Goal: Information Seeking & Learning: Learn about a topic

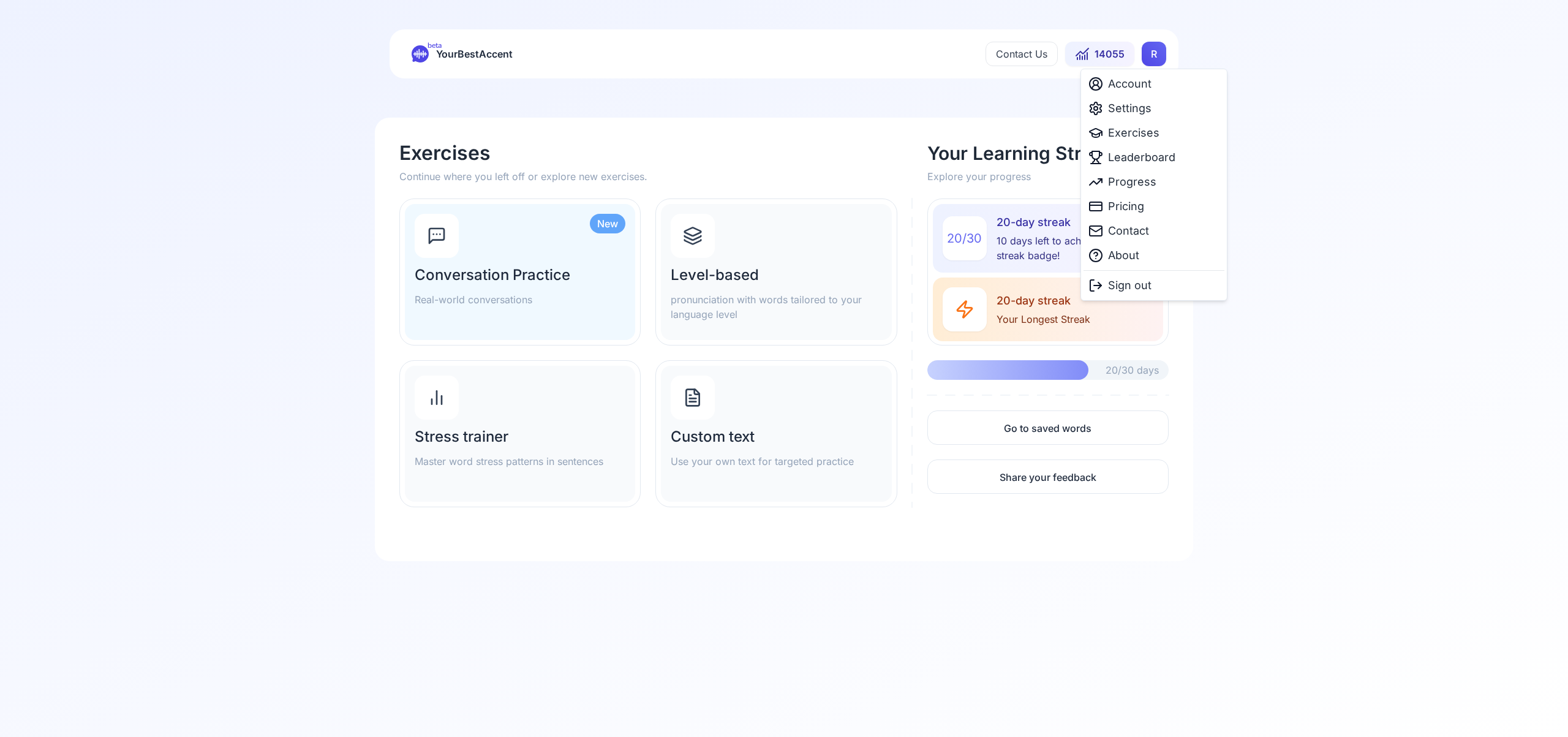
click at [1150, 57] on html "beta YourBestAccent Contact Us 14055 R Exercises Continue where you left off or…" at bounding box center [784, 368] width 1568 height 737
click at [1138, 112] on span "Settings" at bounding box center [1129, 108] width 43 height 17
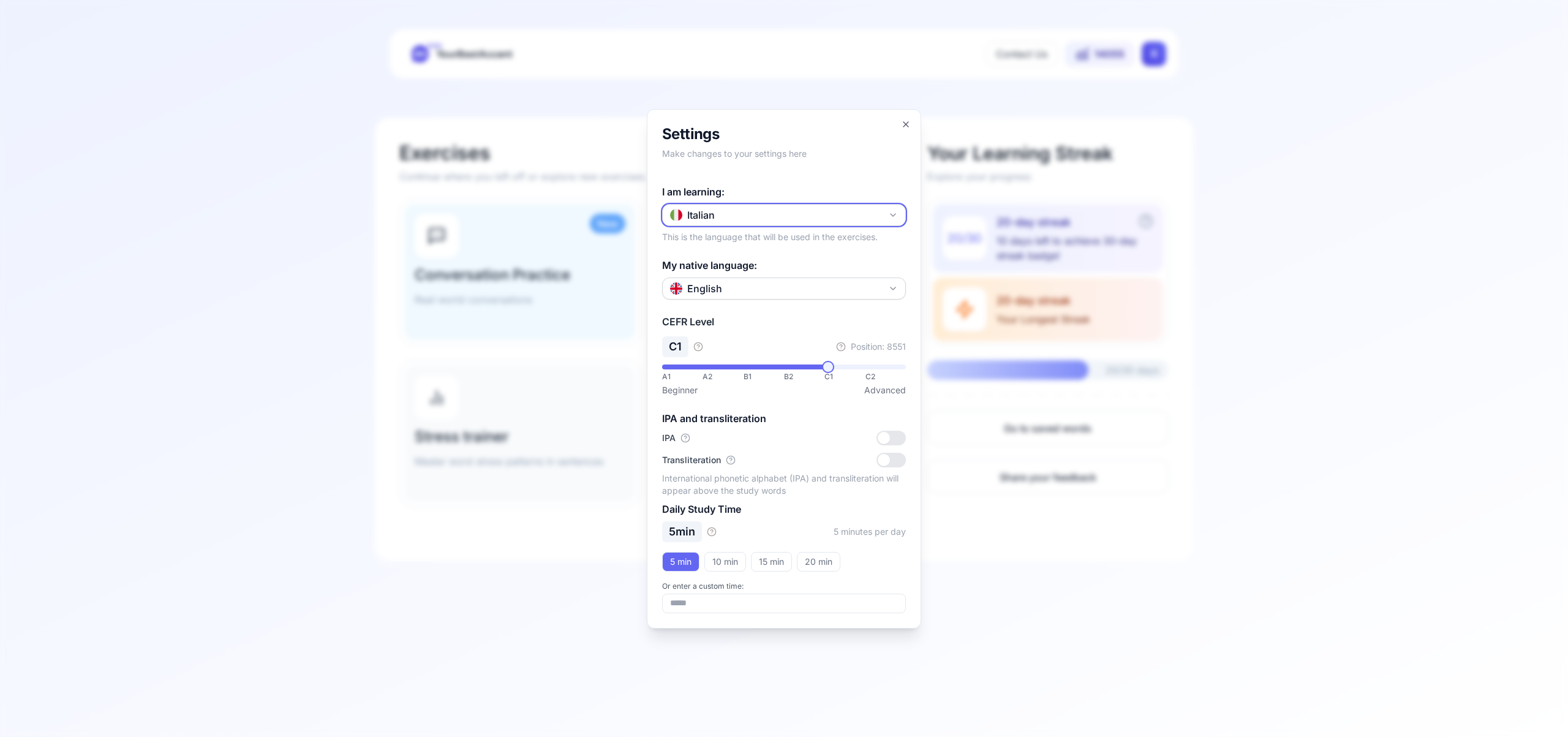
click at [889, 212] on icon "button" at bounding box center [892, 214] width 10 height 10
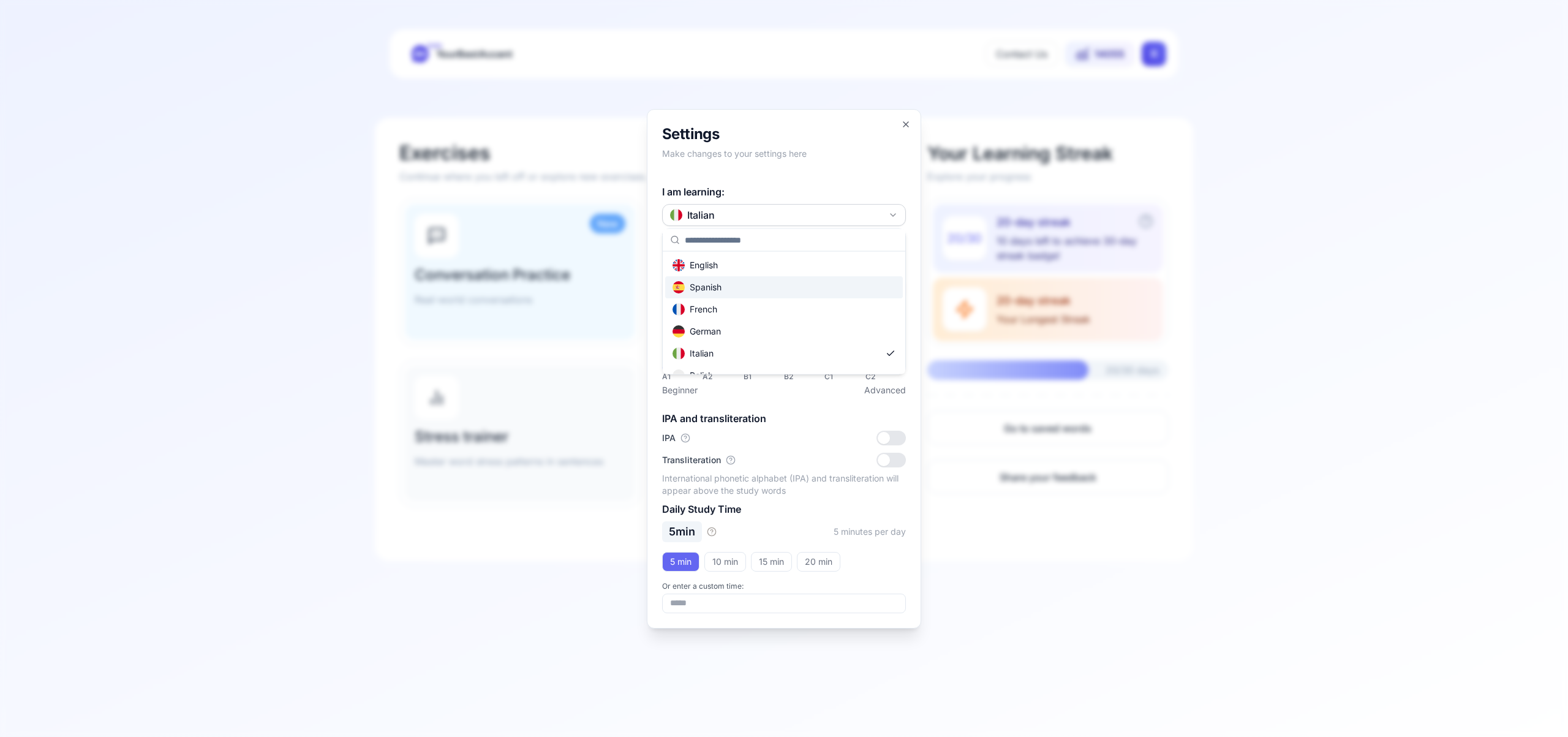
click at [831, 290] on div "Spanish" at bounding box center [784, 287] width 237 height 22
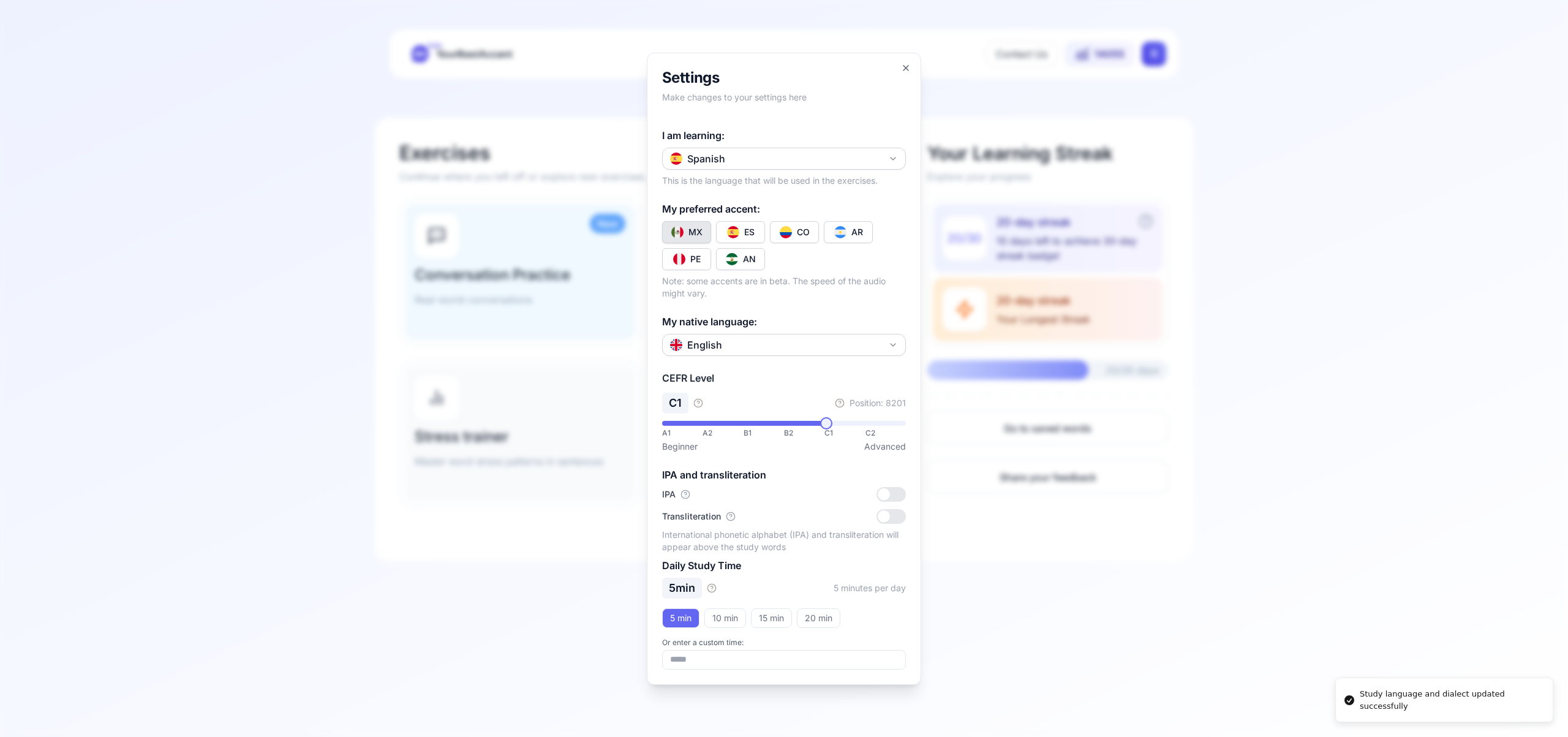
click at [806, 232] on div "CO" at bounding box center [803, 232] width 13 height 12
click at [906, 66] on icon "button" at bounding box center [906, 67] width 10 height 10
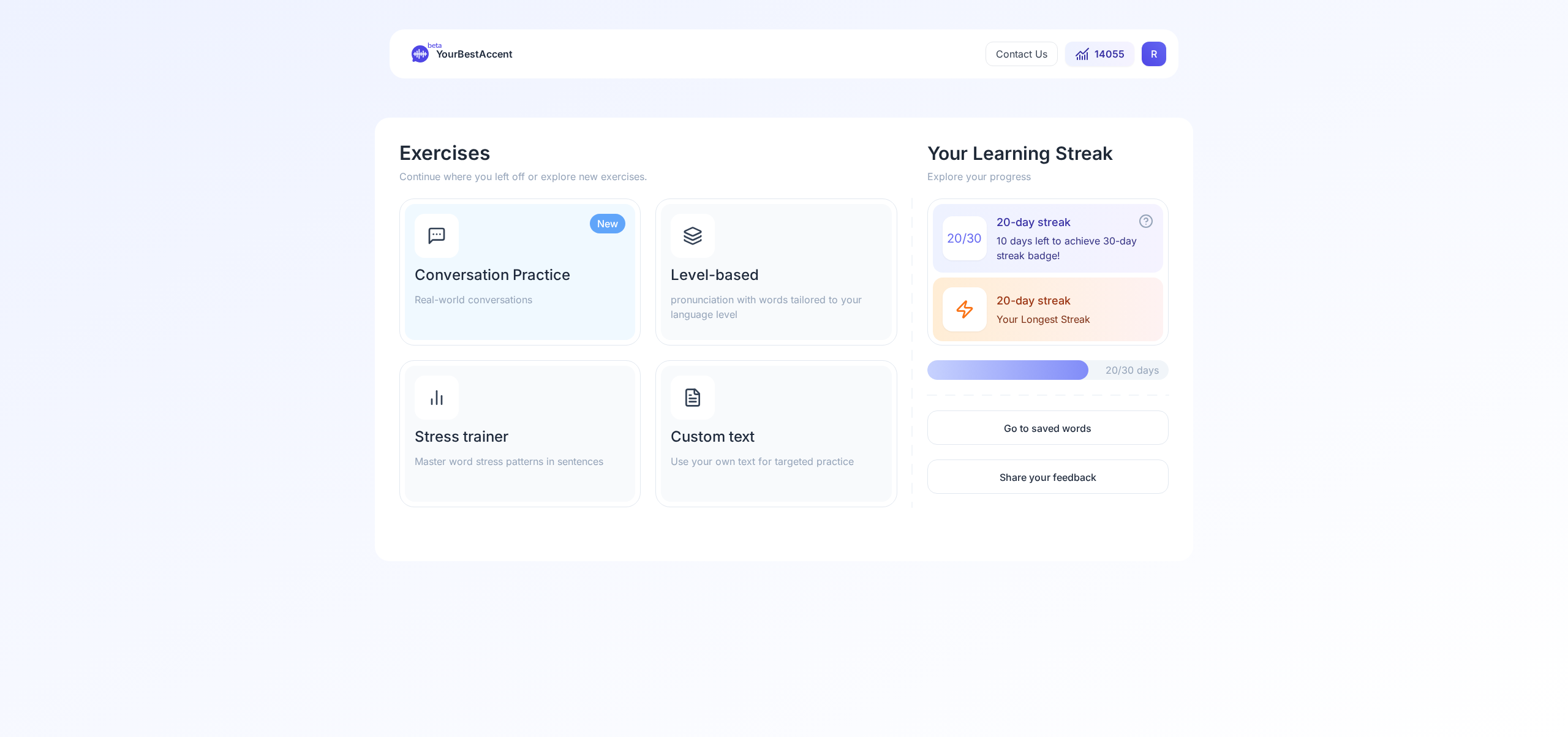
click at [689, 236] on icon at bounding box center [692, 236] width 19 height 19
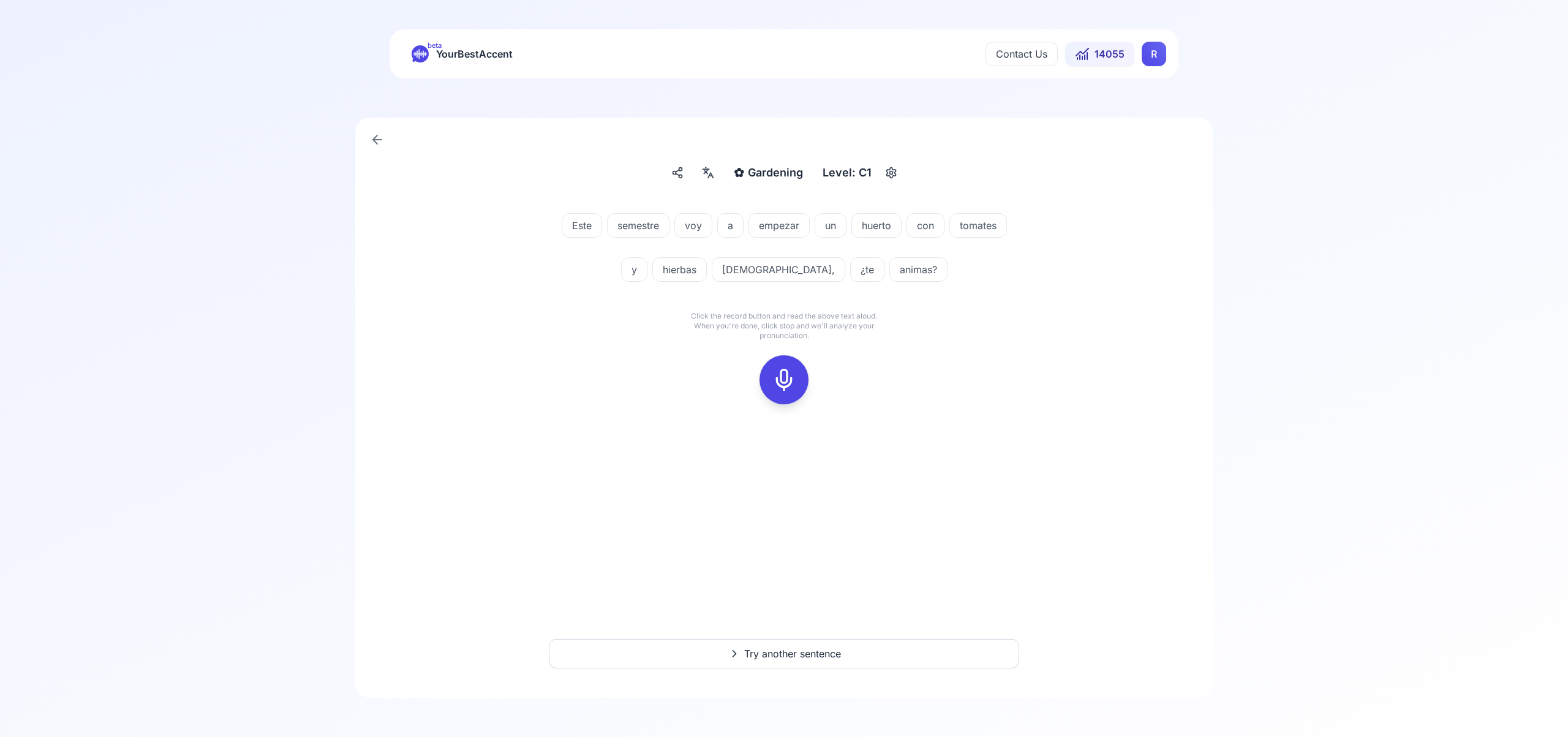
click at [788, 388] on rect at bounding box center [784, 379] width 19 height 19
click at [788, 376] on icon at bounding box center [784, 380] width 25 height 25
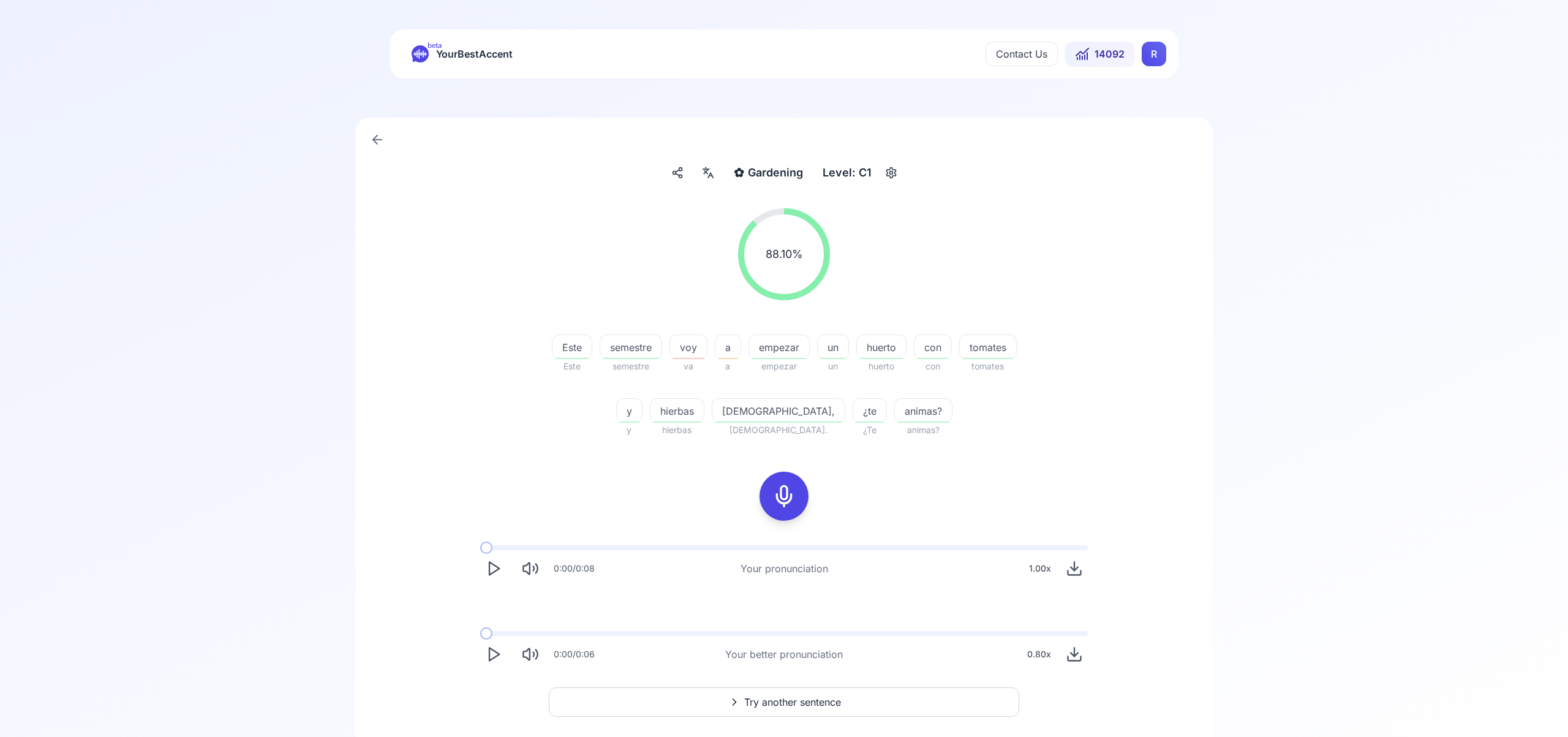
click at [809, 699] on span "Try another sentence" at bounding box center [792, 702] width 97 height 15
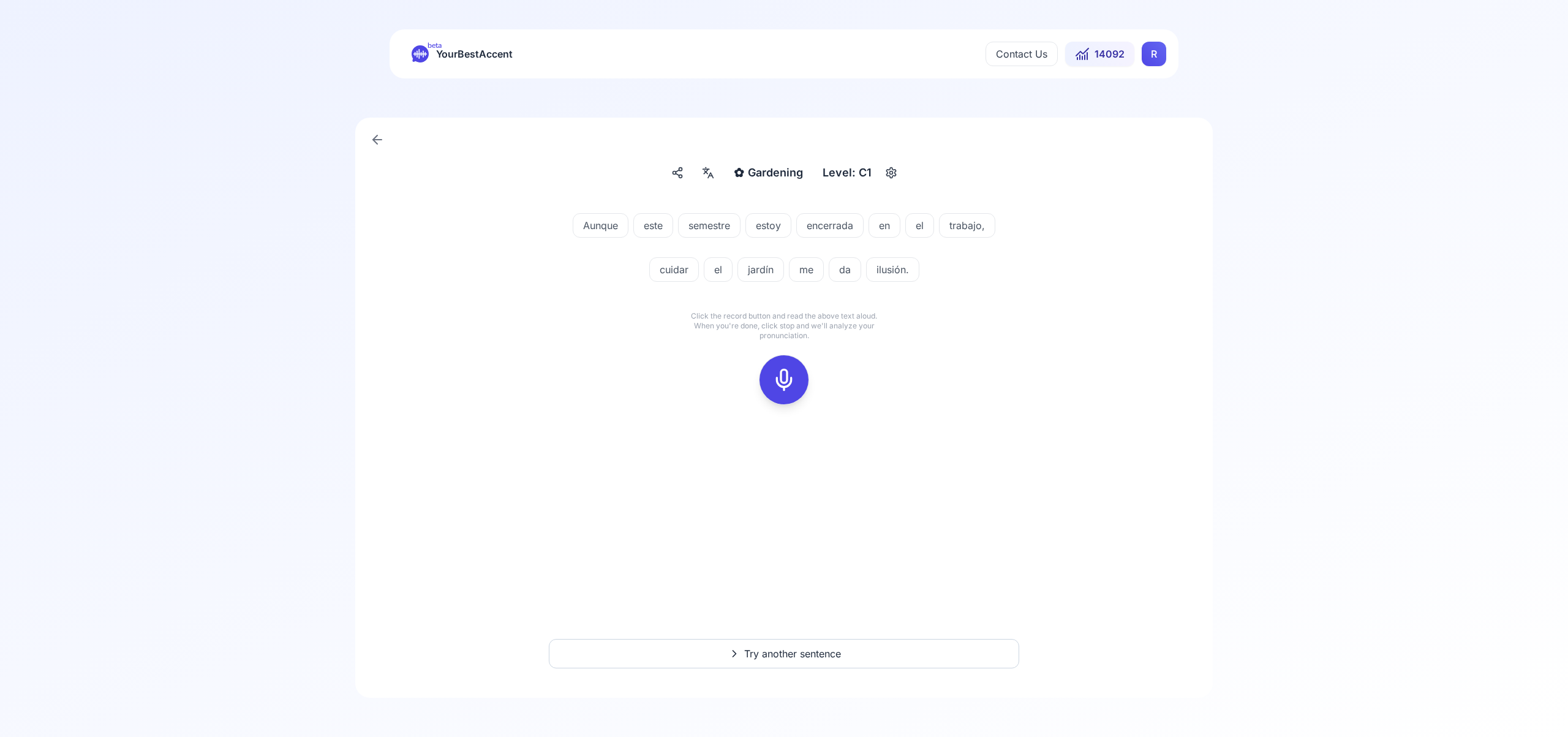
click at [782, 384] on icon at bounding box center [784, 380] width 25 height 25
click at [781, 392] on div at bounding box center [784, 379] width 29 height 49
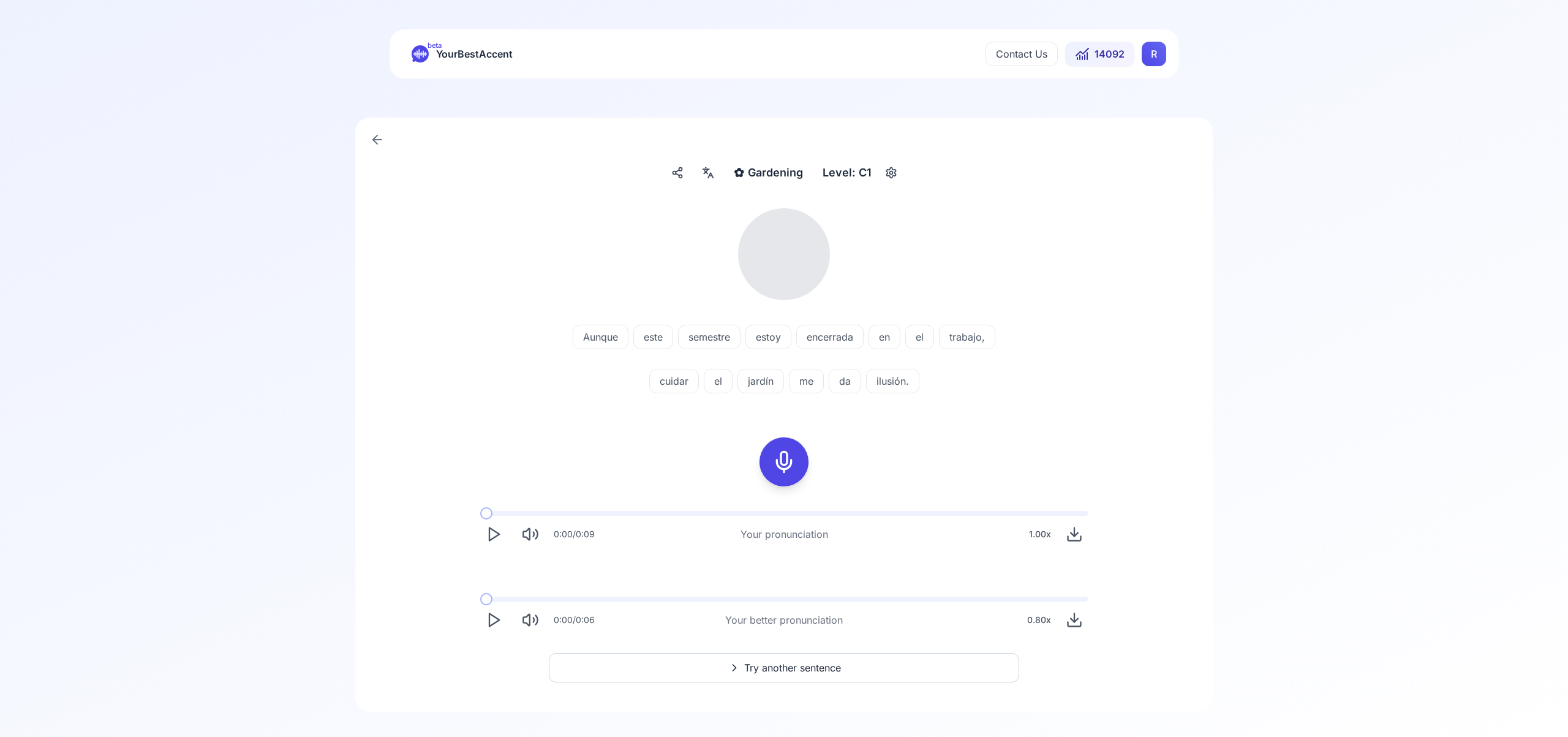
click at [708, 173] on icon at bounding box center [707, 173] width 15 height 12
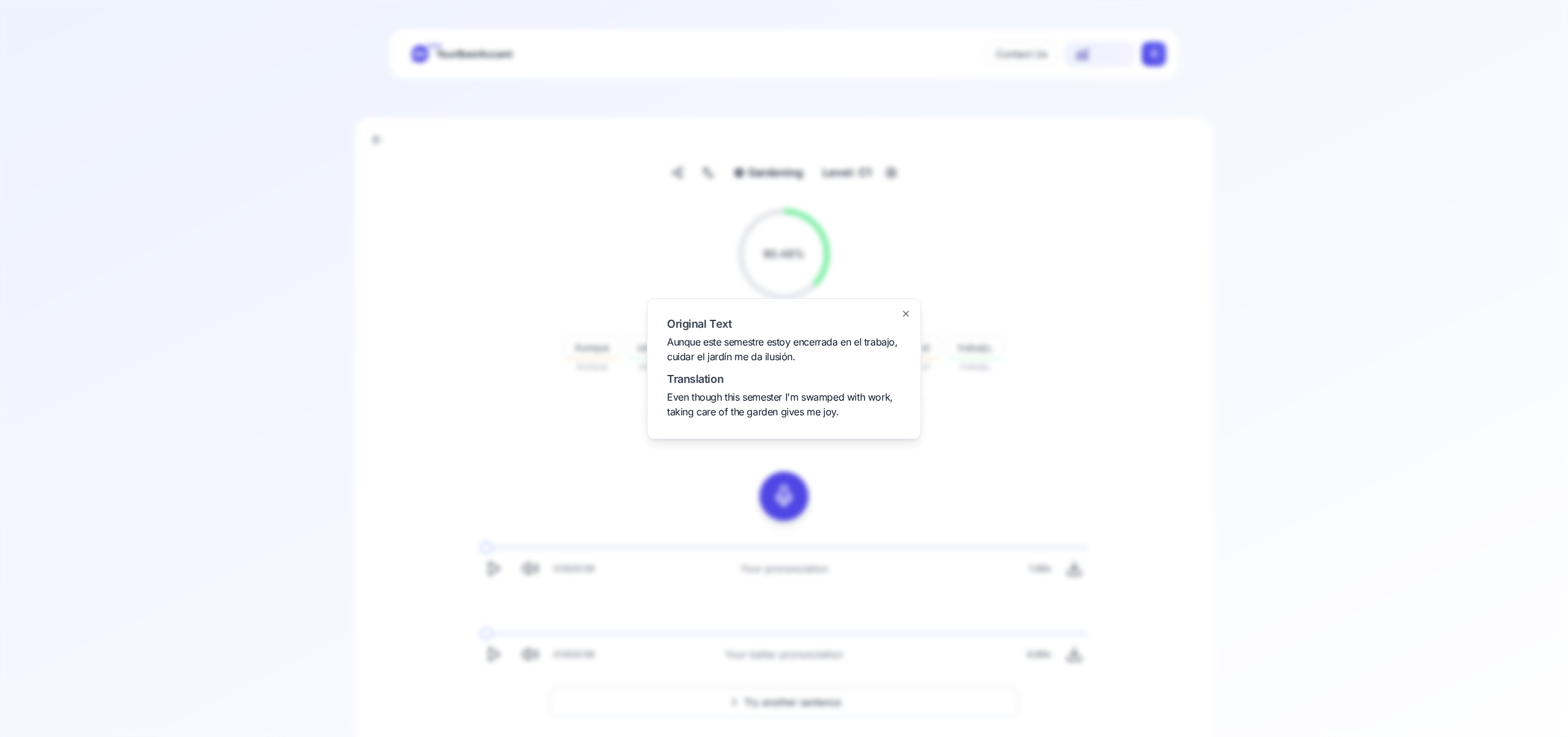
click at [902, 311] on icon "button" at bounding box center [906, 314] width 10 height 10
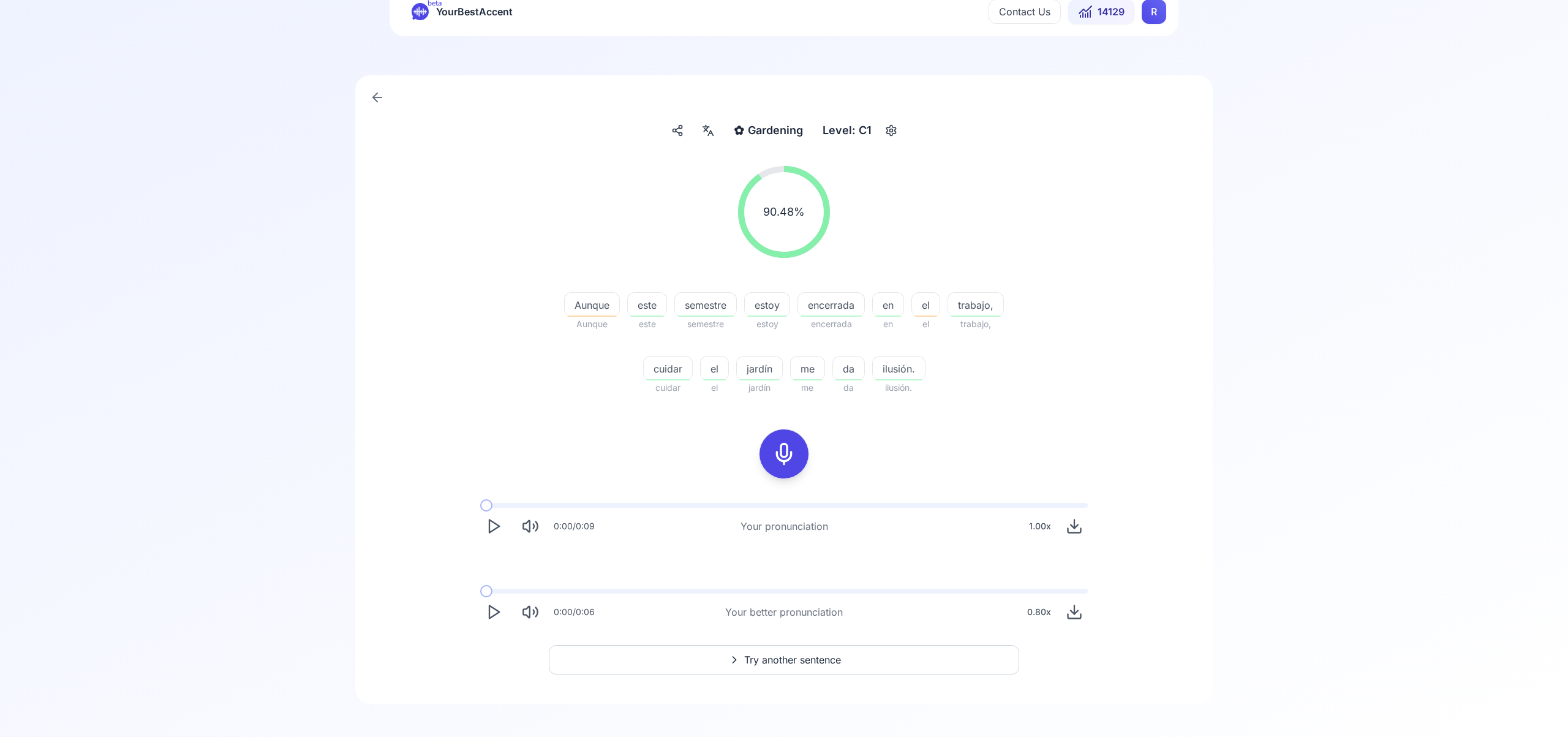
scroll to position [49, 0]
click at [791, 652] on span "Try another sentence" at bounding box center [792, 654] width 97 height 15
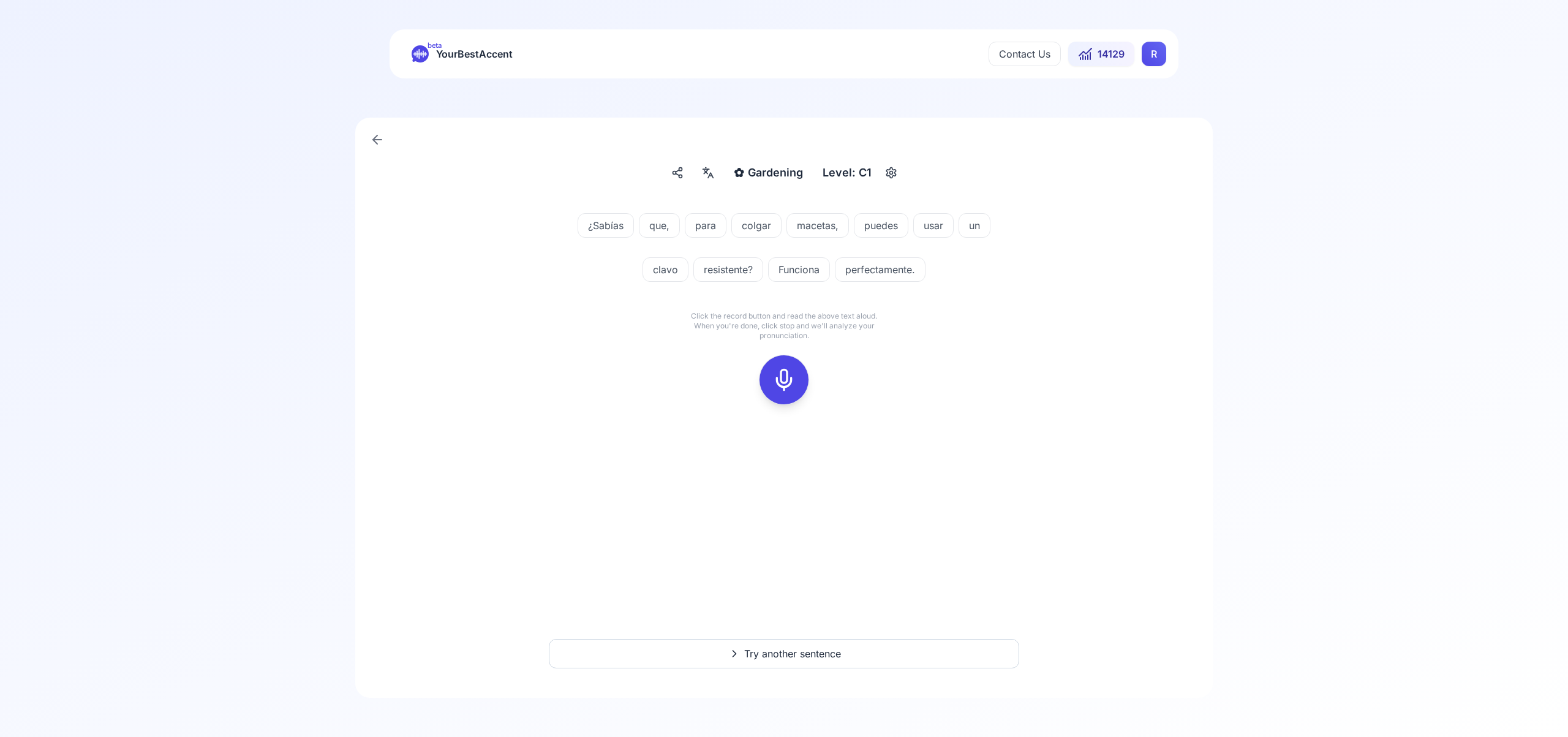
click at [778, 384] on icon at bounding box center [784, 380] width 25 height 25
click at [776, 376] on icon at bounding box center [784, 380] width 25 height 25
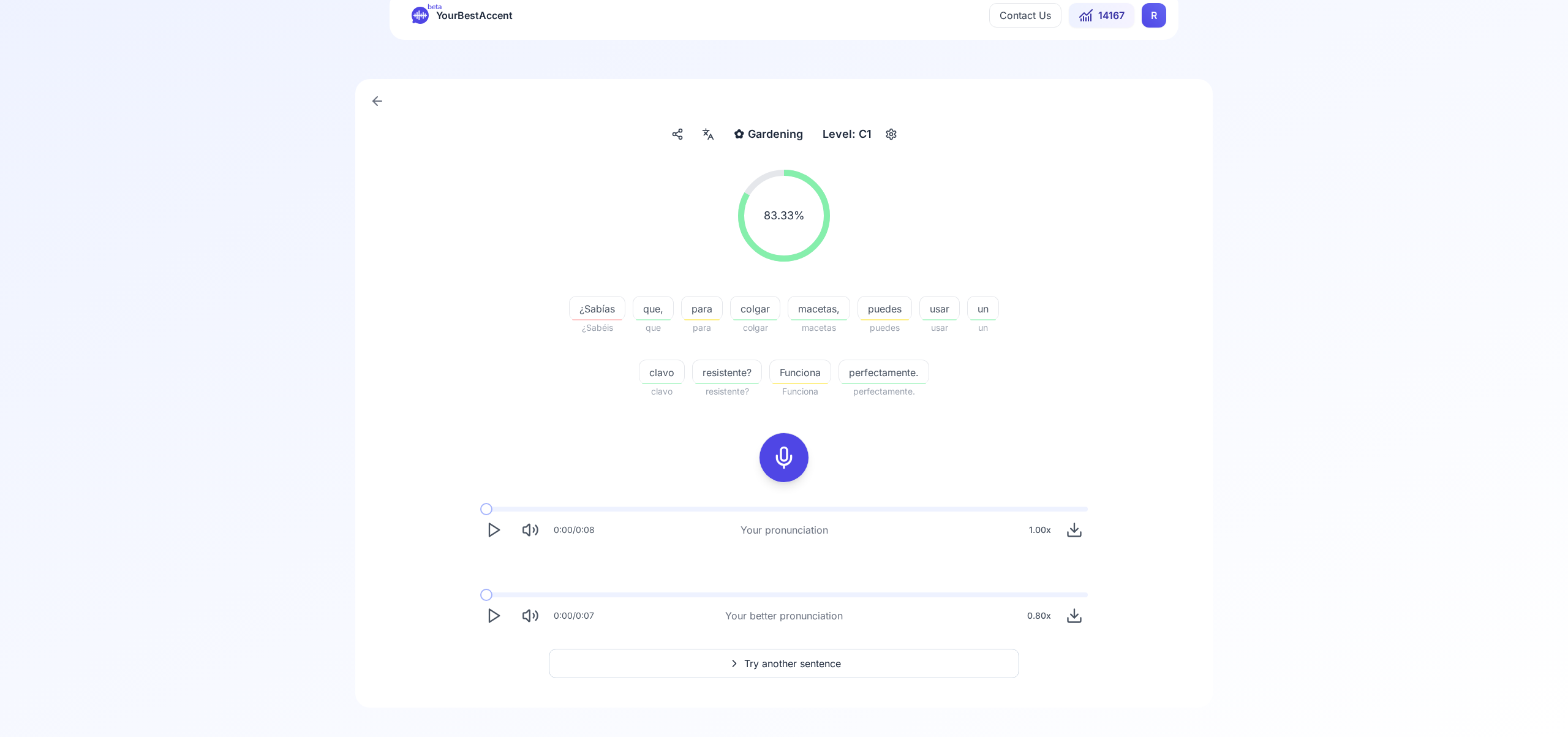
scroll to position [49, 0]
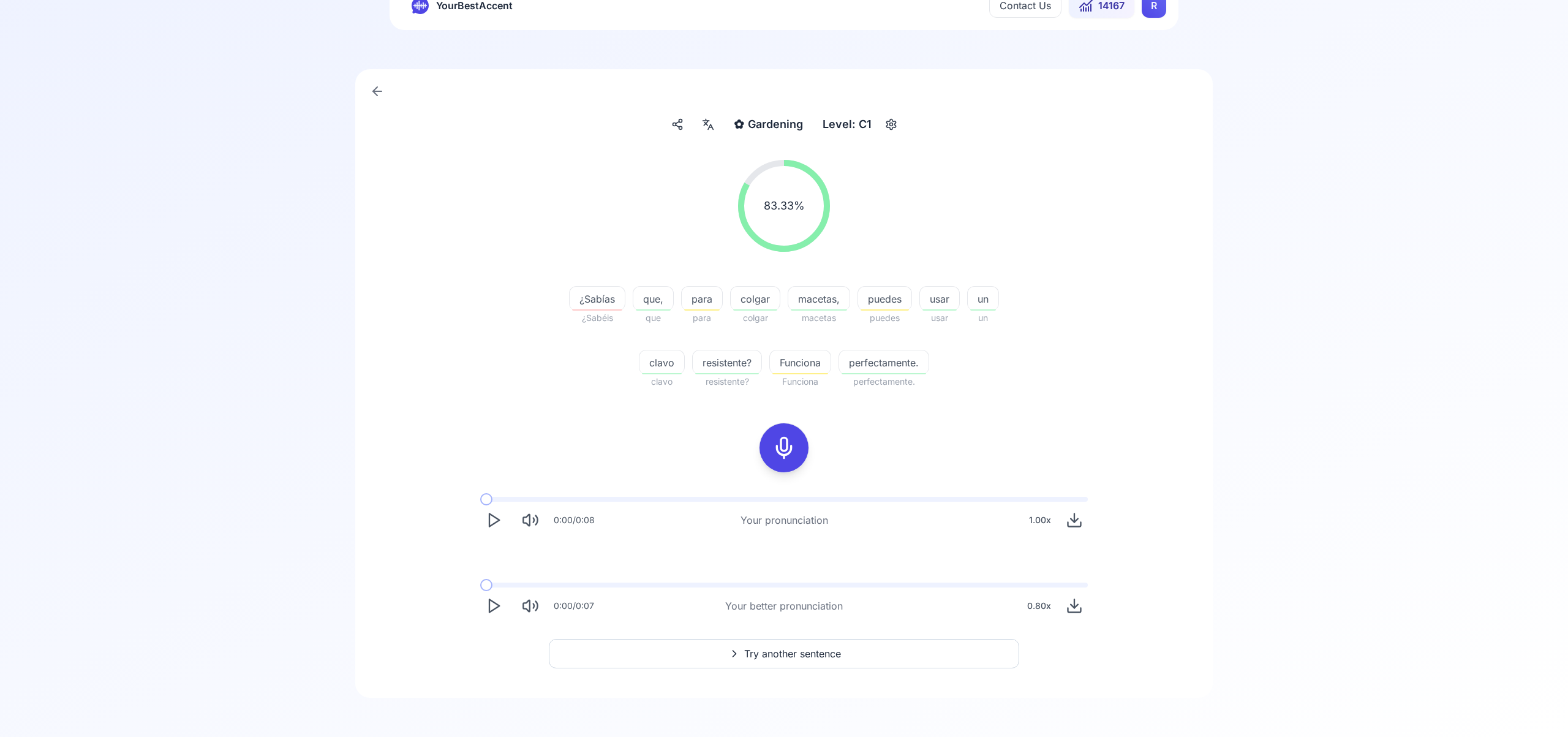
click at [781, 653] on span "Try another sentence" at bounding box center [792, 654] width 97 height 15
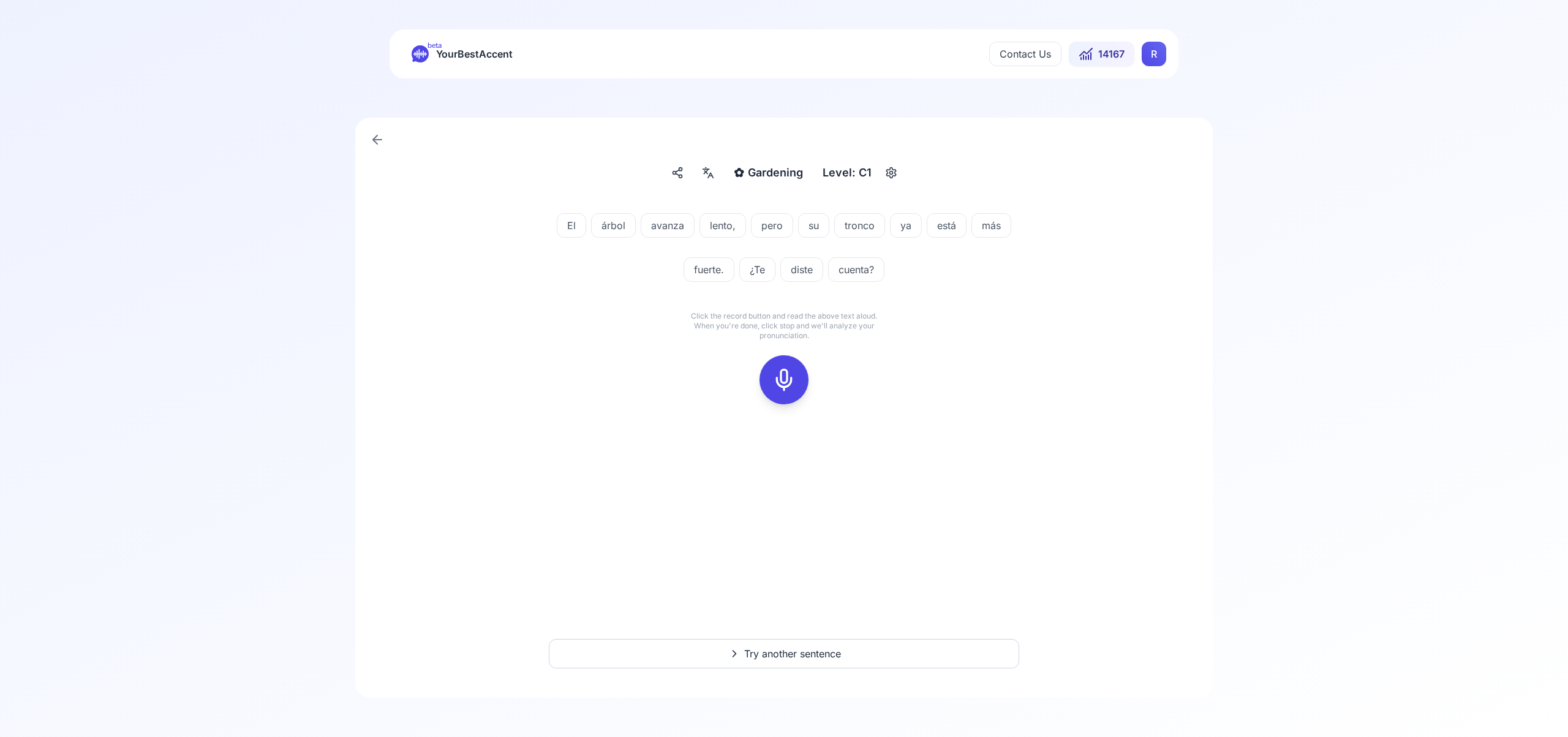
click at [785, 375] on icon at bounding box center [784, 380] width 25 height 25
click at [777, 371] on rect at bounding box center [784, 379] width 19 height 19
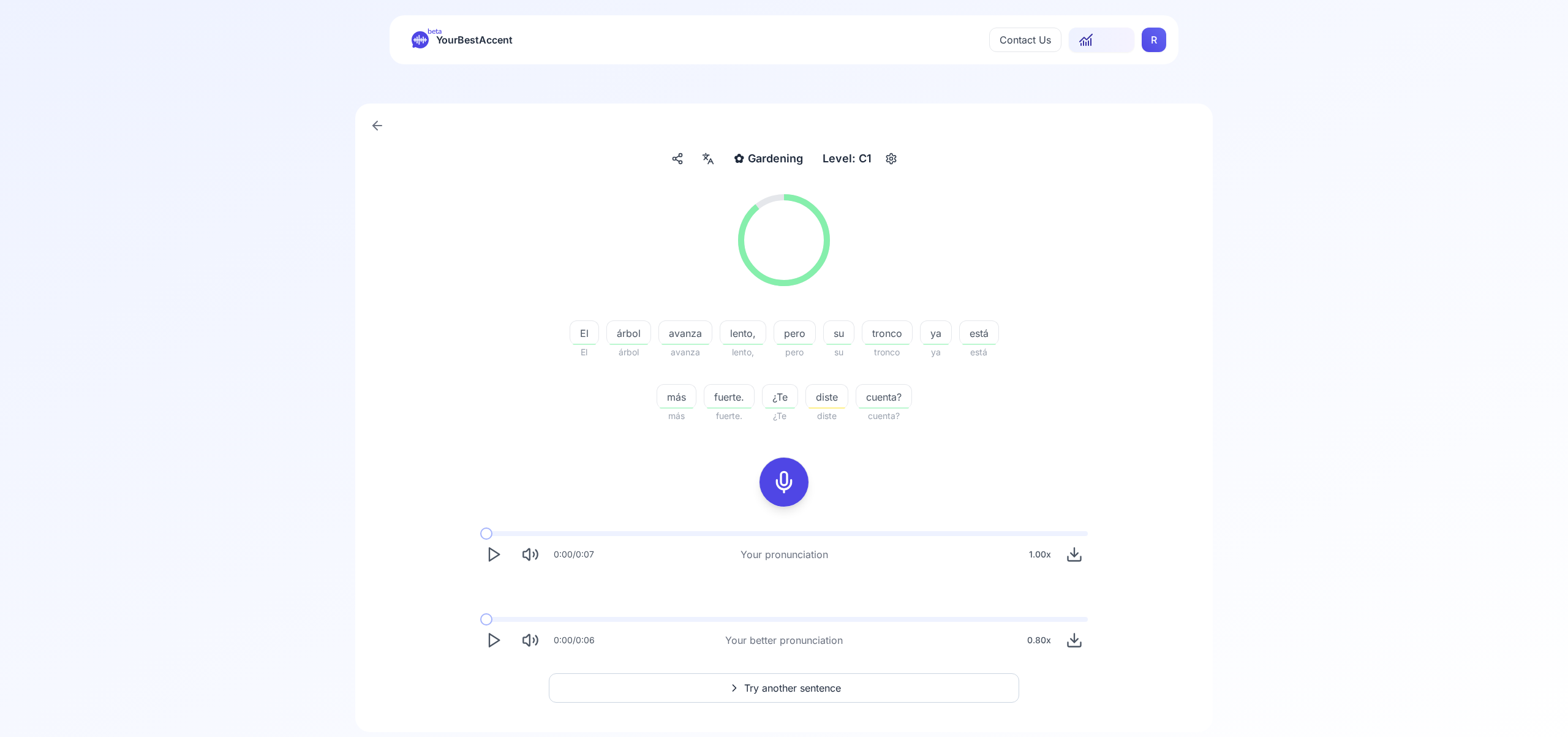
scroll to position [49, 0]
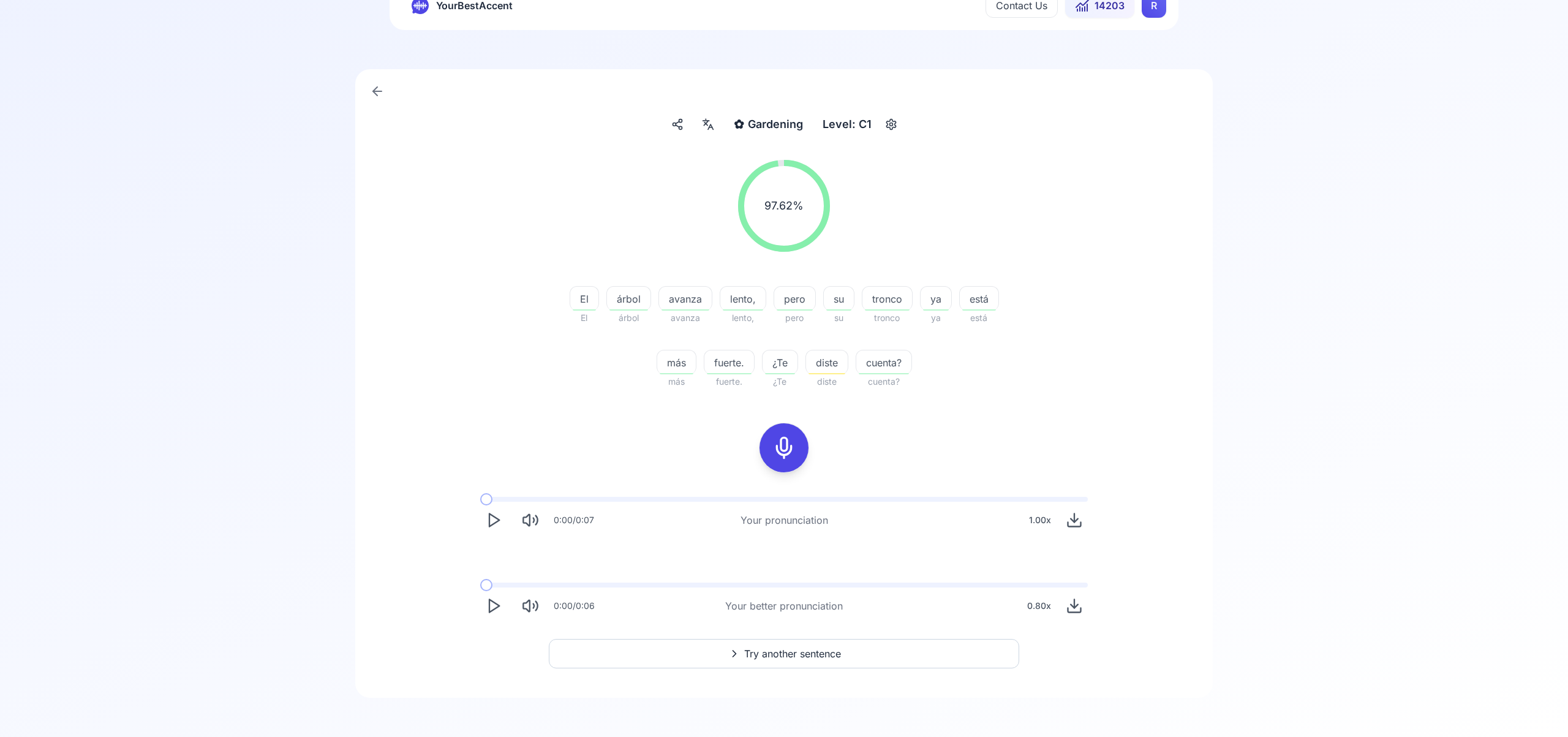
click at [784, 648] on span "Try another sentence" at bounding box center [792, 654] width 97 height 15
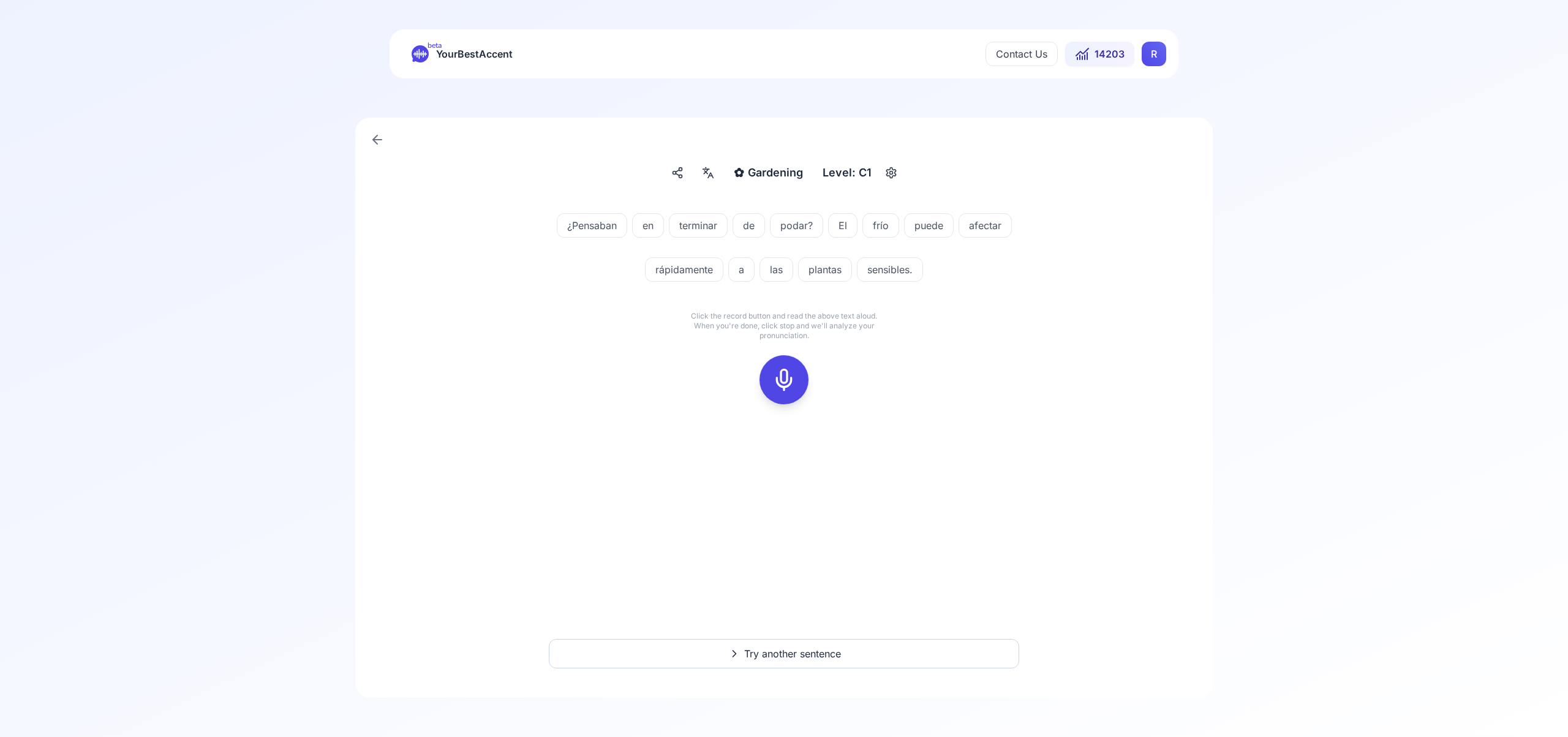
click at [789, 372] on icon at bounding box center [784, 380] width 25 height 25
click at [789, 378] on icon at bounding box center [784, 380] width 25 height 25
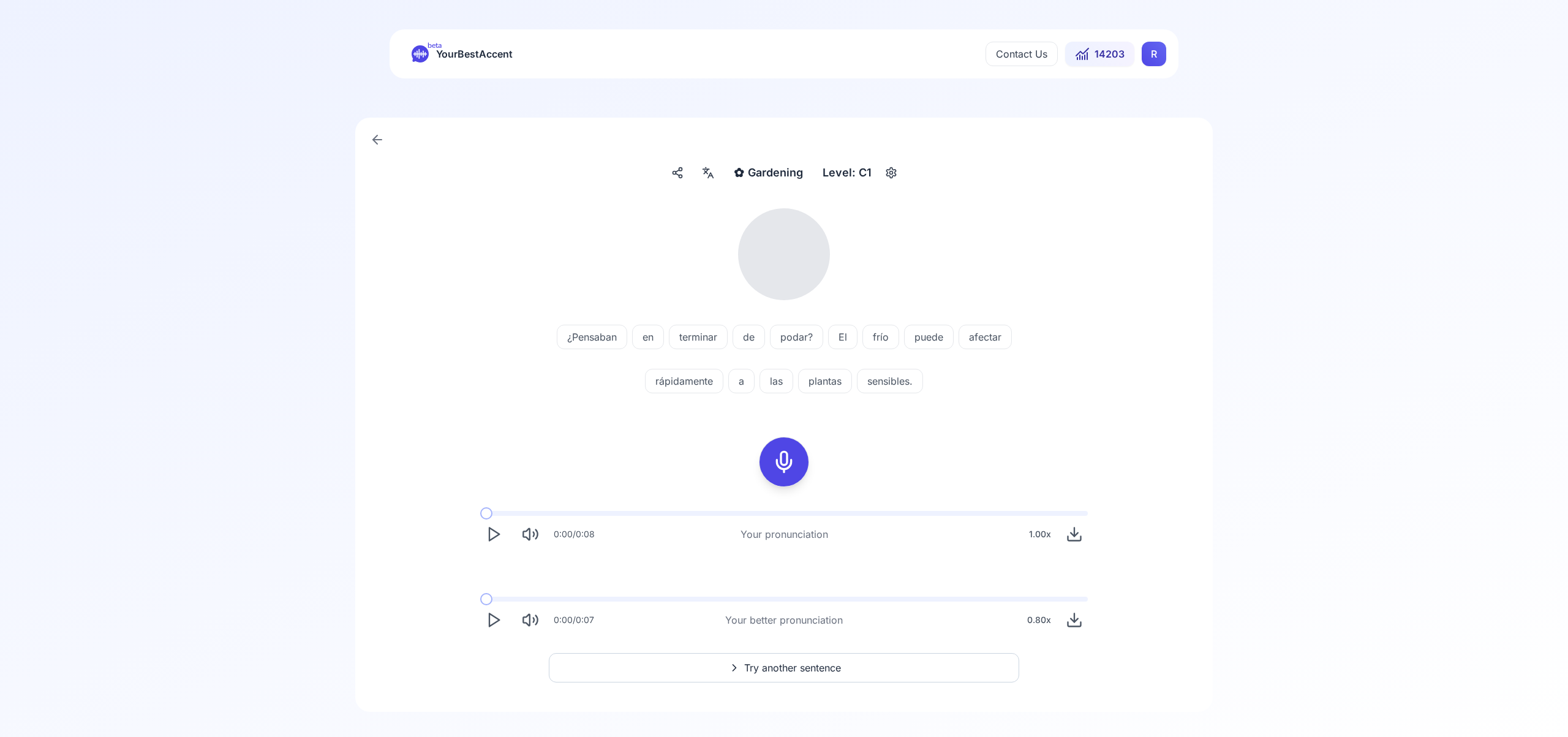
click at [714, 178] on icon at bounding box center [707, 173] width 15 height 12
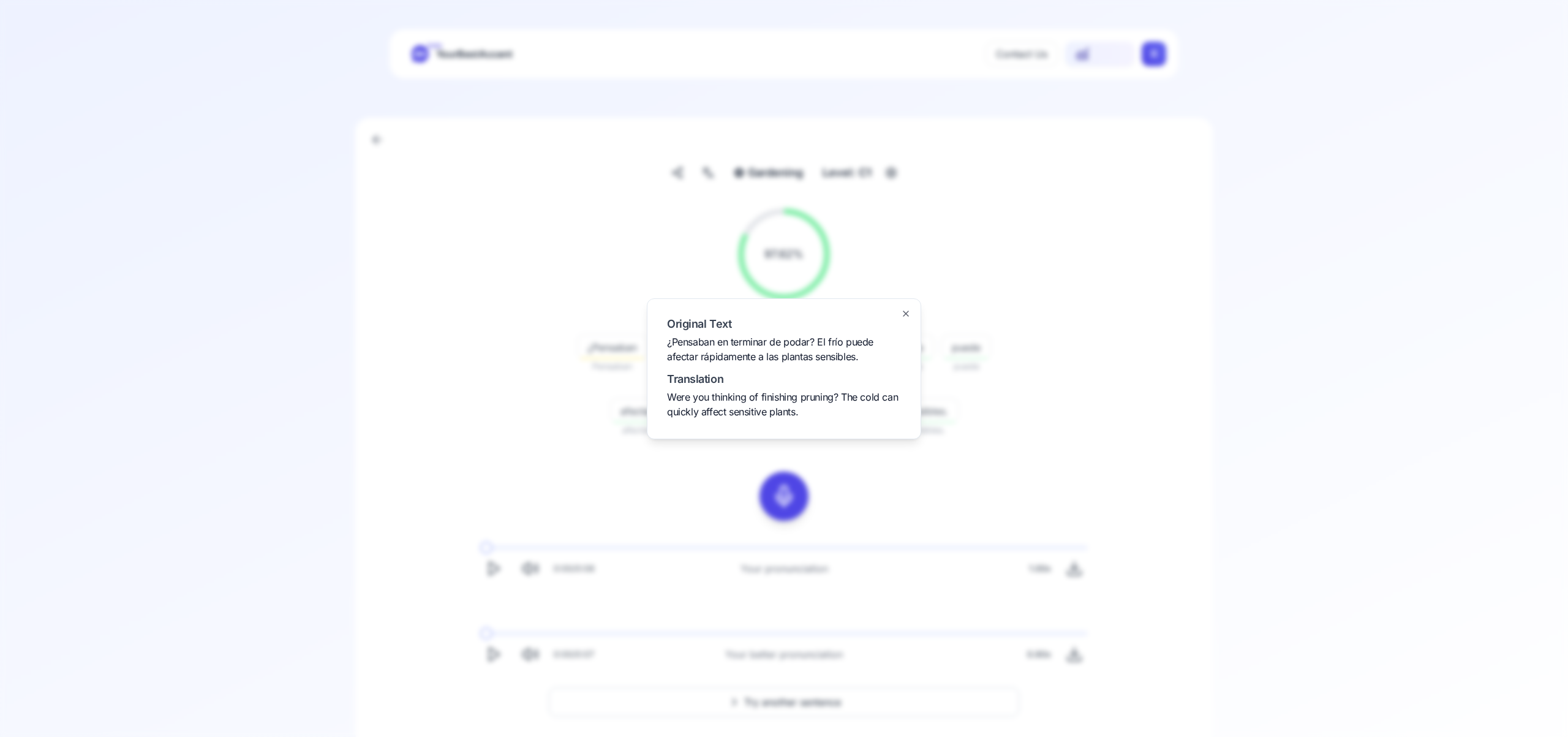
click at [906, 313] on icon "button" at bounding box center [906, 314] width 5 height 5
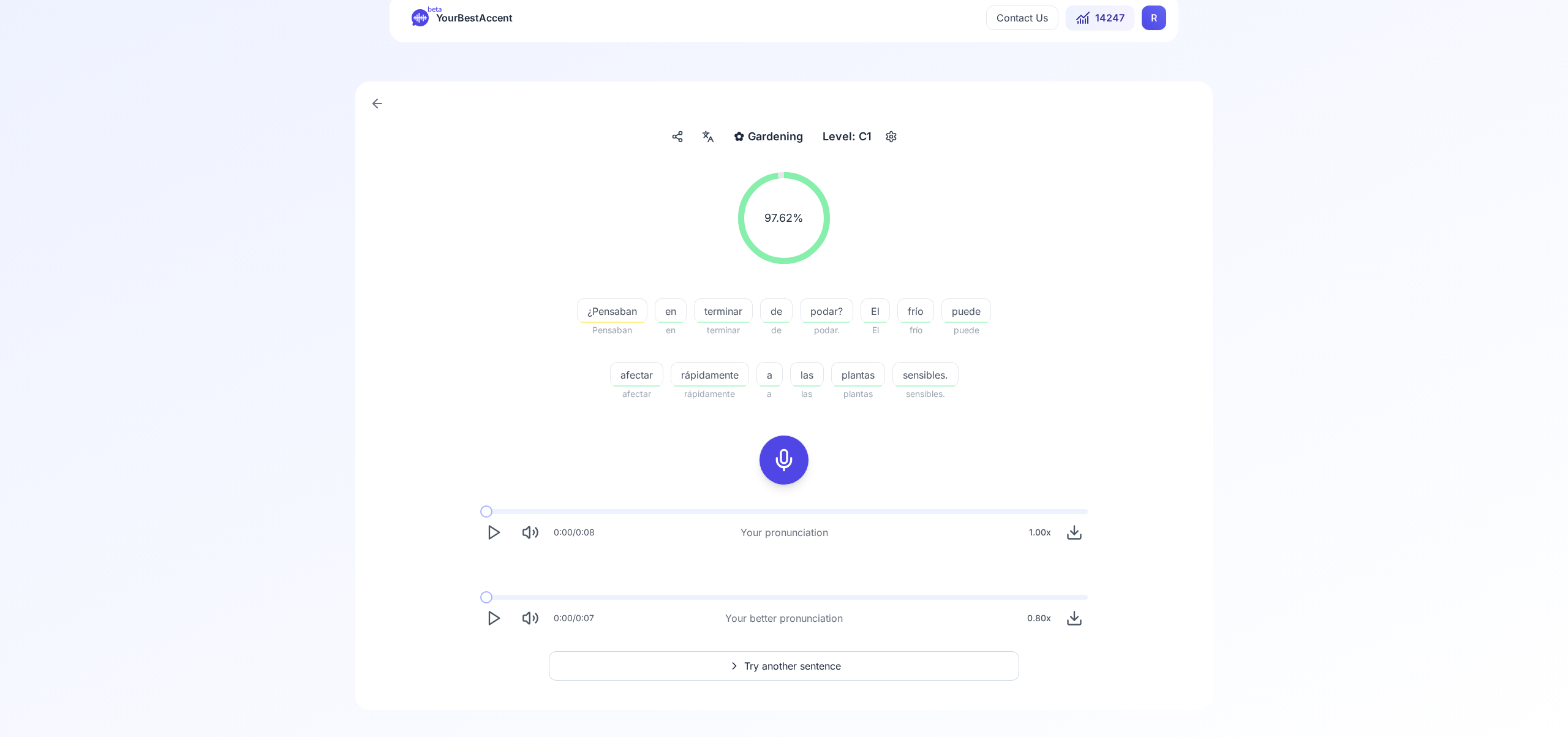
scroll to position [49, 0]
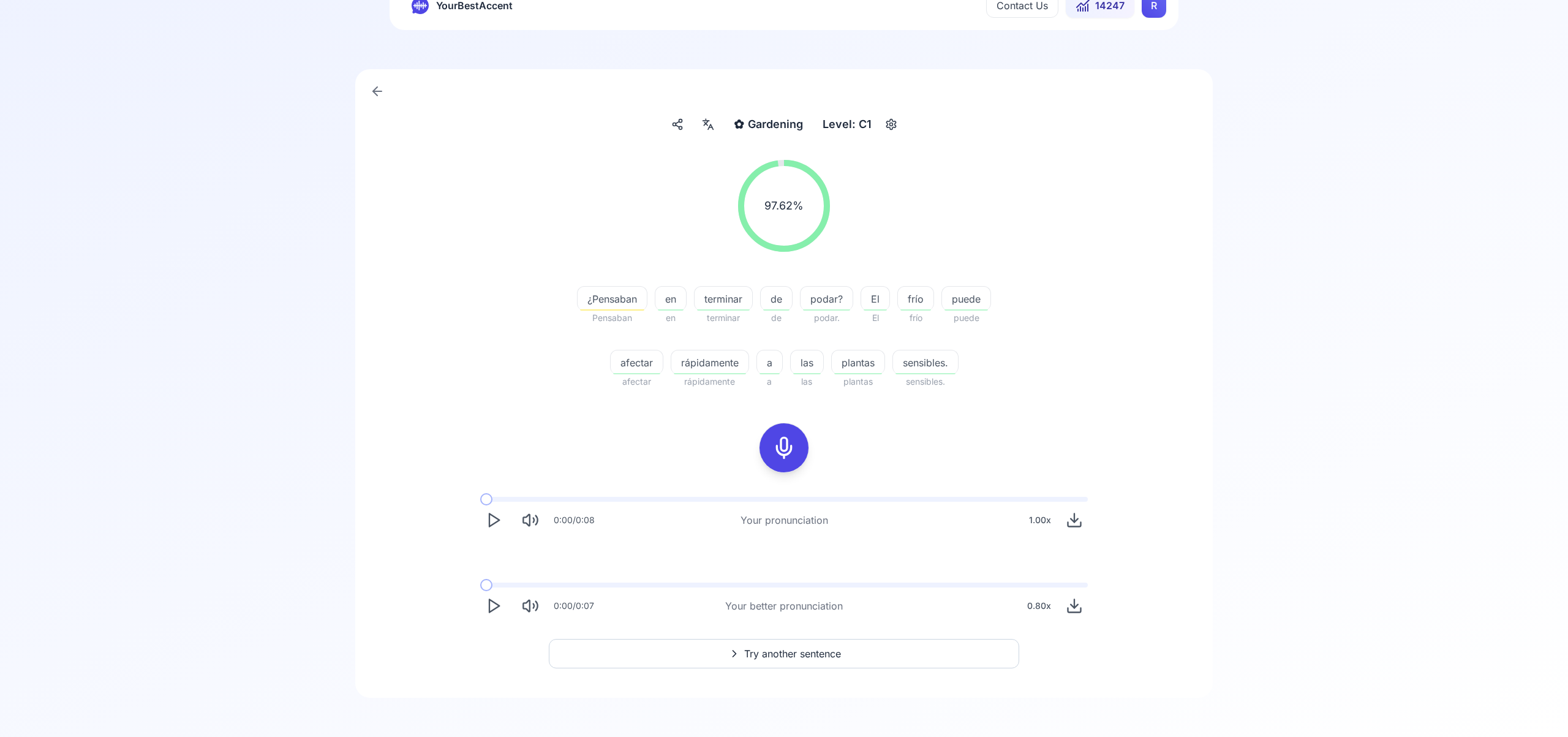
click at [786, 651] on span "Try another sentence" at bounding box center [792, 654] width 97 height 15
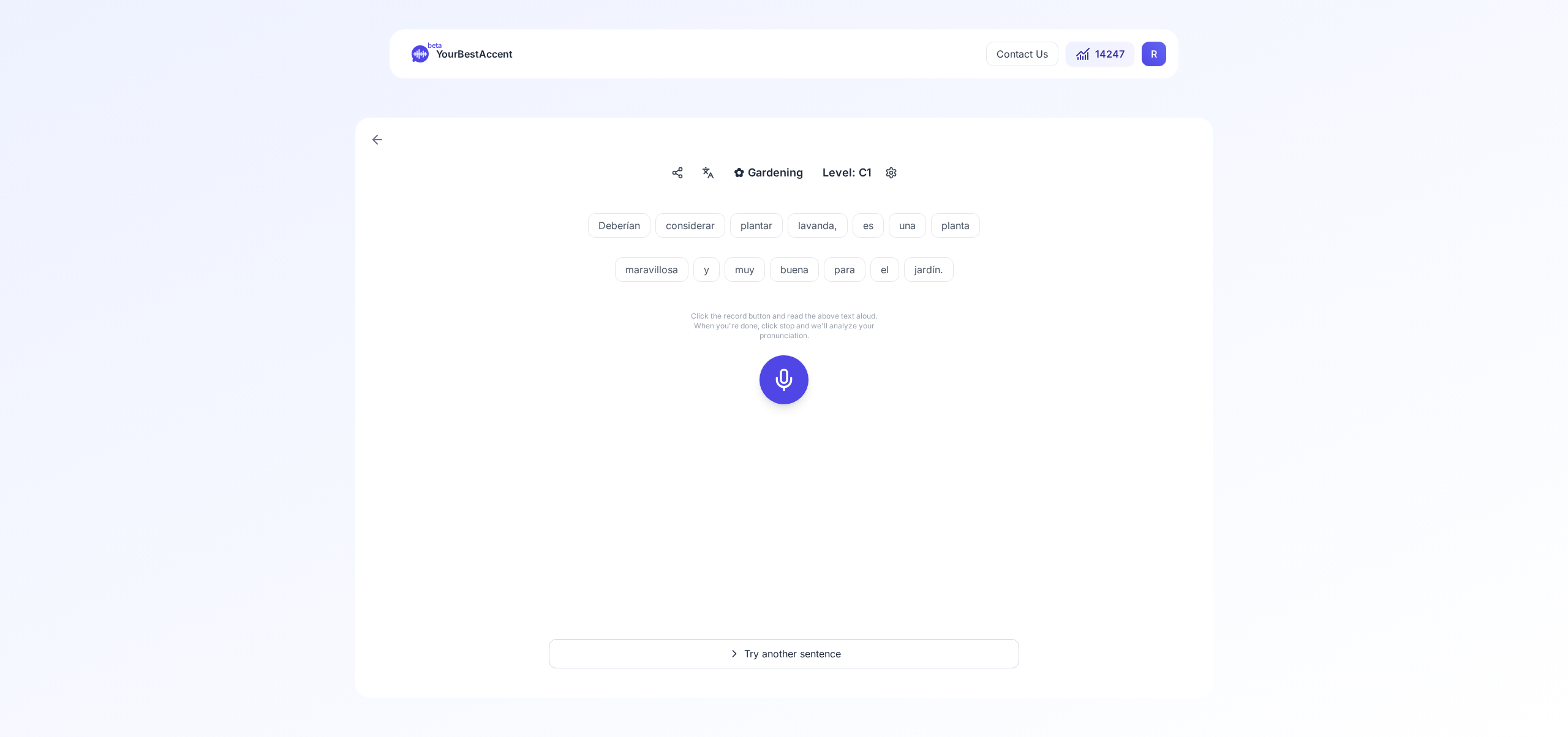
click at [791, 376] on icon at bounding box center [784, 380] width 25 height 25
click at [782, 381] on icon at bounding box center [784, 380] width 25 height 25
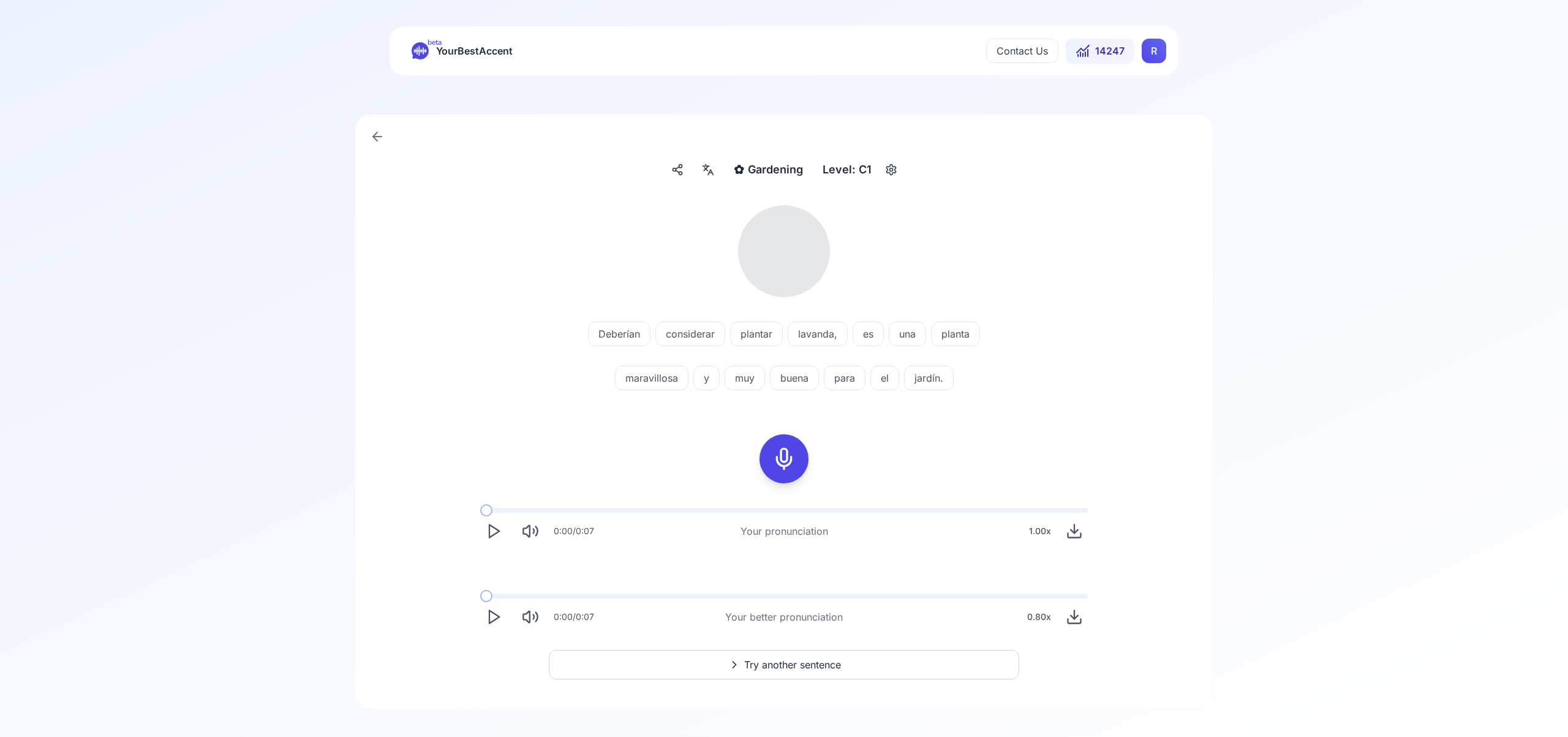
scroll to position [4, 0]
click at [712, 166] on icon at bounding box center [707, 169] width 15 height 12
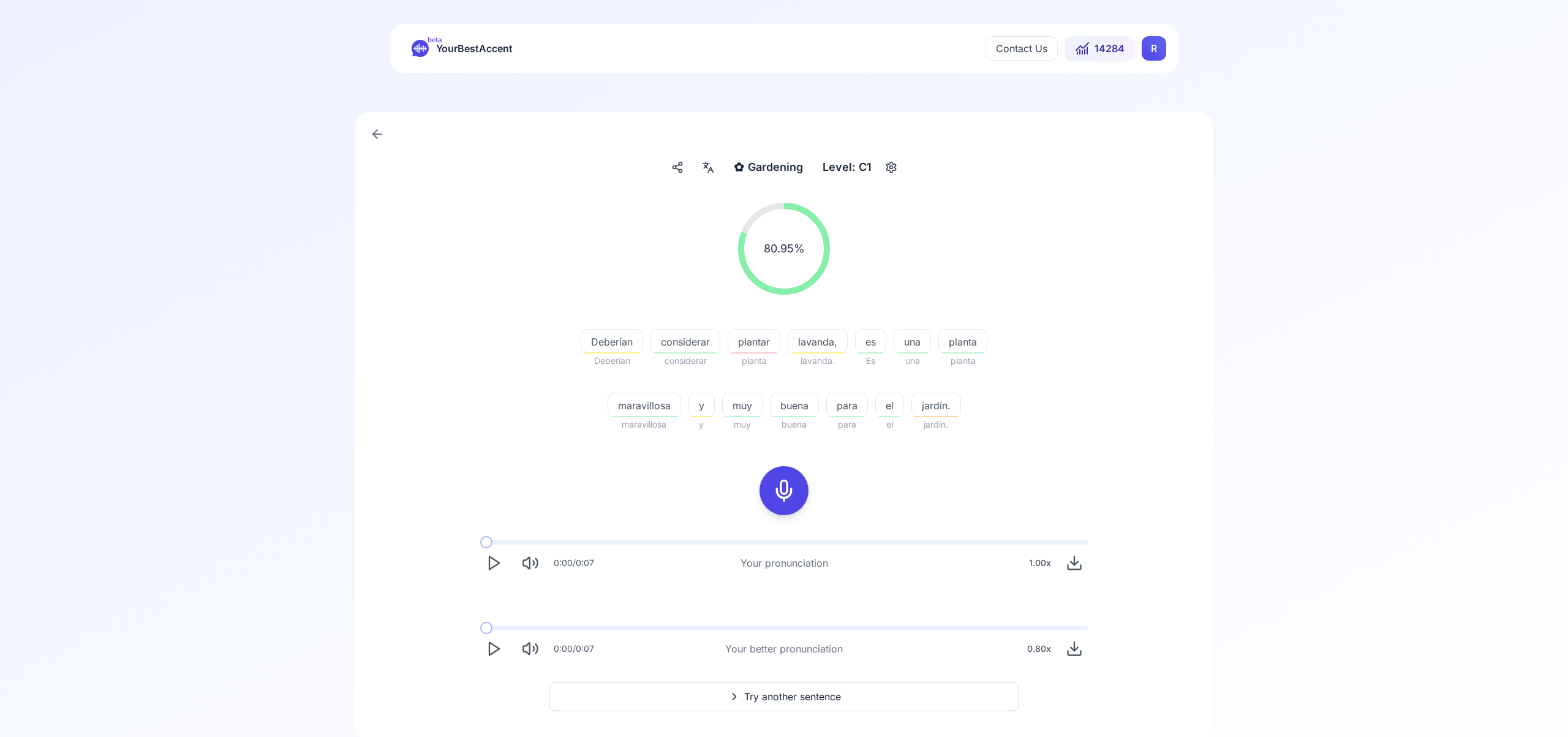
scroll to position [5, 0]
click at [1155, 49] on html "beta YourBestAccent Contact Us 14284 R ✿ Gardening Gardening Level: C1 80.95 % …" at bounding box center [784, 363] width 1568 height 737
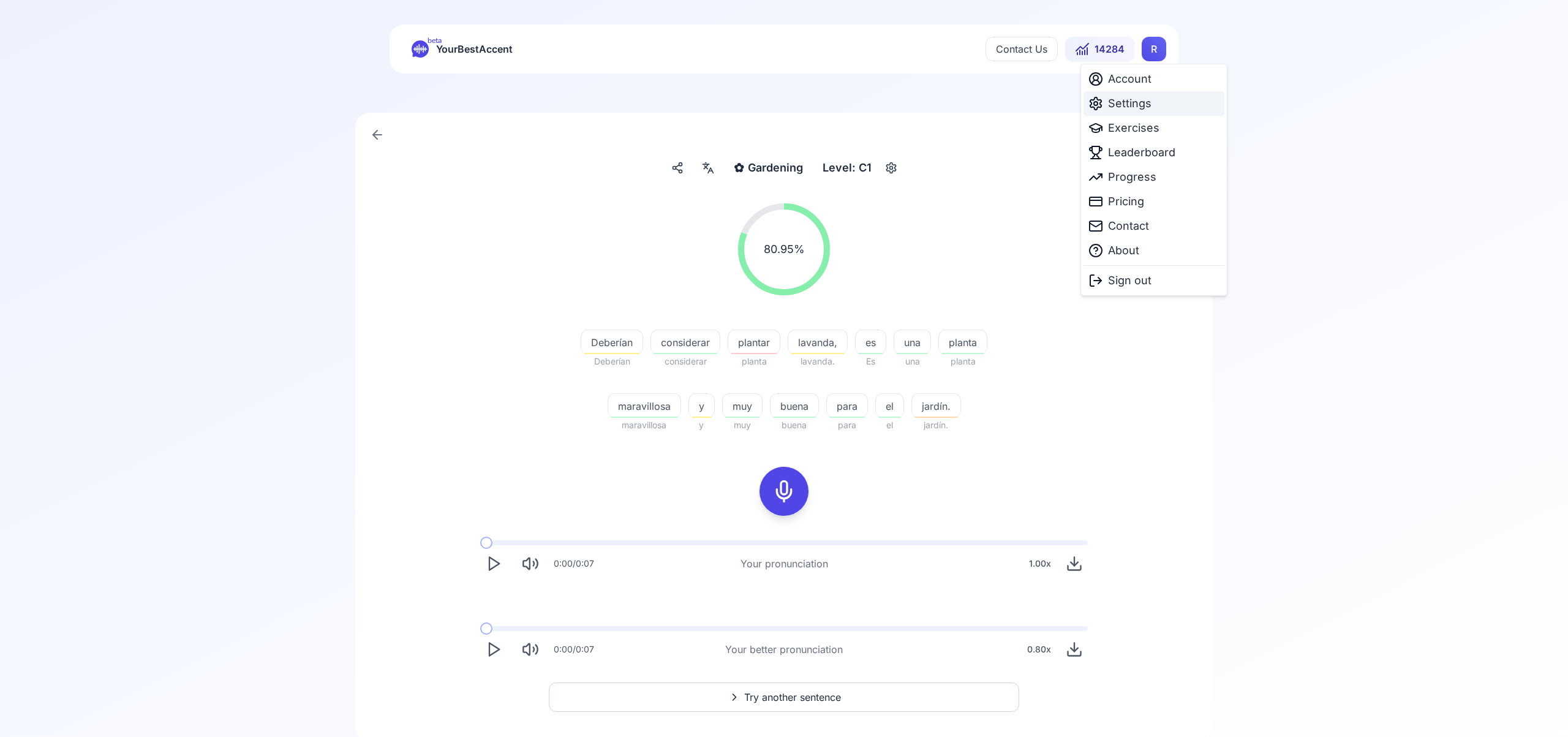
click at [1138, 107] on span "Settings" at bounding box center [1129, 103] width 43 height 17
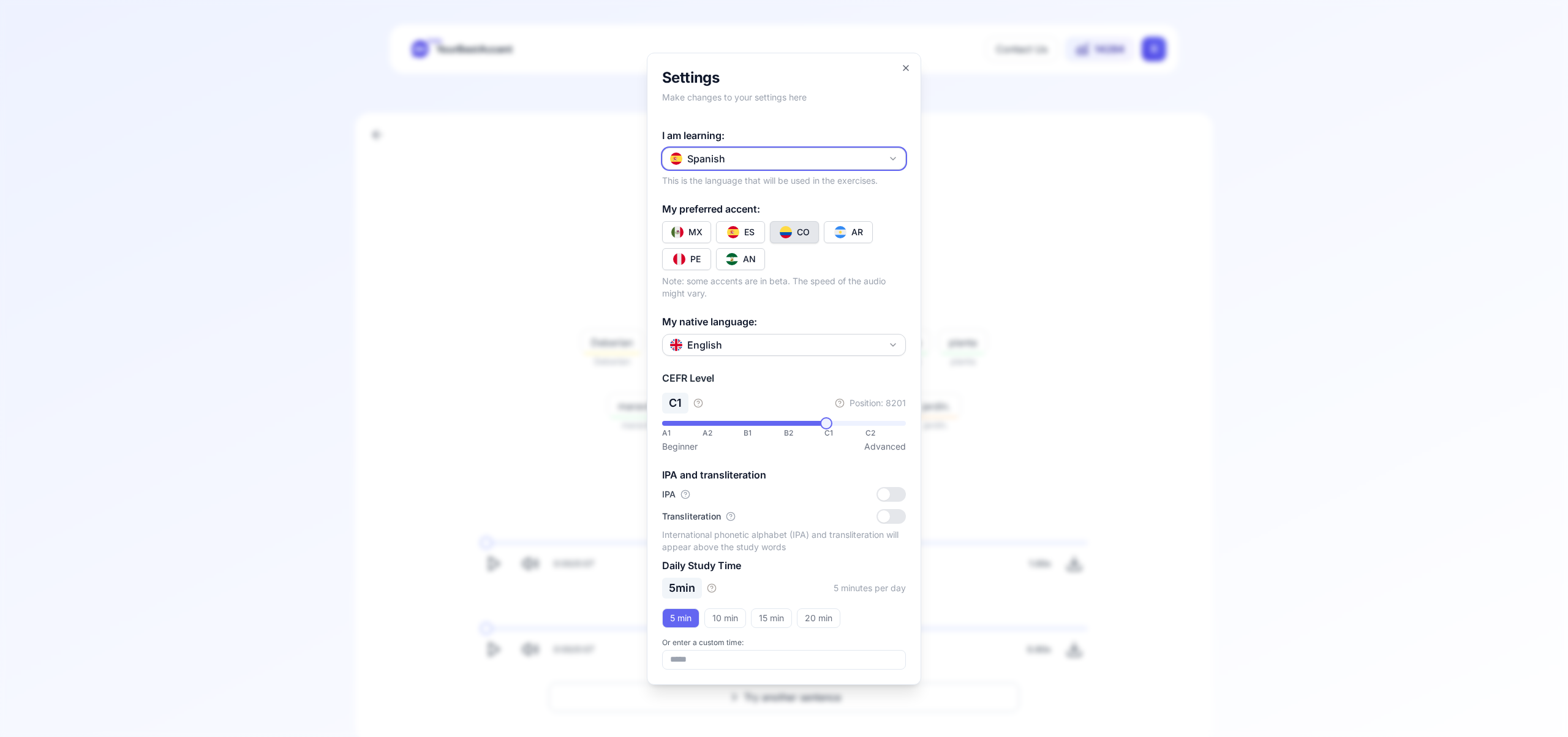
click at [897, 159] on icon "button" at bounding box center [892, 159] width 10 height 10
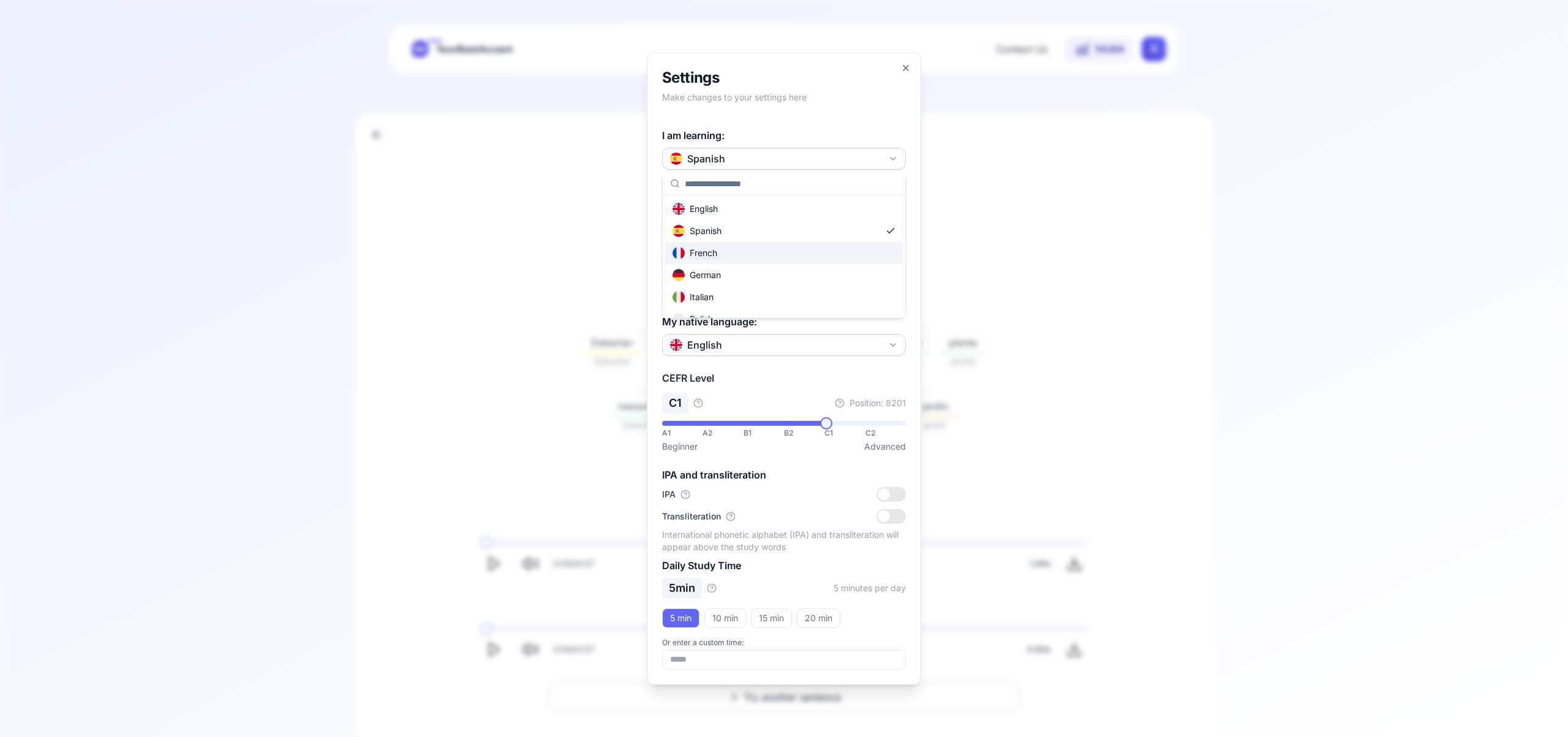
click at [788, 252] on div "French" at bounding box center [784, 252] width 237 height 22
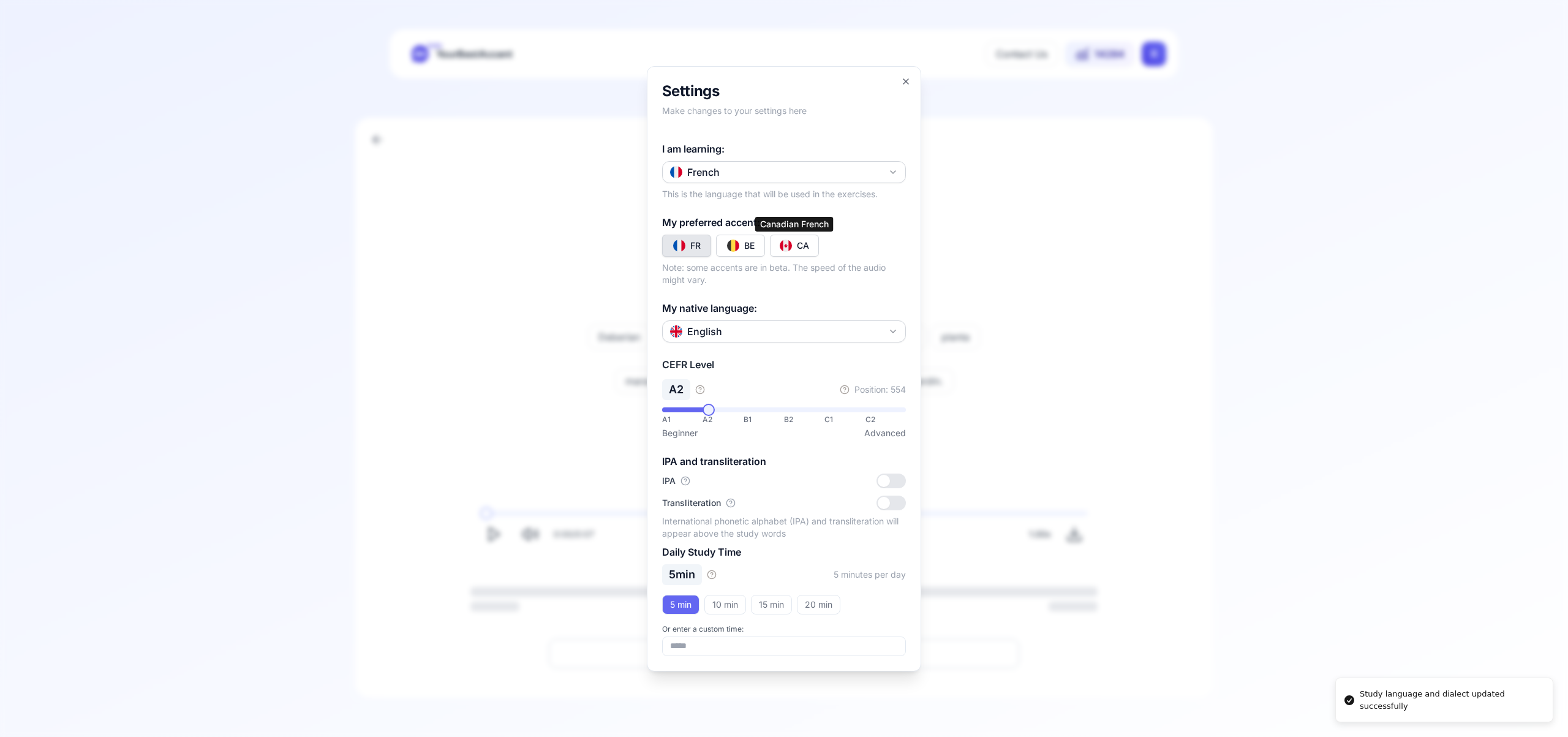
click at [792, 244] on button "CA" at bounding box center [793, 245] width 49 height 22
click at [903, 81] on icon "button" at bounding box center [906, 81] width 10 height 10
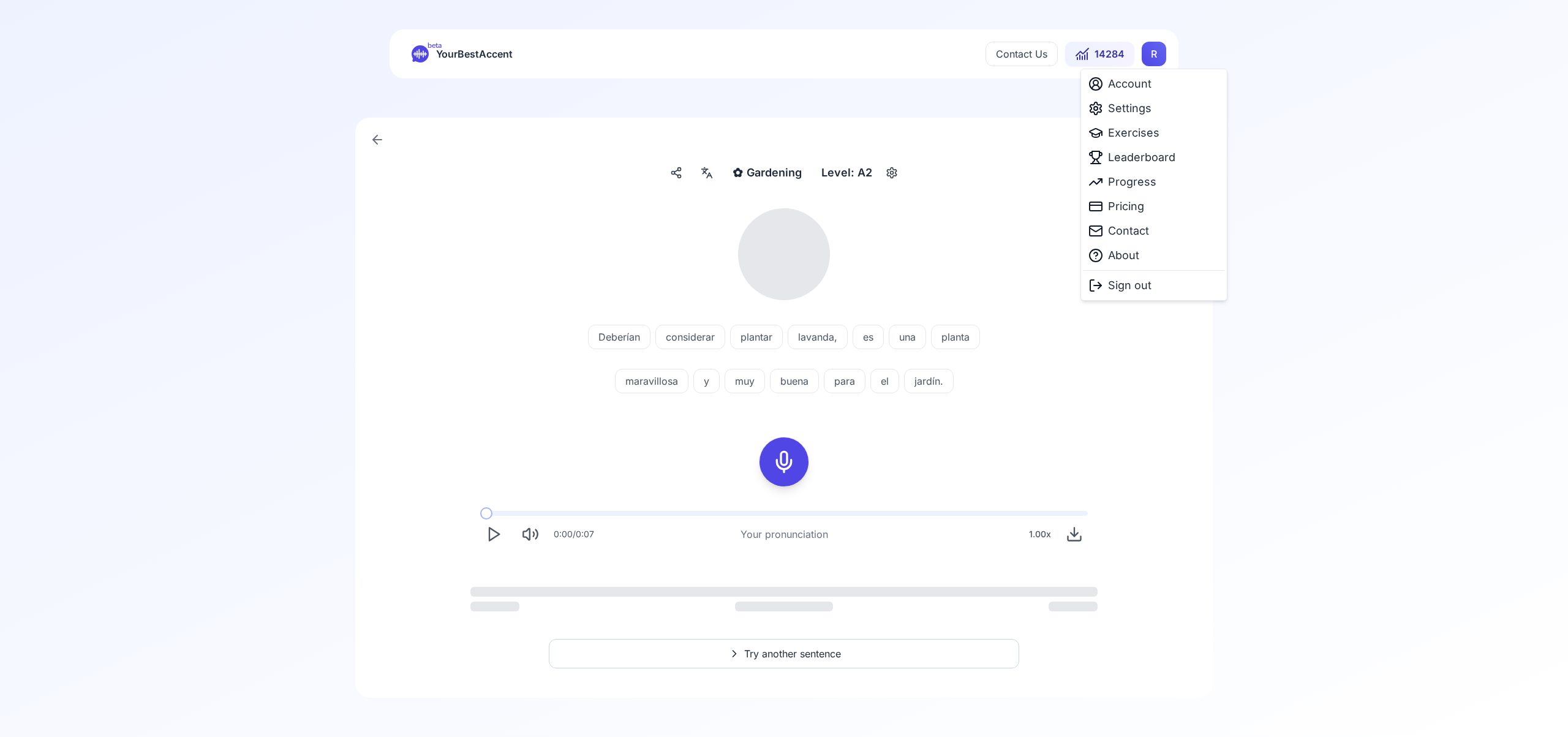
click at [1155, 57] on html "beta YourBestAccent Contact Us 14284 R ✿ Gardening Gardening Level: A2 Deberían…" at bounding box center [784, 368] width 1568 height 737
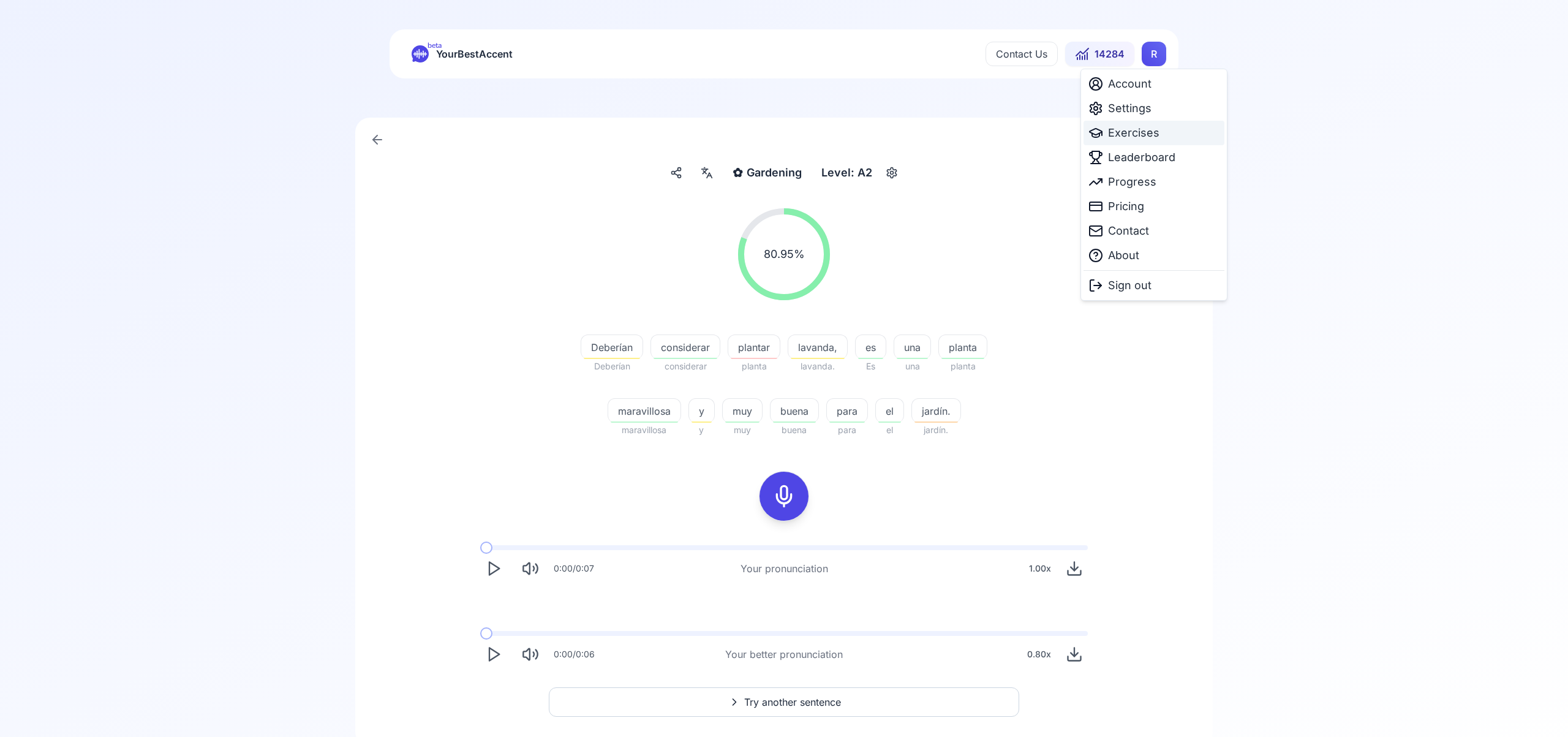
click at [1141, 132] on span "Exercises" at bounding box center [1133, 132] width 51 height 17
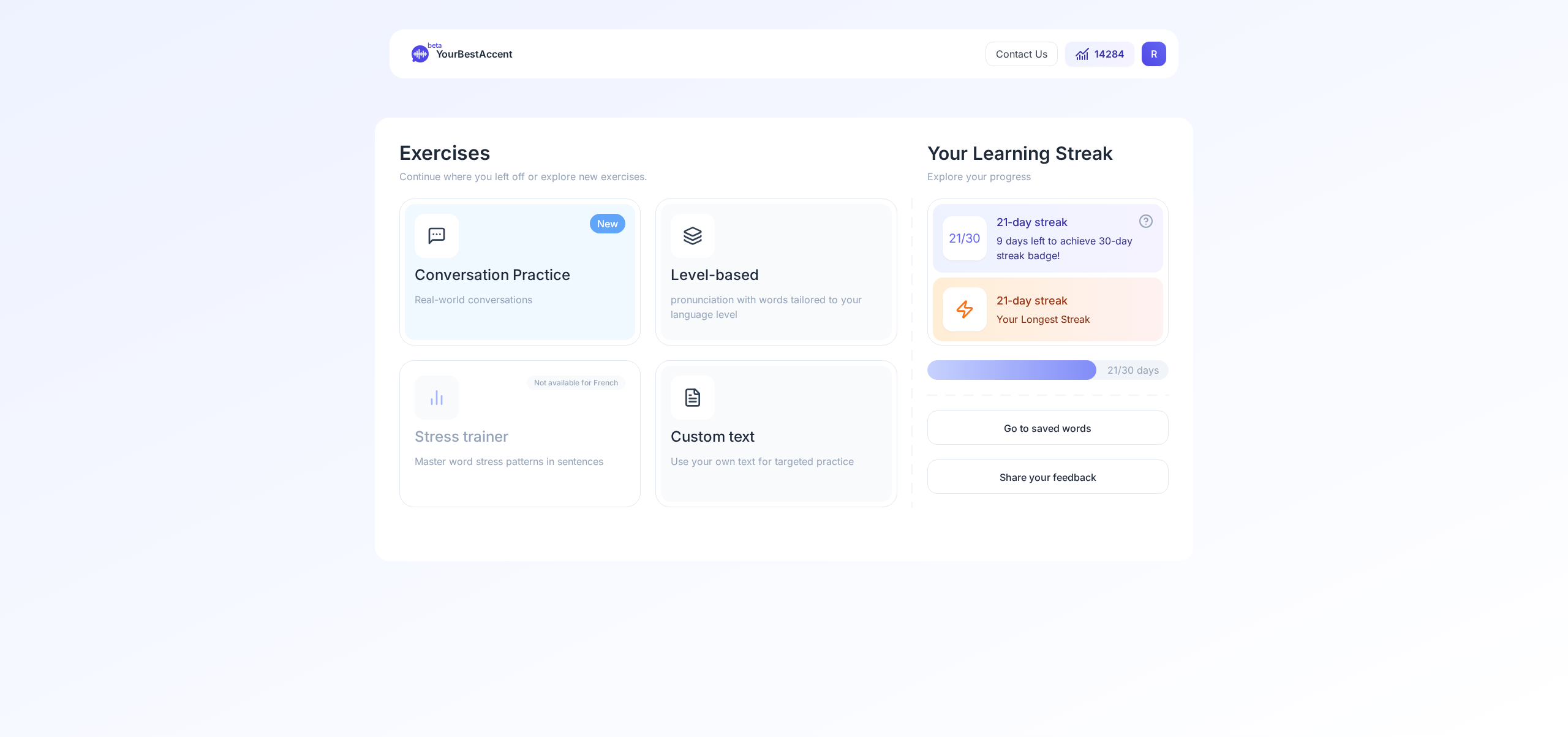
click at [699, 228] on icon at bounding box center [692, 236] width 19 height 19
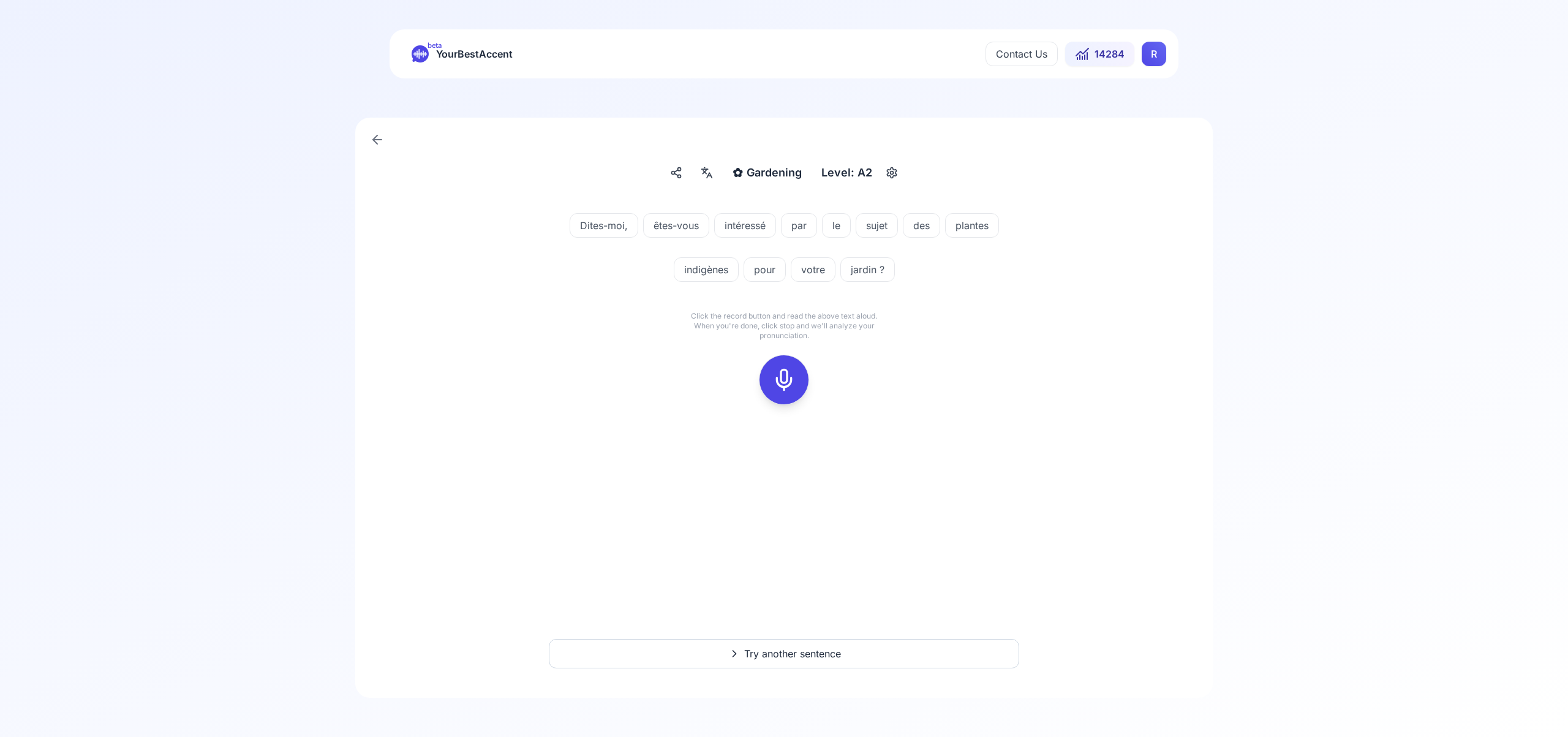
click at [777, 376] on icon at bounding box center [784, 380] width 25 height 25
click at [793, 381] on icon at bounding box center [784, 380] width 25 height 25
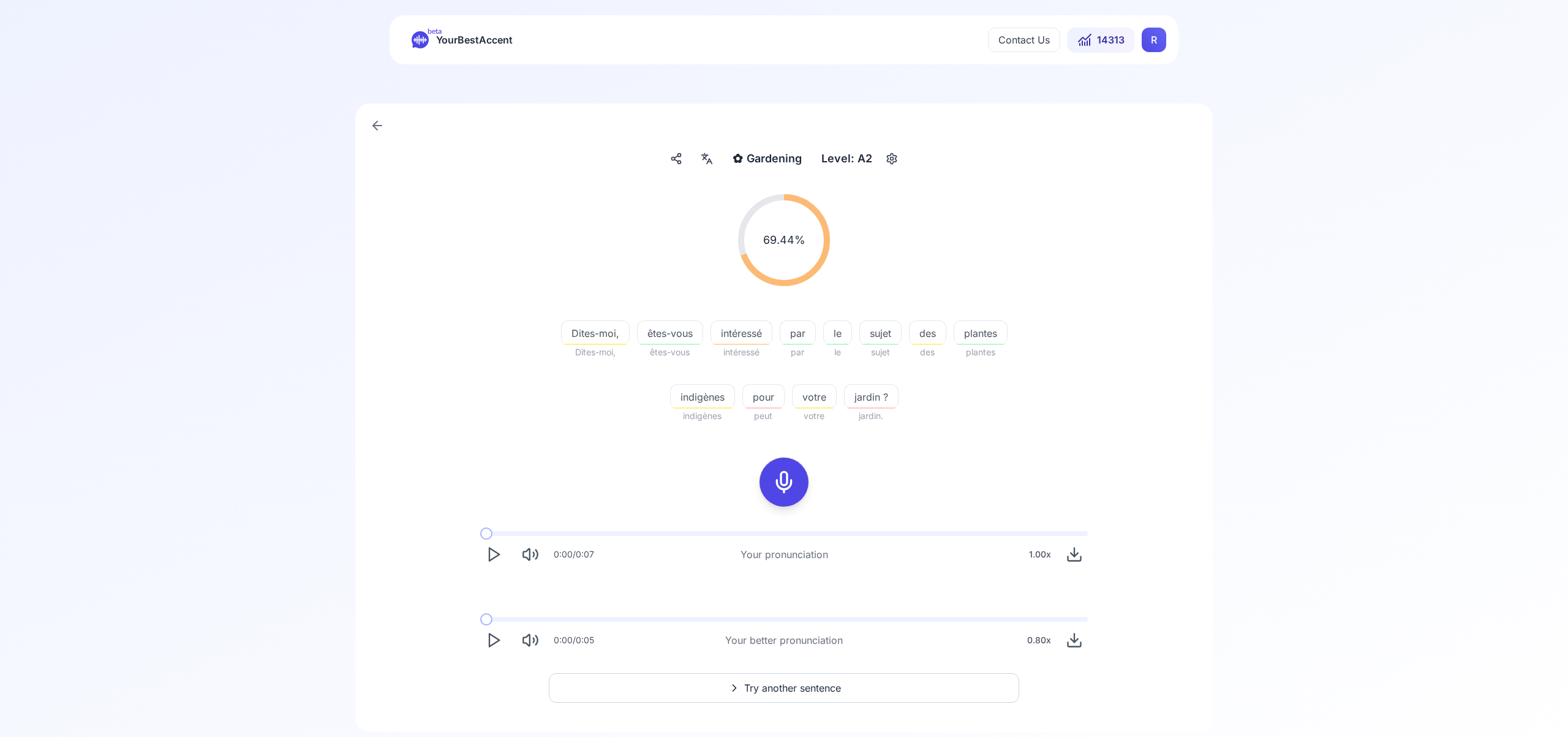
scroll to position [49, 0]
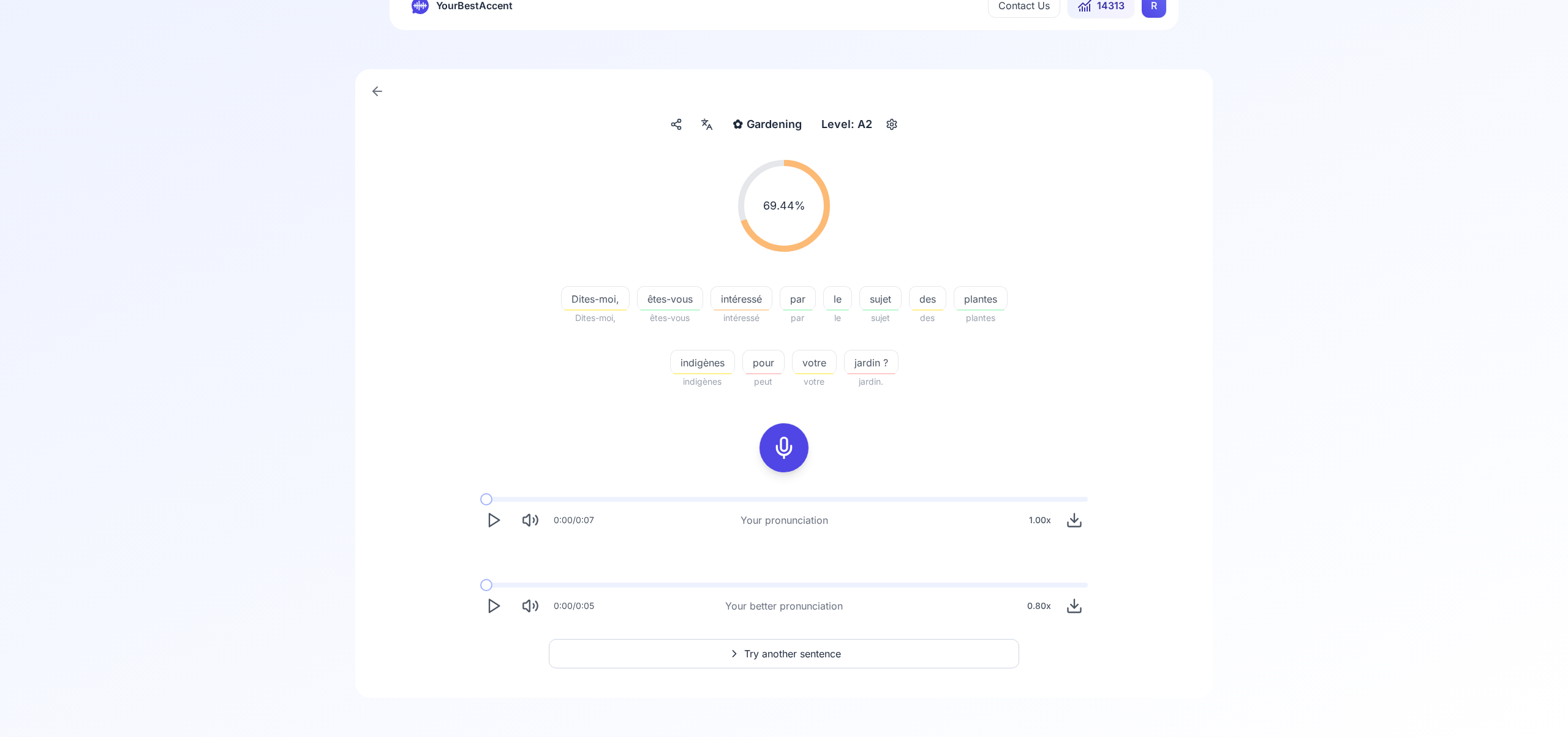
click at [777, 651] on span "Try another sentence" at bounding box center [792, 654] width 97 height 15
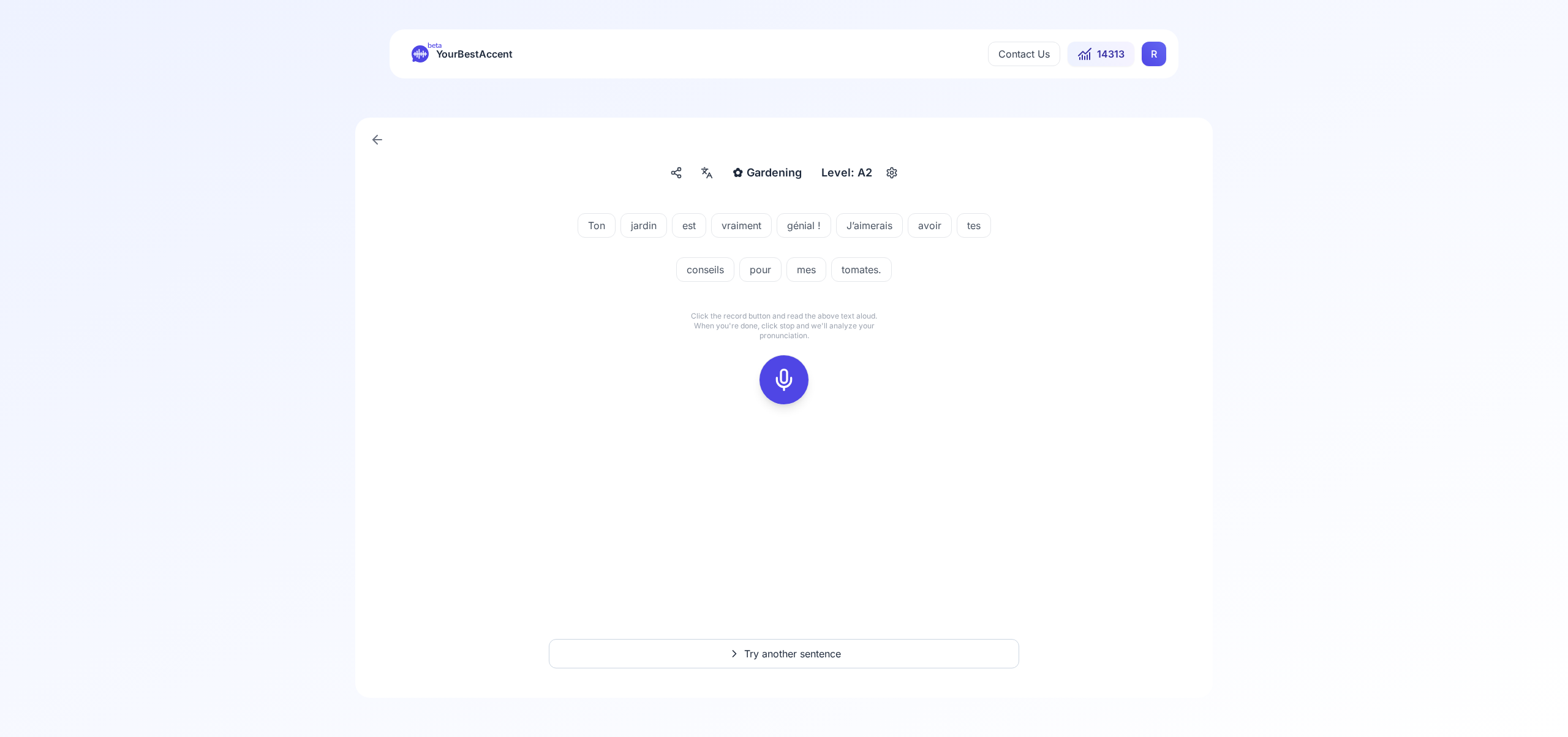
click at [789, 376] on icon at bounding box center [784, 380] width 25 height 25
click at [779, 384] on icon at bounding box center [784, 380] width 25 height 25
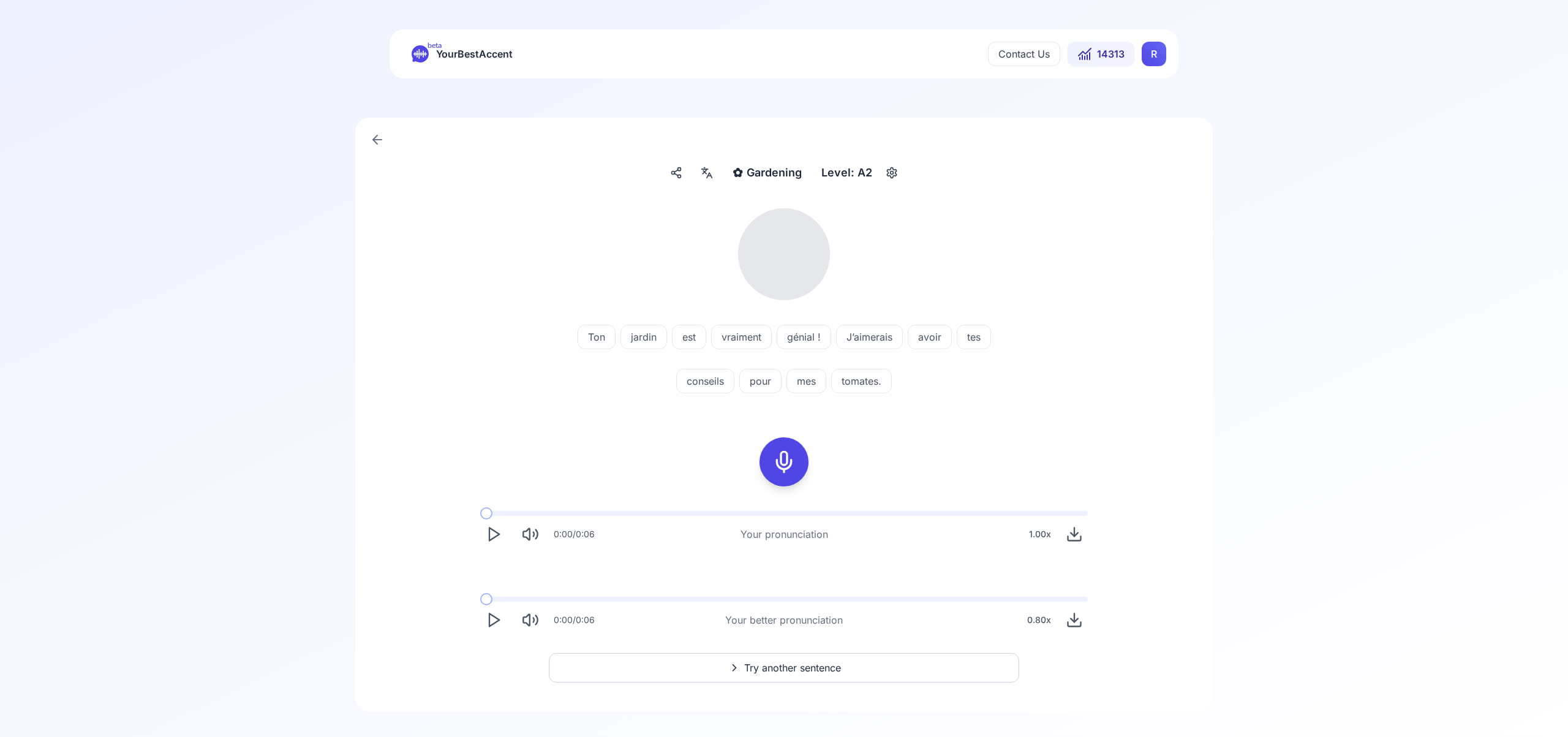
scroll to position [14, 0]
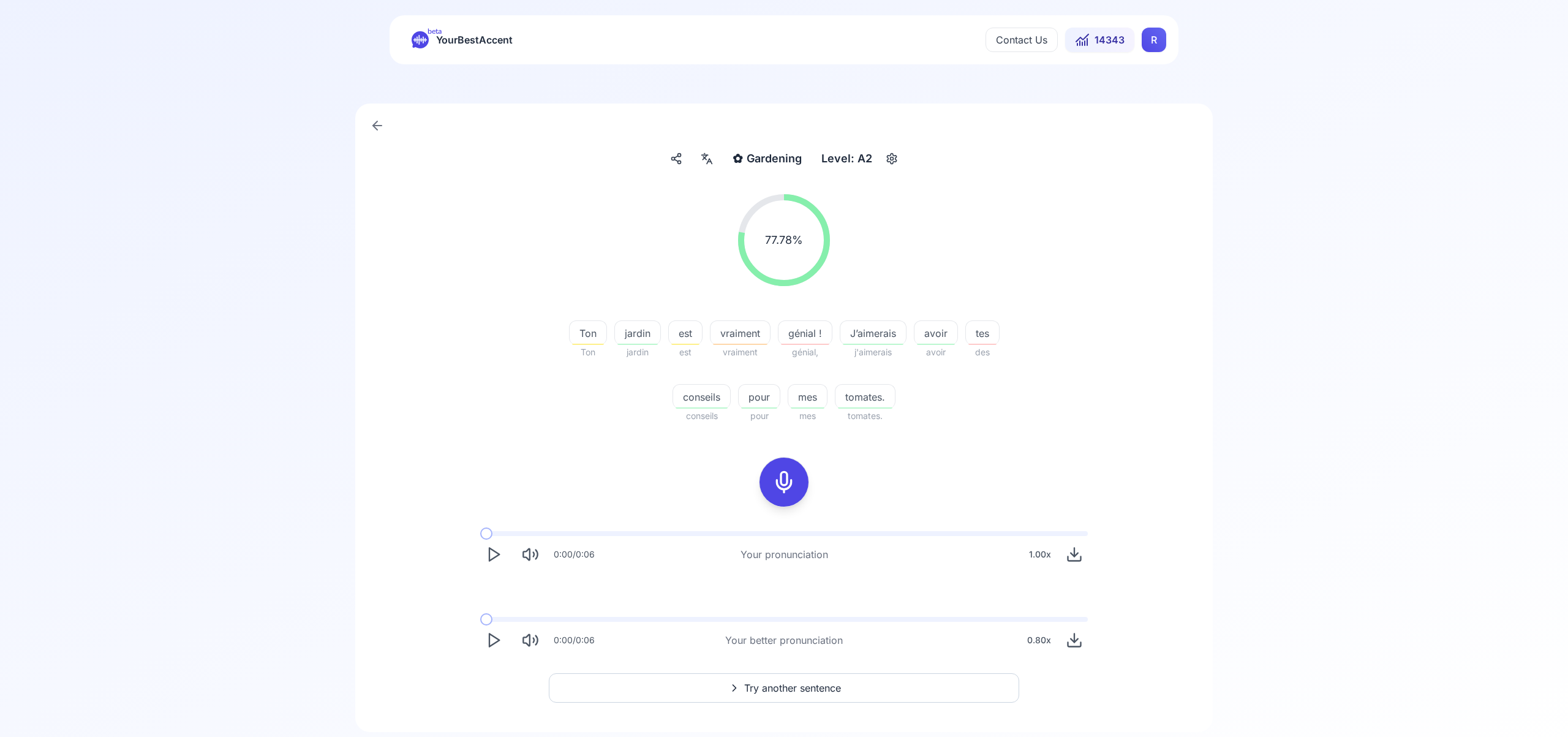
click at [832, 685] on span "Try another sentence" at bounding box center [792, 687] width 97 height 15
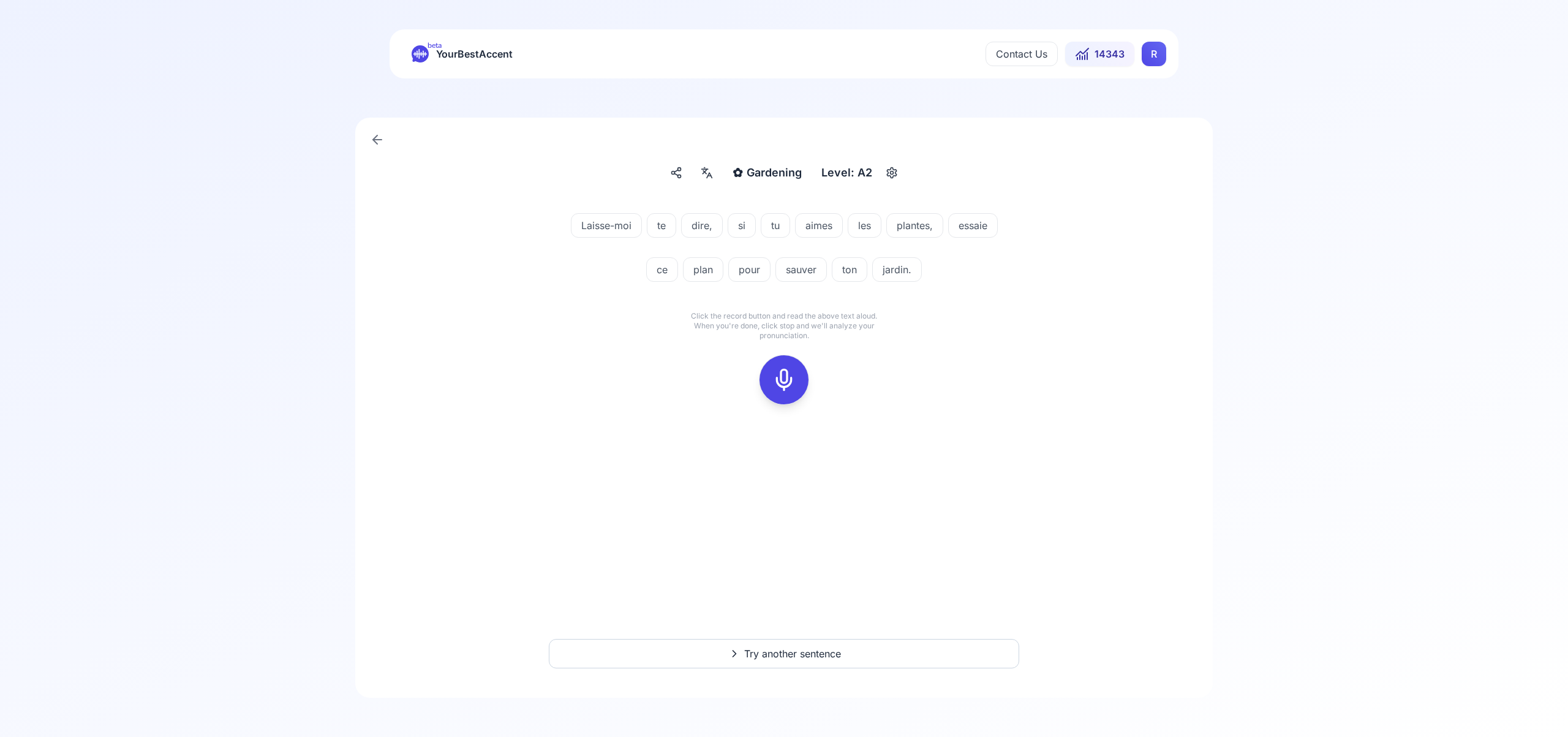
click at [777, 376] on icon at bounding box center [784, 380] width 25 height 25
click at [792, 375] on icon at bounding box center [784, 380] width 25 height 25
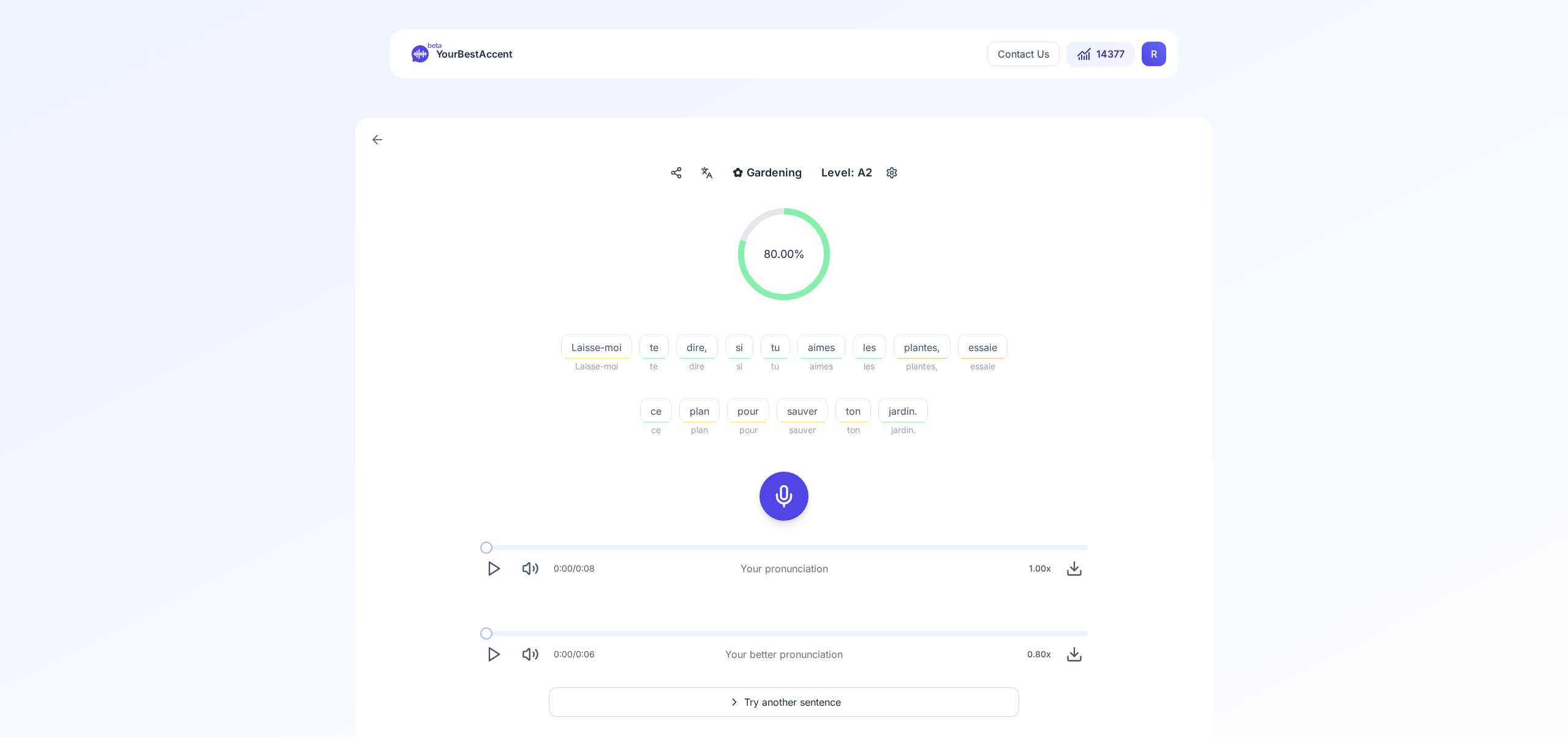
click at [820, 703] on span "Try another sentence" at bounding box center [792, 702] width 97 height 15
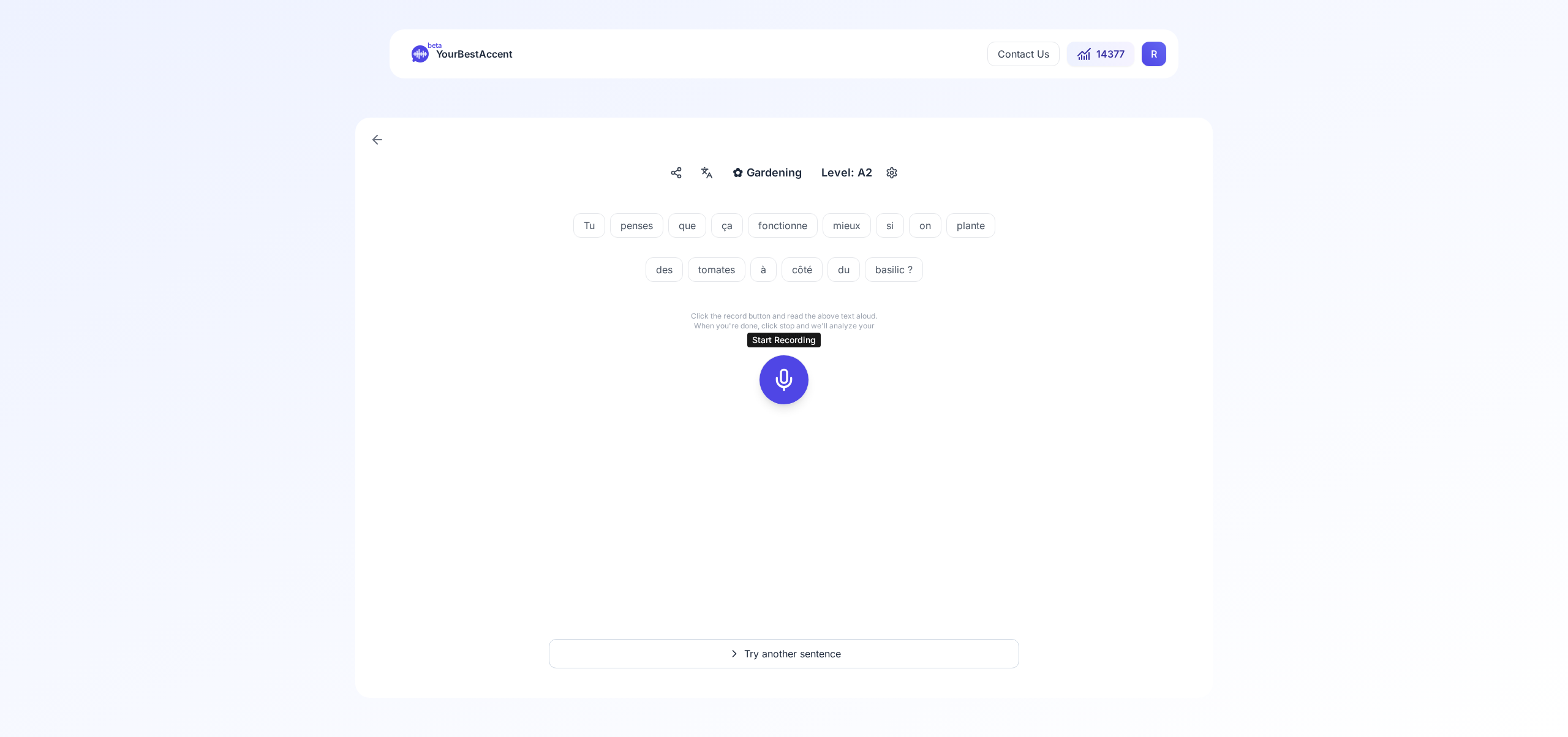
click at [775, 375] on rect at bounding box center [784, 379] width 19 height 19
click at [787, 388] on icon at bounding box center [784, 380] width 25 height 25
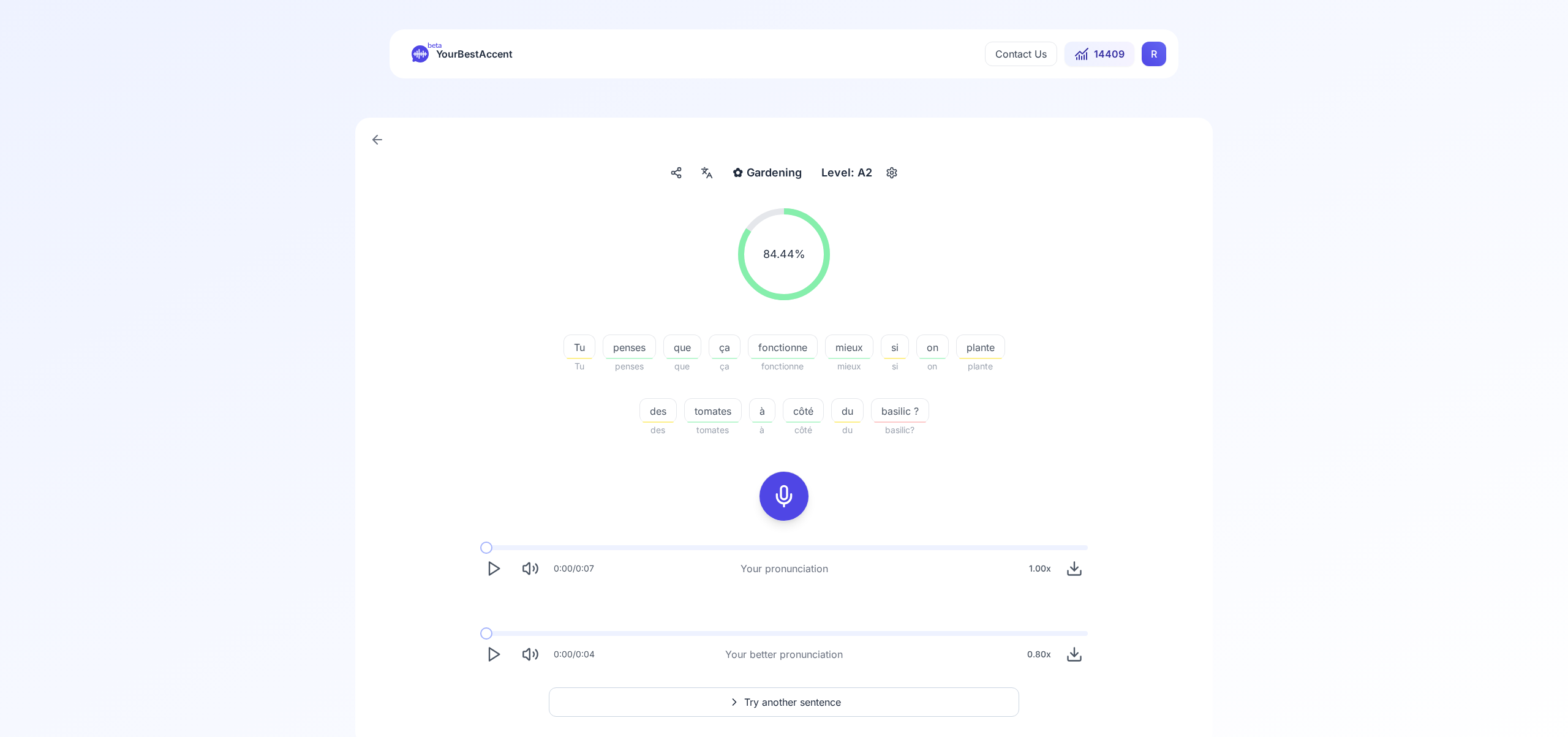
click at [812, 701] on span "Try another sentence" at bounding box center [792, 702] width 97 height 15
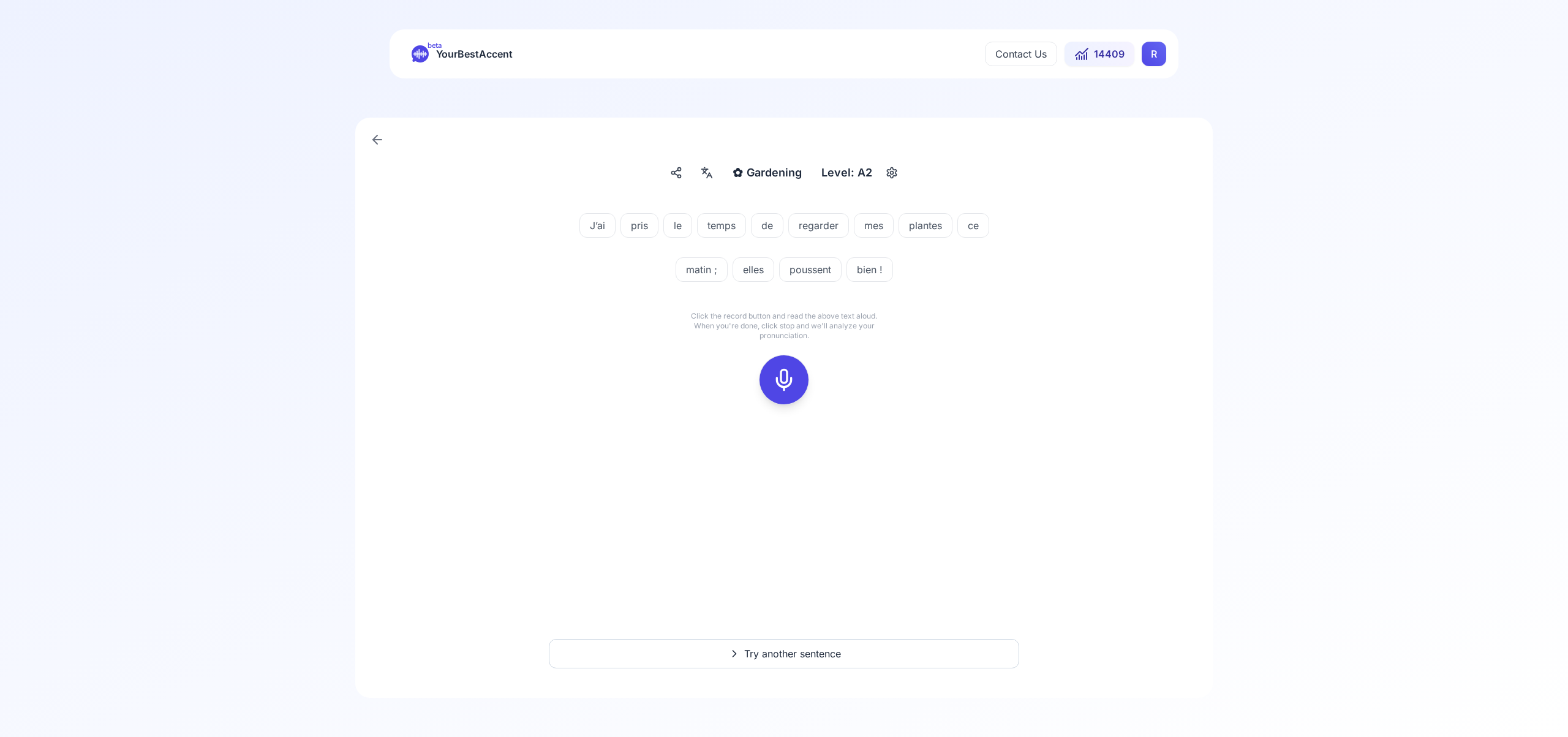
click at [788, 389] on rect at bounding box center [784, 379] width 19 height 19
click at [780, 383] on icon at bounding box center [784, 380] width 25 height 25
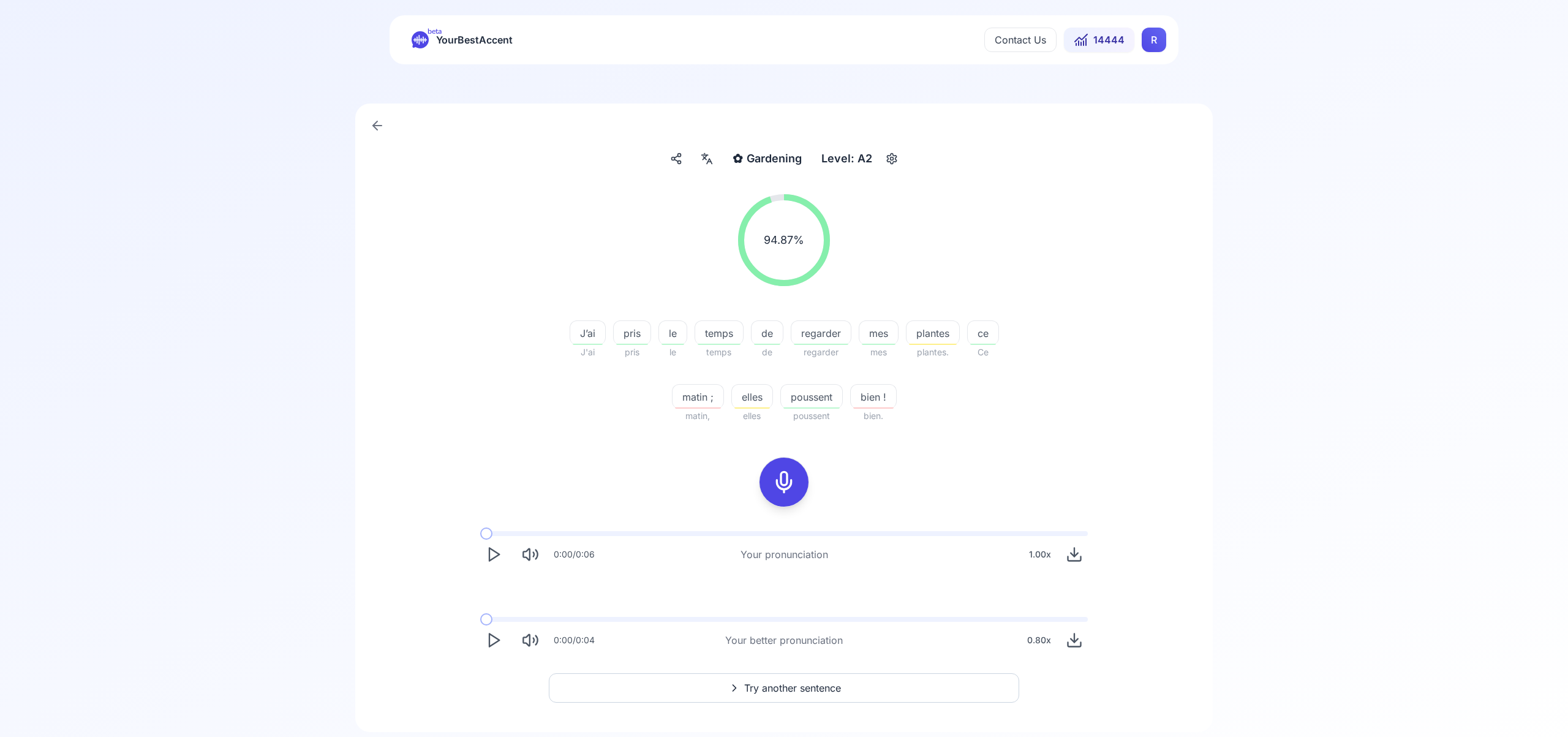
scroll to position [44, 0]
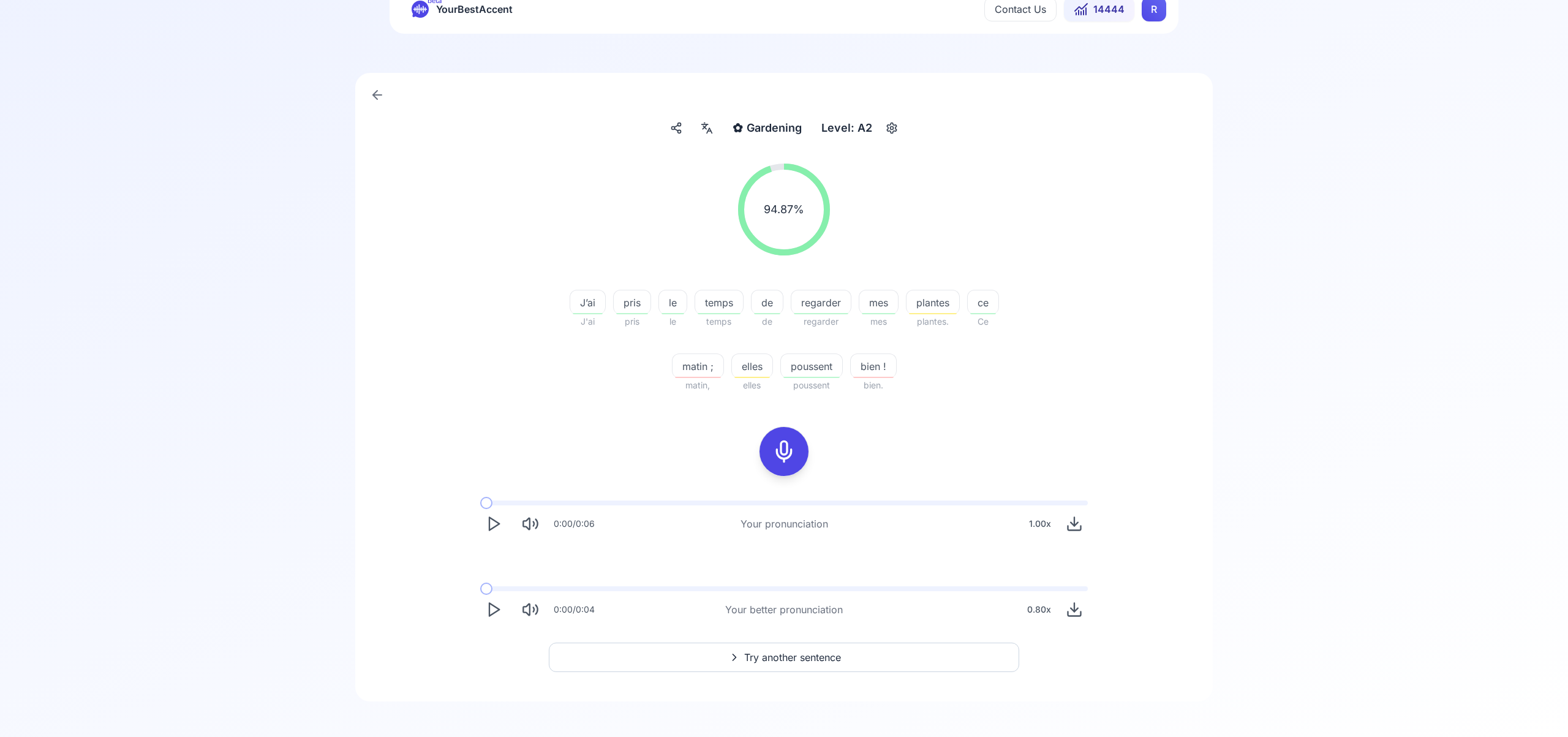
click at [803, 656] on span "Try another sentence" at bounding box center [792, 657] width 97 height 15
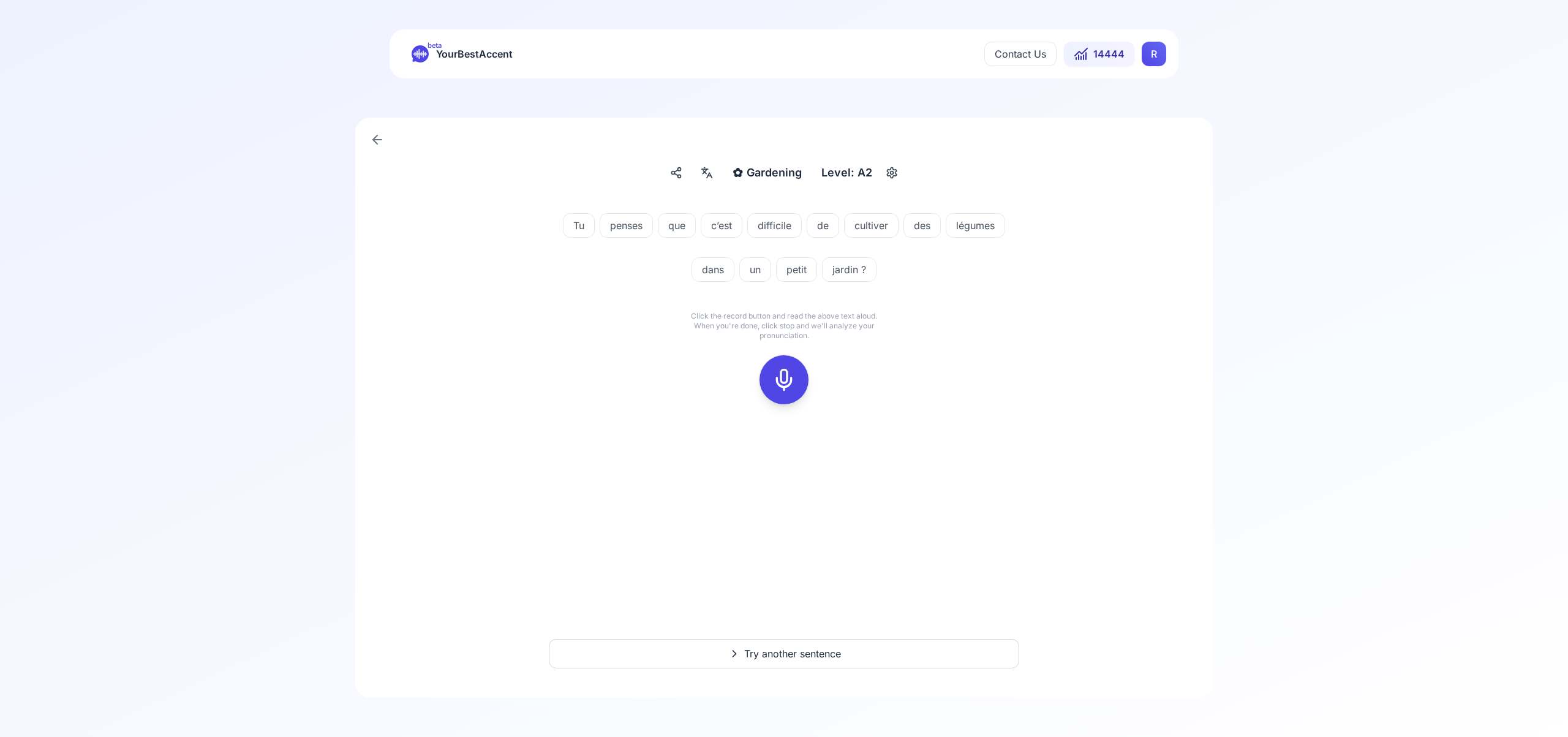
click at [788, 373] on icon at bounding box center [784, 380] width 25 height 25
click at [784, 384] on icon at bounding box center [784, 380] width 25 height 25
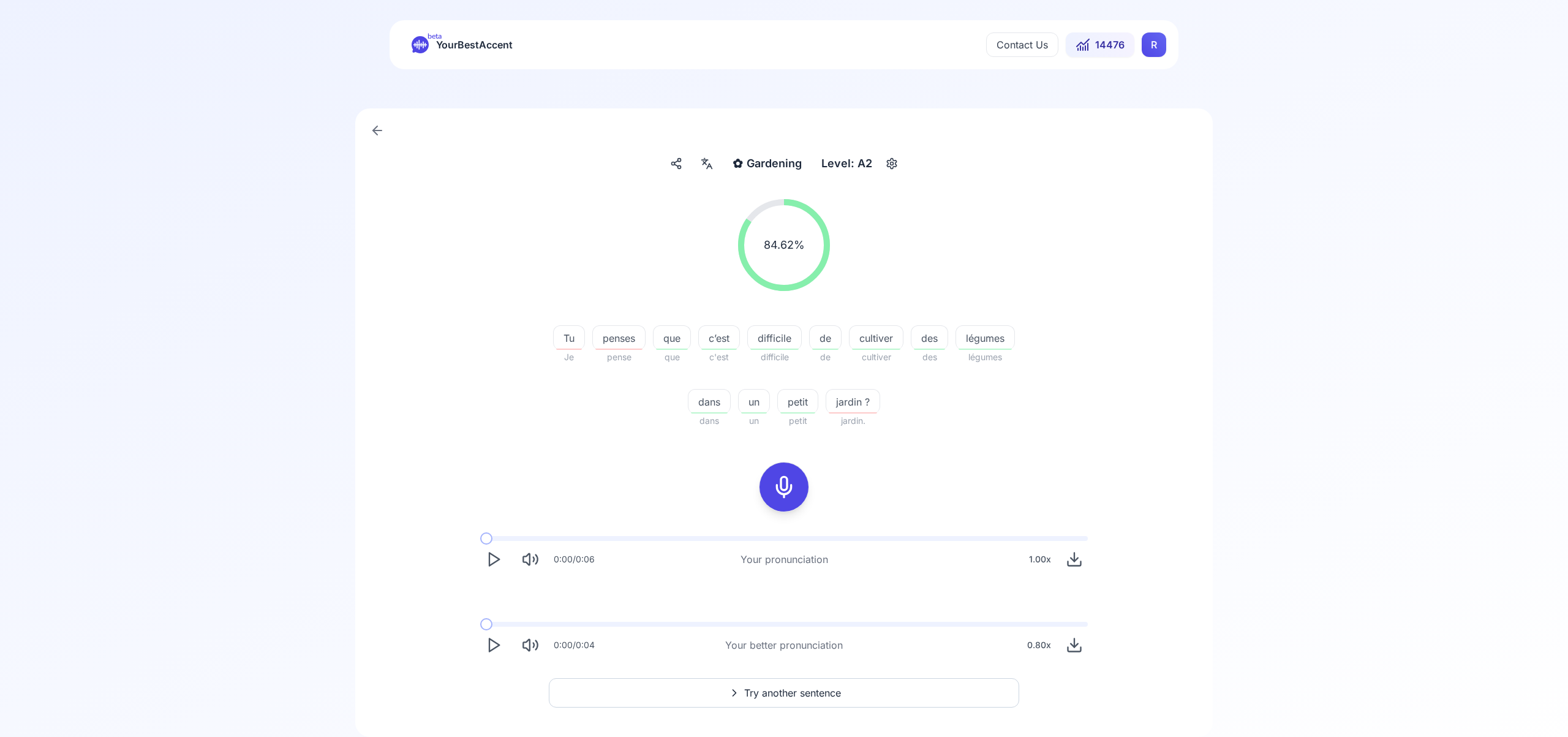
scroll to position [1, 0]
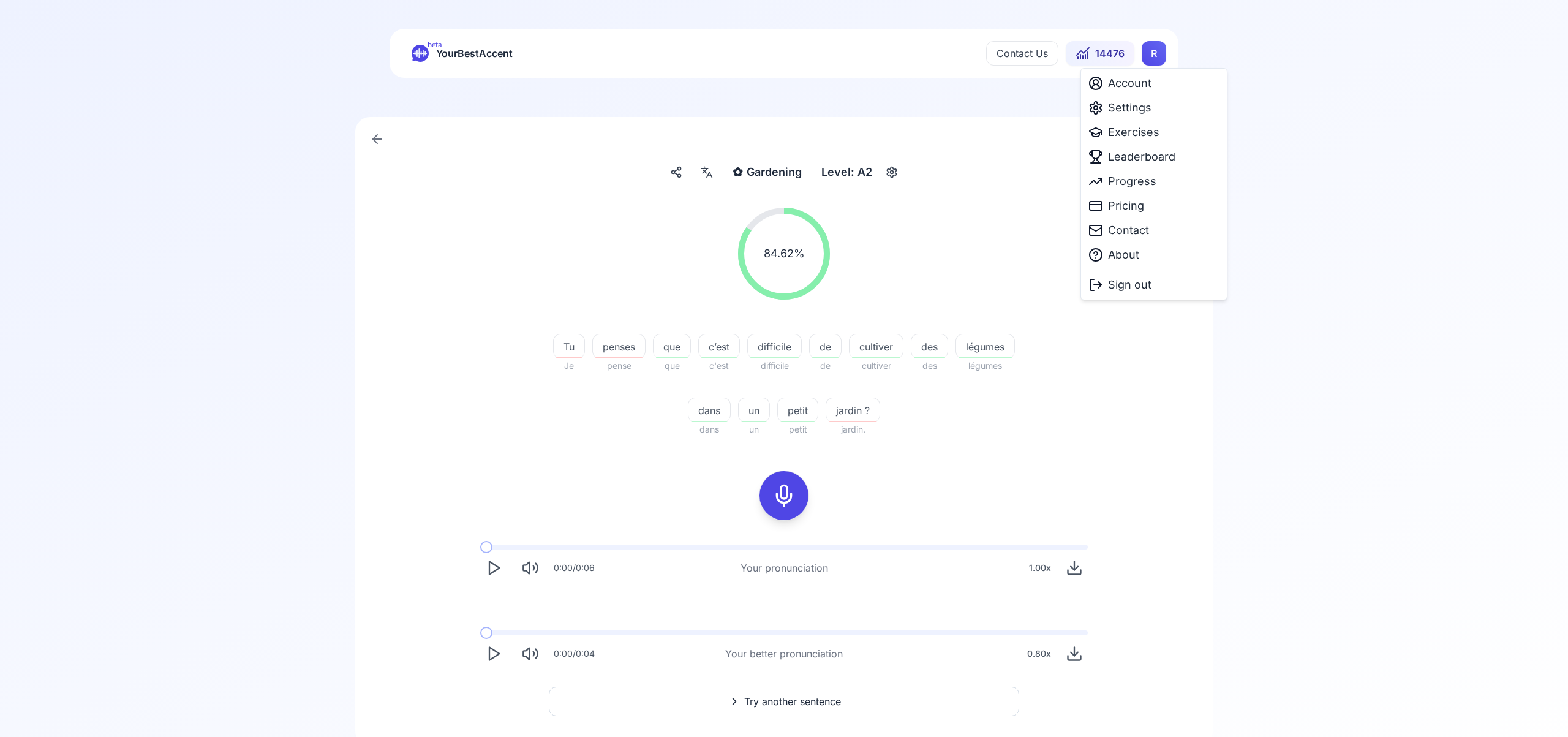
click at [1153, 61] on html "beta YourBestAccent Contact Us 14476 R ✿ Gardening Gardening Level: A2 84.62 % …" at bounding box center [784, 368] width 1568 height 737
click at [1137, 112] on span "Settings" at bounding box center [1129, 107] width 43 height 17
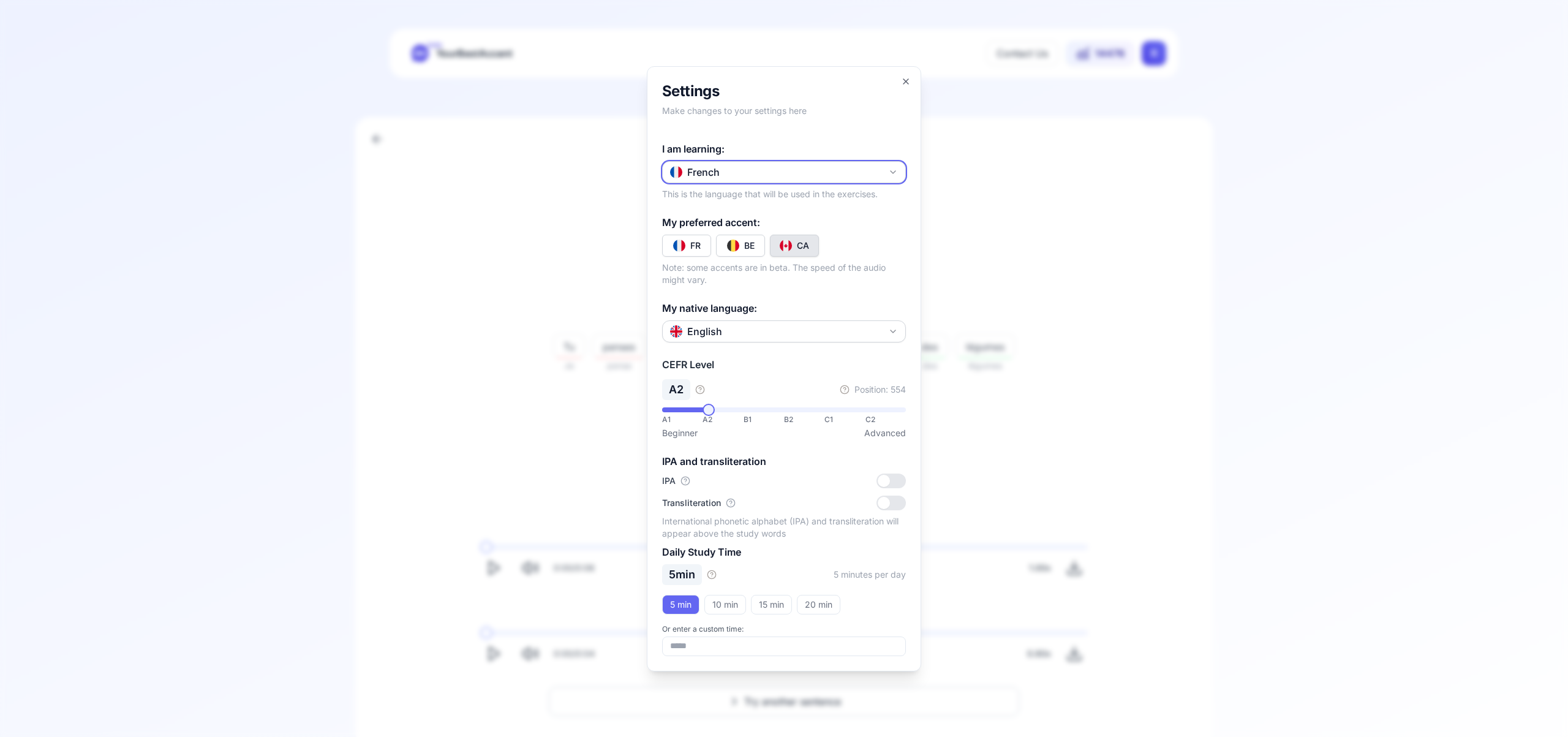
click at [894, 172] on icon "button" at bounding box center [892, 172] width 10 height 10
drag, startPoint x: 798, startPoint y: 303, endPoint x: 763, endPoint y: 303, distance: 35.0
click at [751, 303] on div "Russian" at bounding box center [784, 306] width 237 height 22
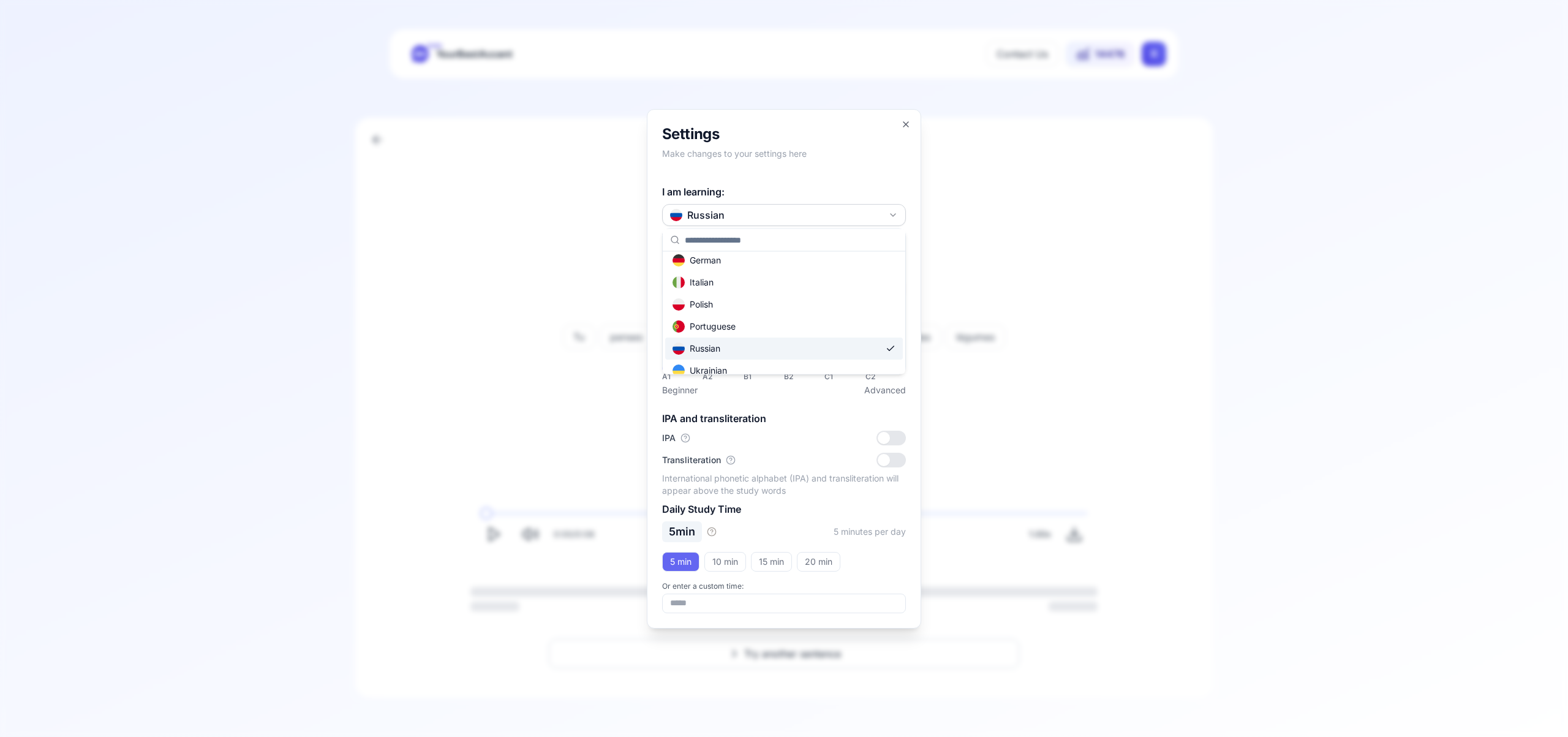
scroll to position [0, 0]
click at [908, 122] on icon "button" at bounding box center [906, 125] width 5 height 5
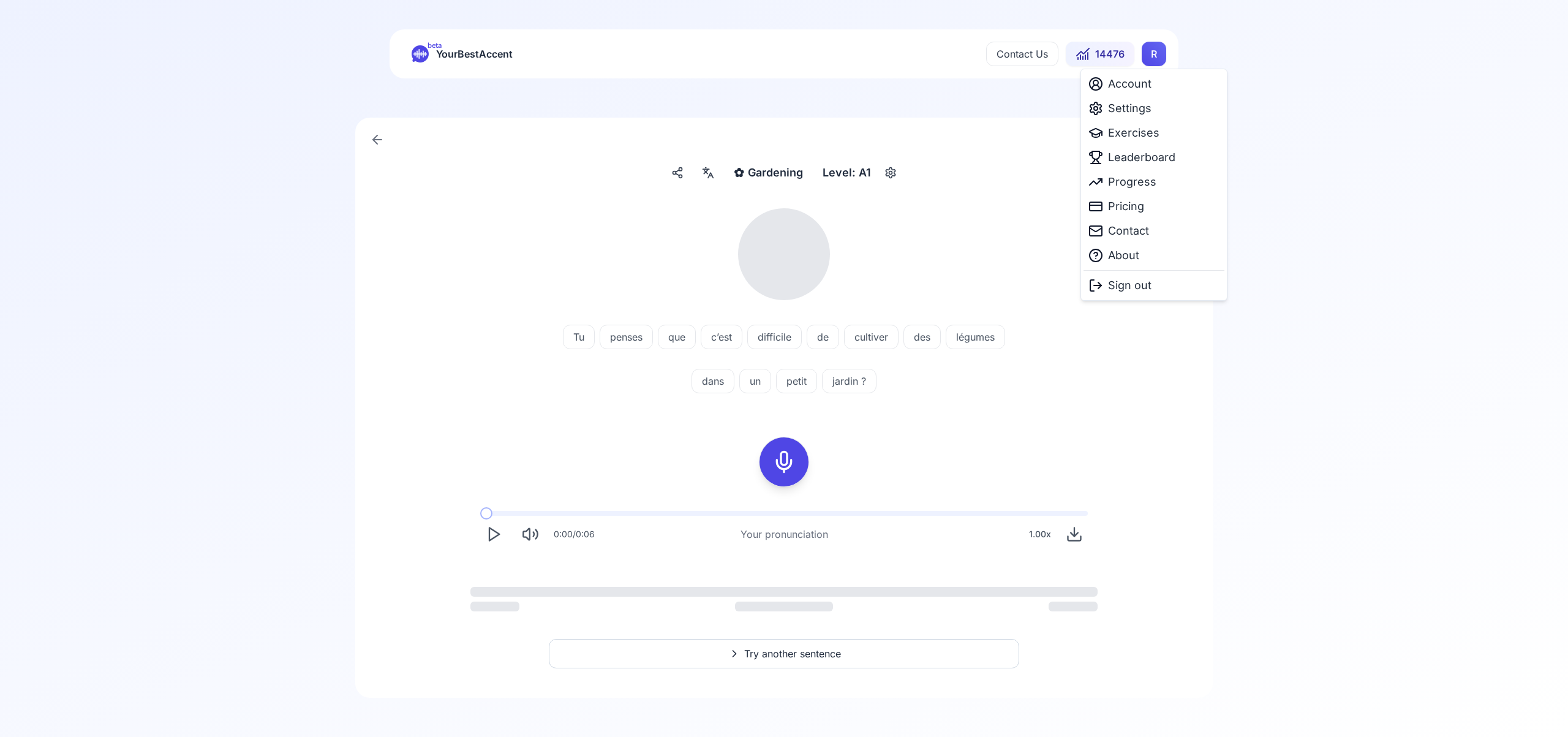
click at [1157, 56] on html "Study language and dialect updated successfully beta YourBestAccent Contact Us …" at bounding box center [784, 368] width 1568 height 737
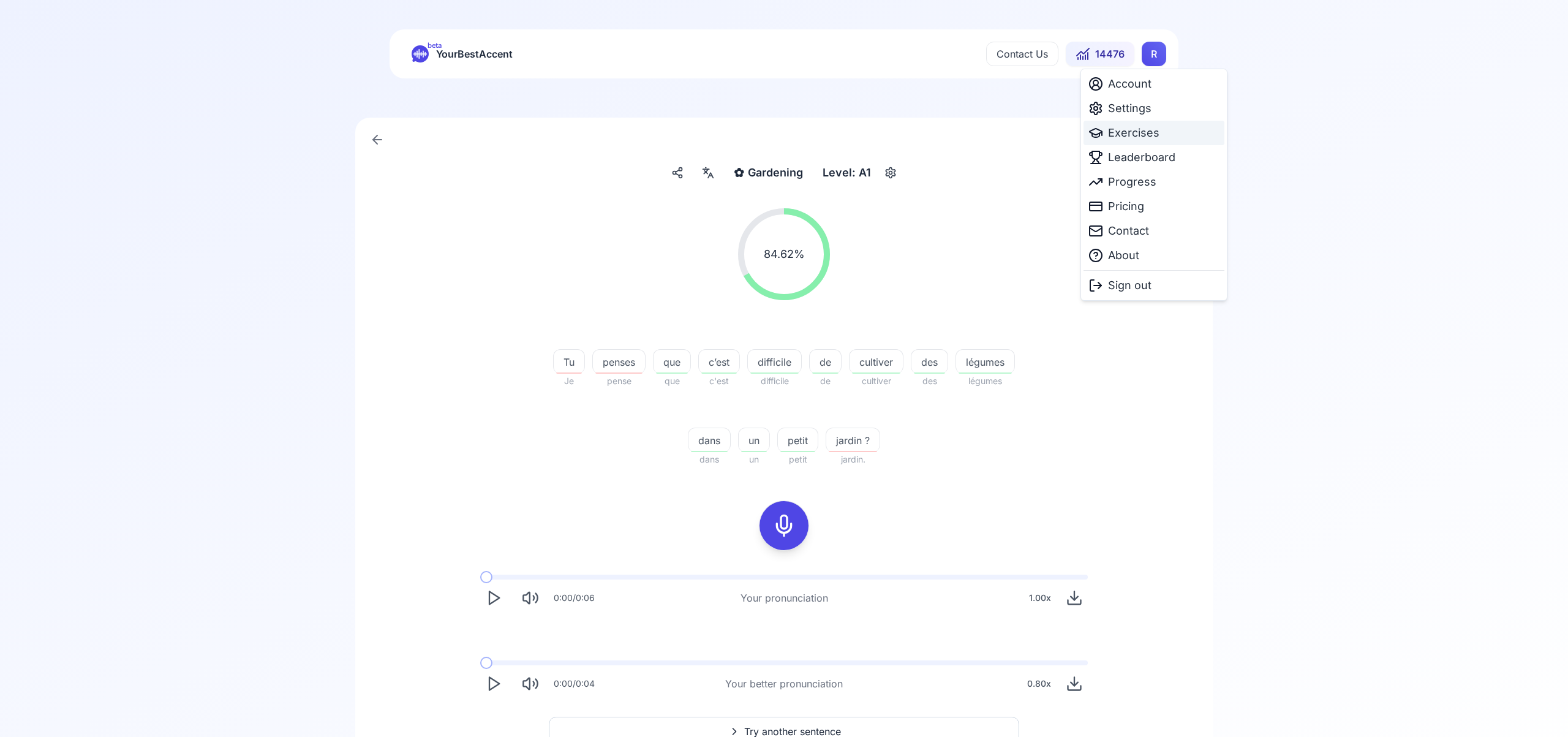
click at [1159, 138] on div "Exercises" at bounding box center [1154, 133] width 141 height 25
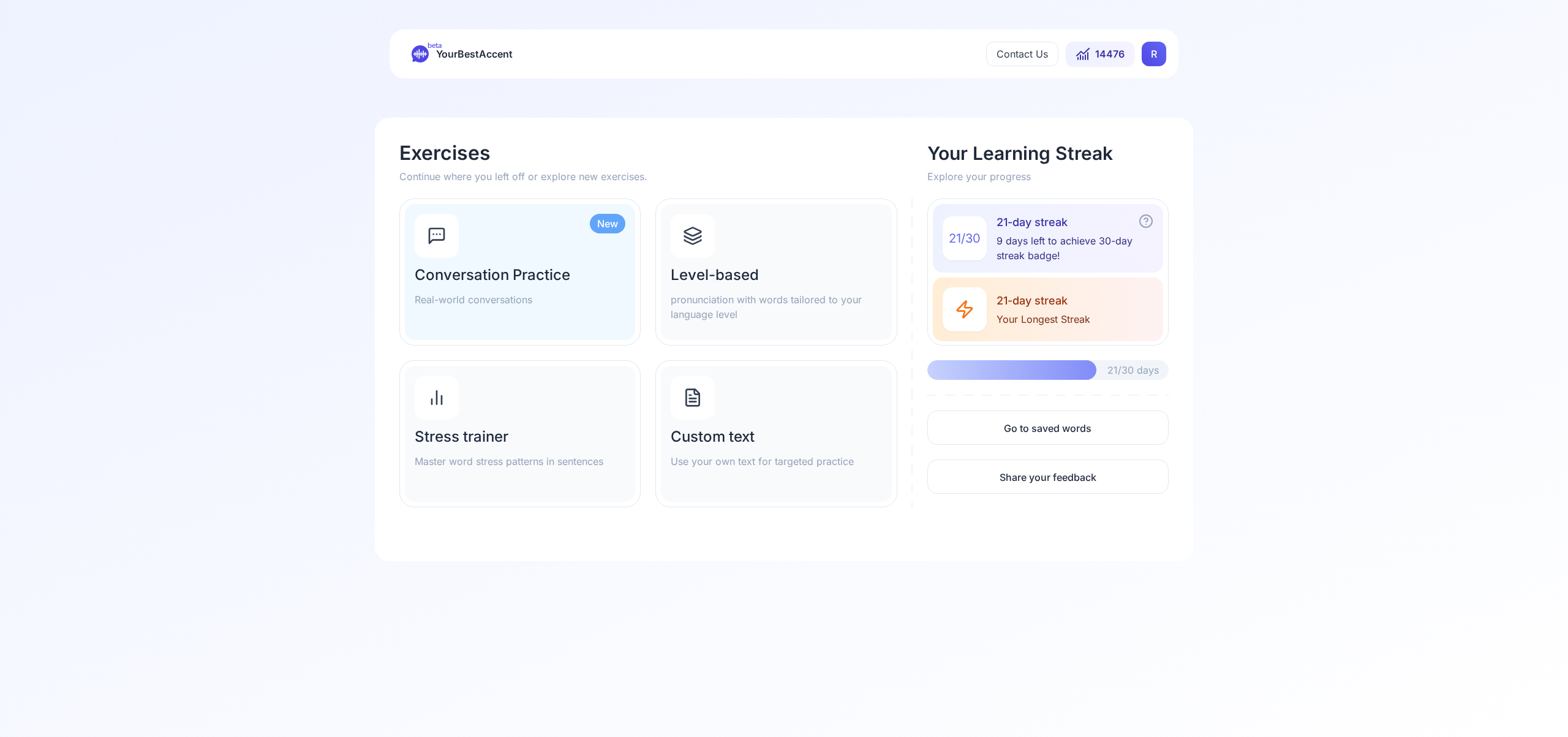
click at [703, 238] on div at bounding box center [692, 236] width 44 height 44
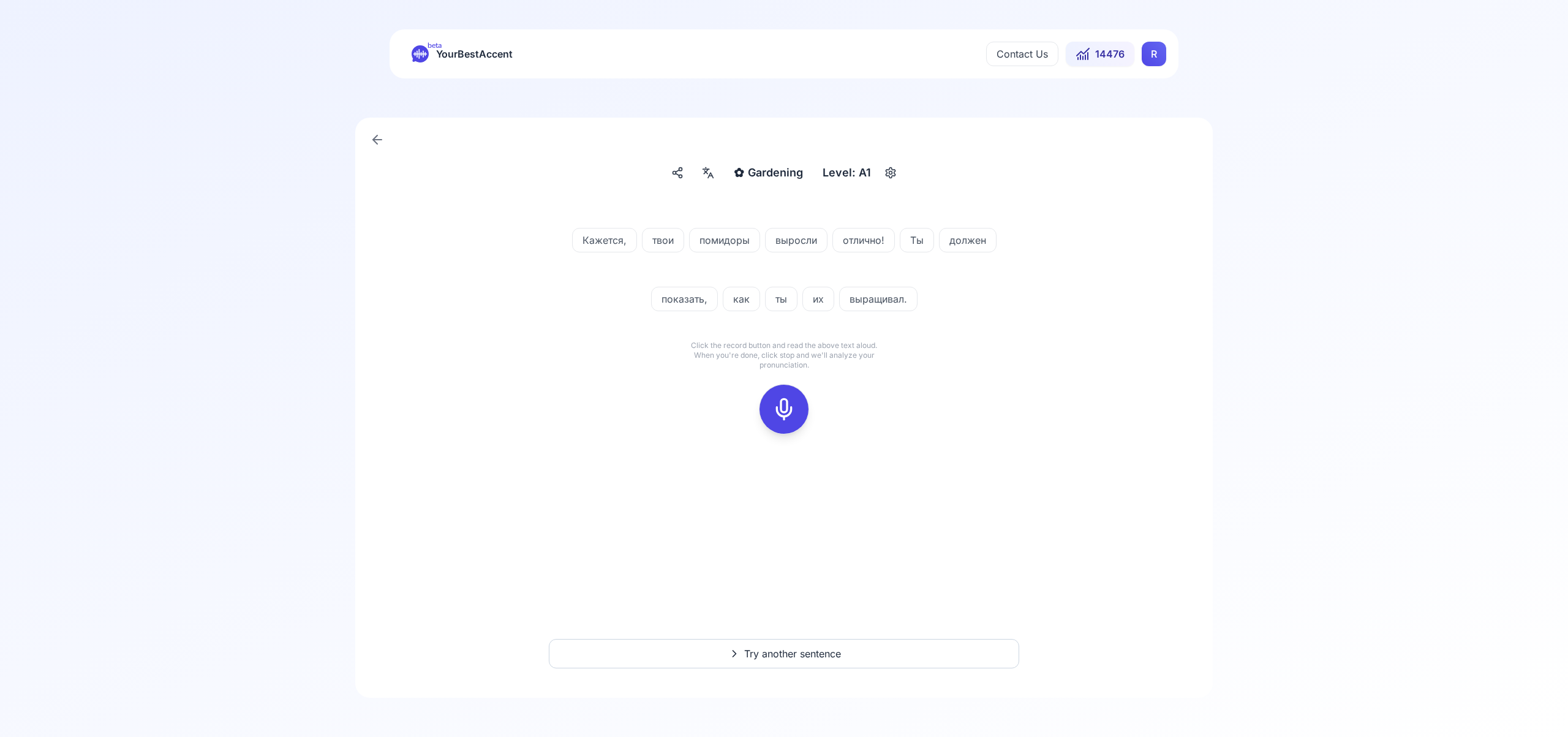
click at [780, 402] on icon at bounding box center [784, 409] width 25 height 25
click at [784, 407] on icon at bounding box center [784, 409] width 25 height 25
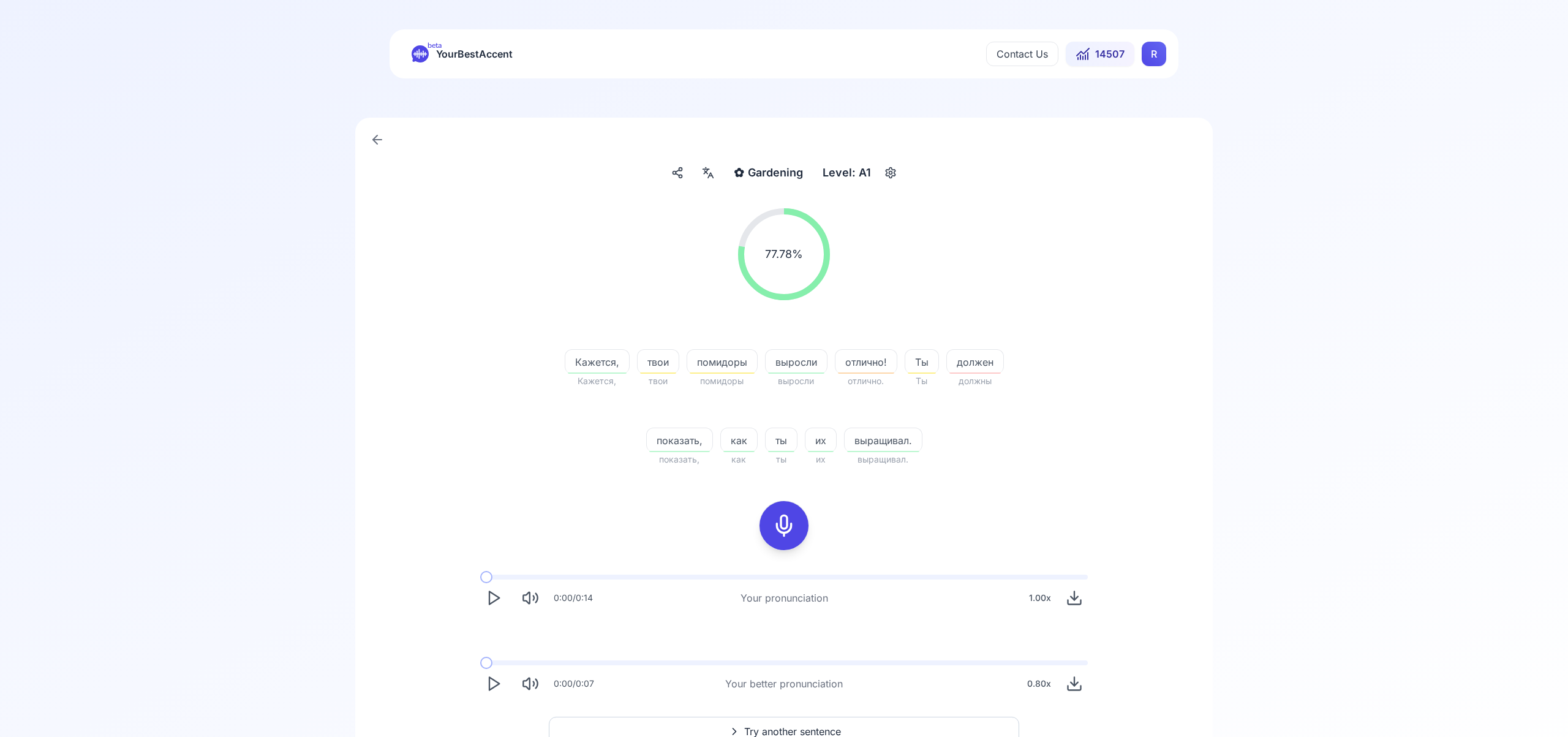
click at [794, 724] on button "Try another sentence" at bounding box center [784, 731] width 470 height 29
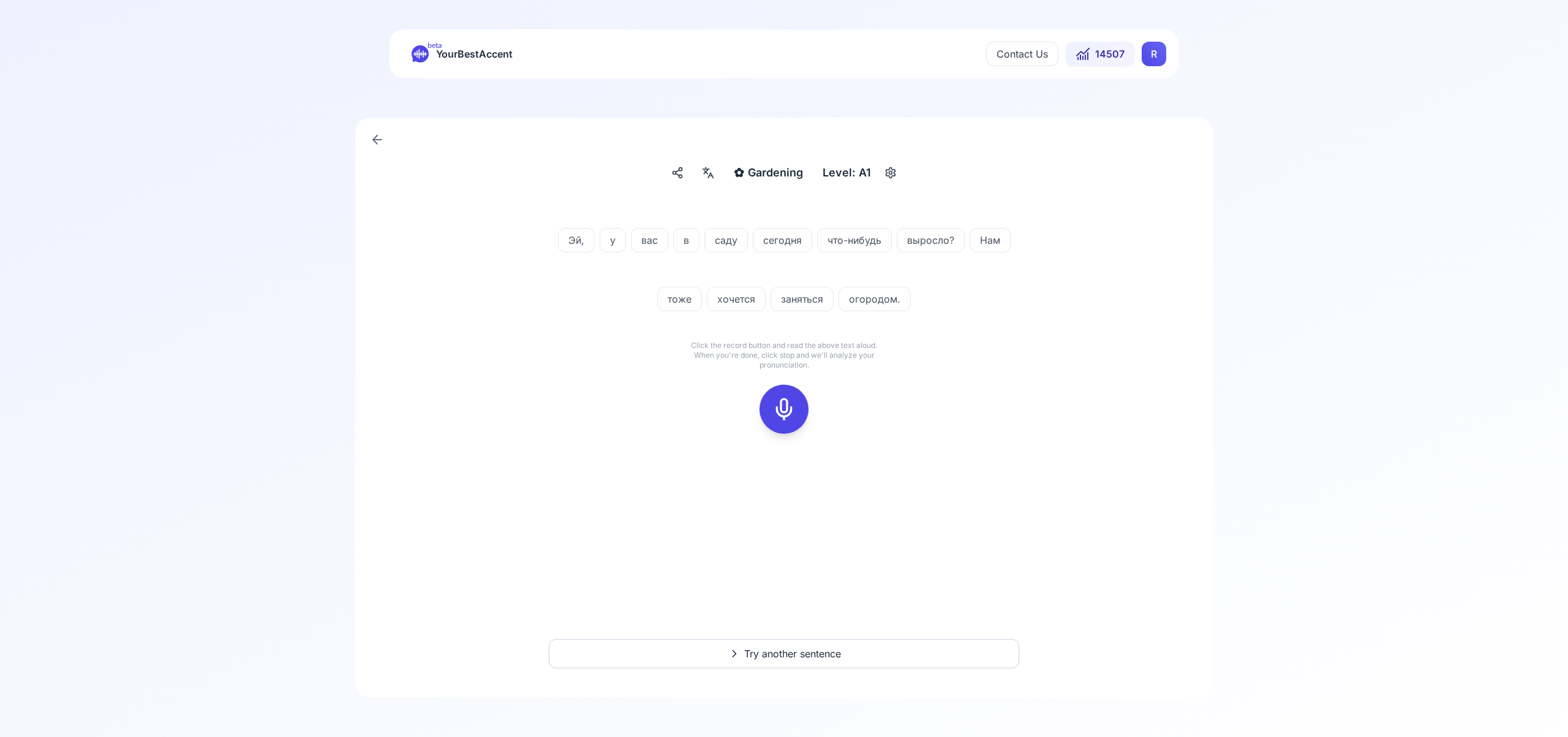
click at [786, 402] on icon at bounding box center [784, 409] width 25 height 25
click at [794, 400] on icon at bounding box center [784, 409] width 25 height 25
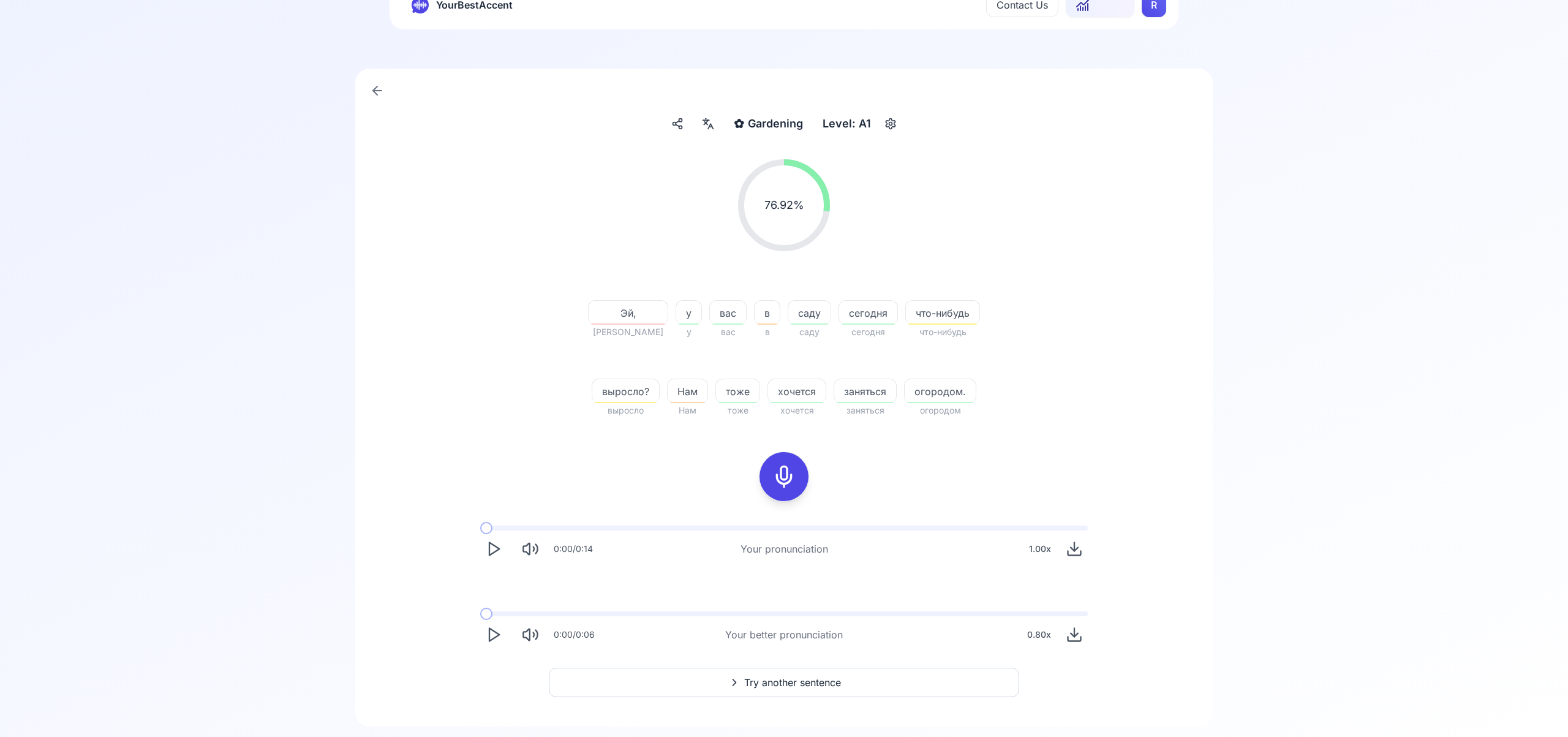
scroll to position [57, 0]
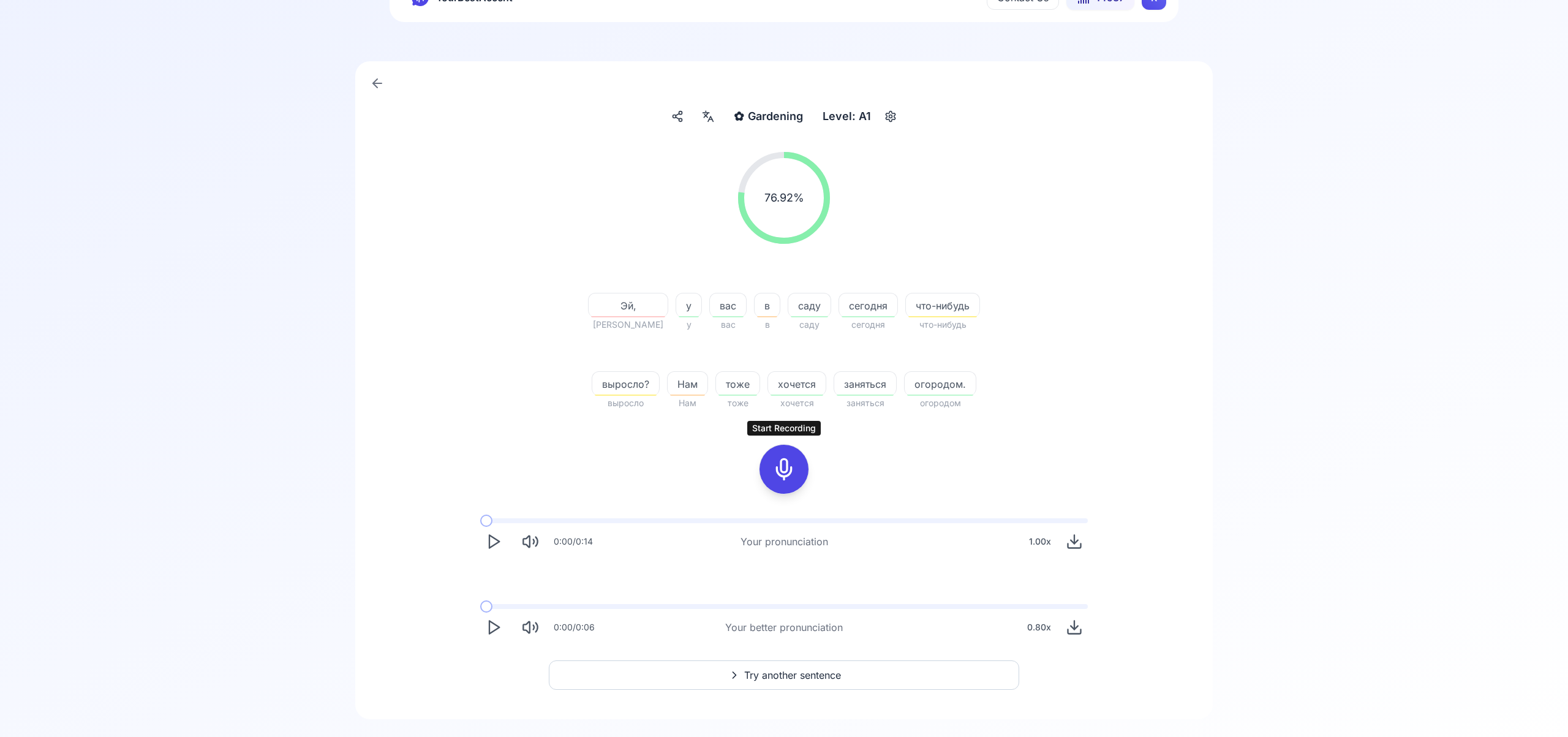
click at [493, 625] on icon "Play" at bounding box center [493, 627] width 17 height 17
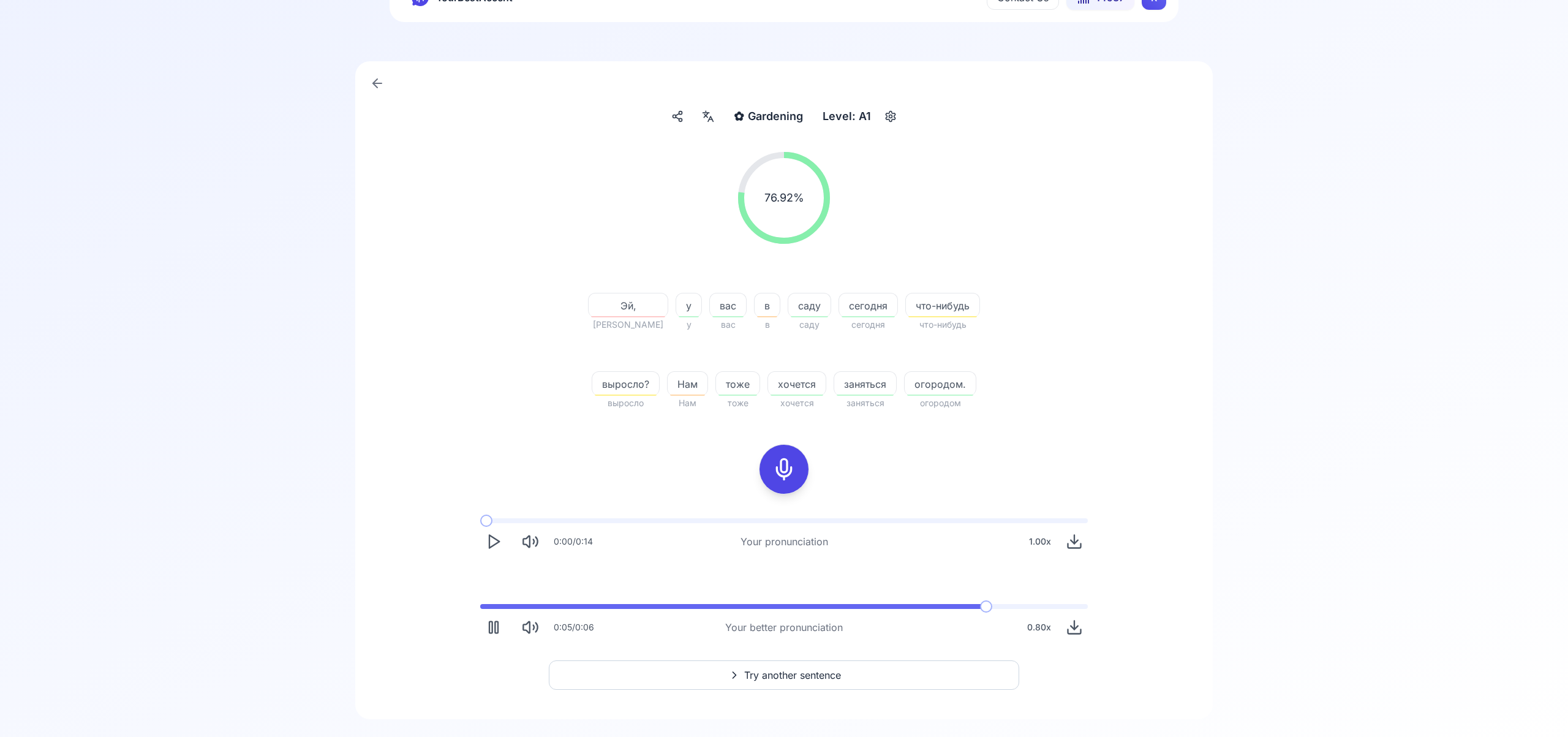
scroll to position [59, 0]
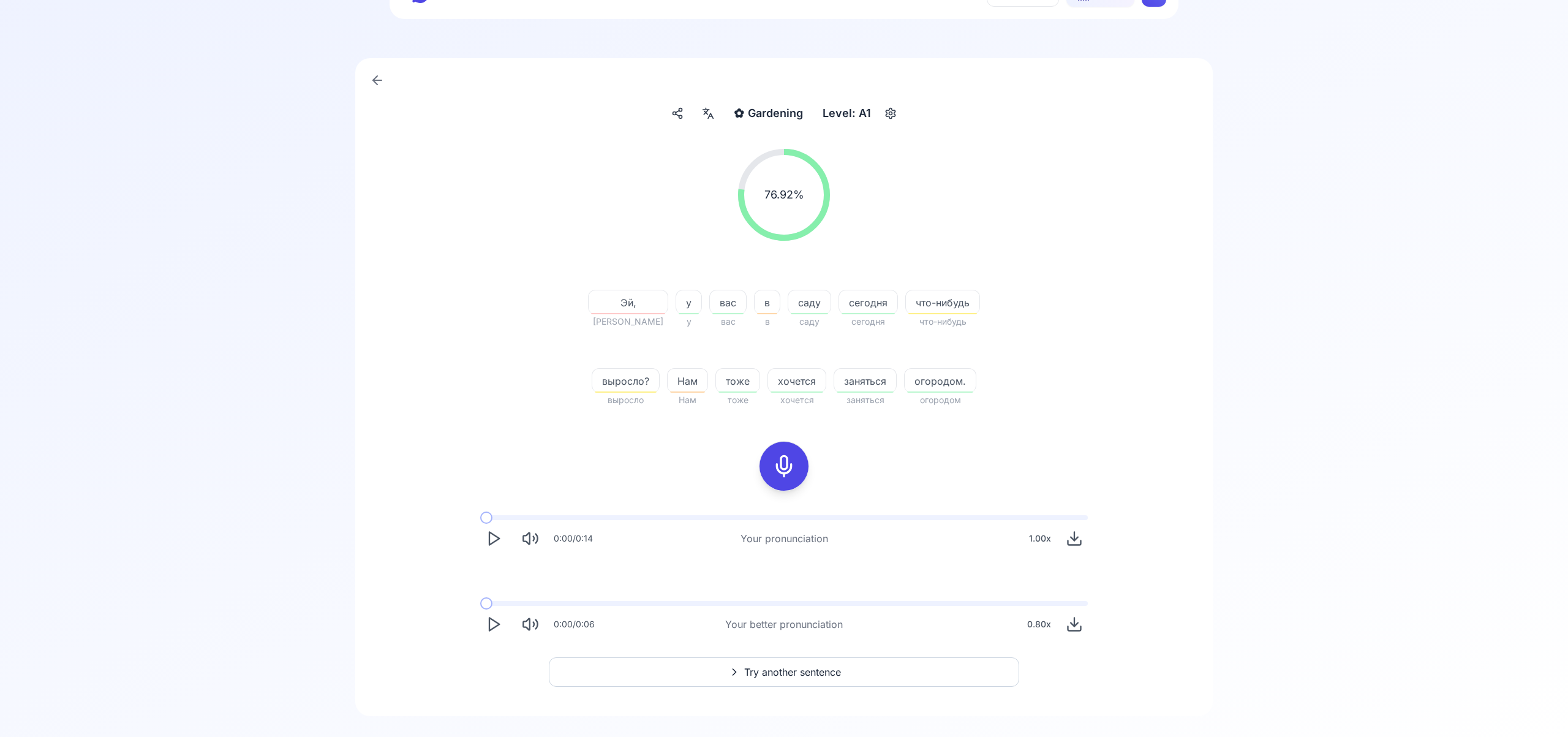
click at [821, 673] on span "Try another sentence" at bounding box center [792, 672] width 97 height 15
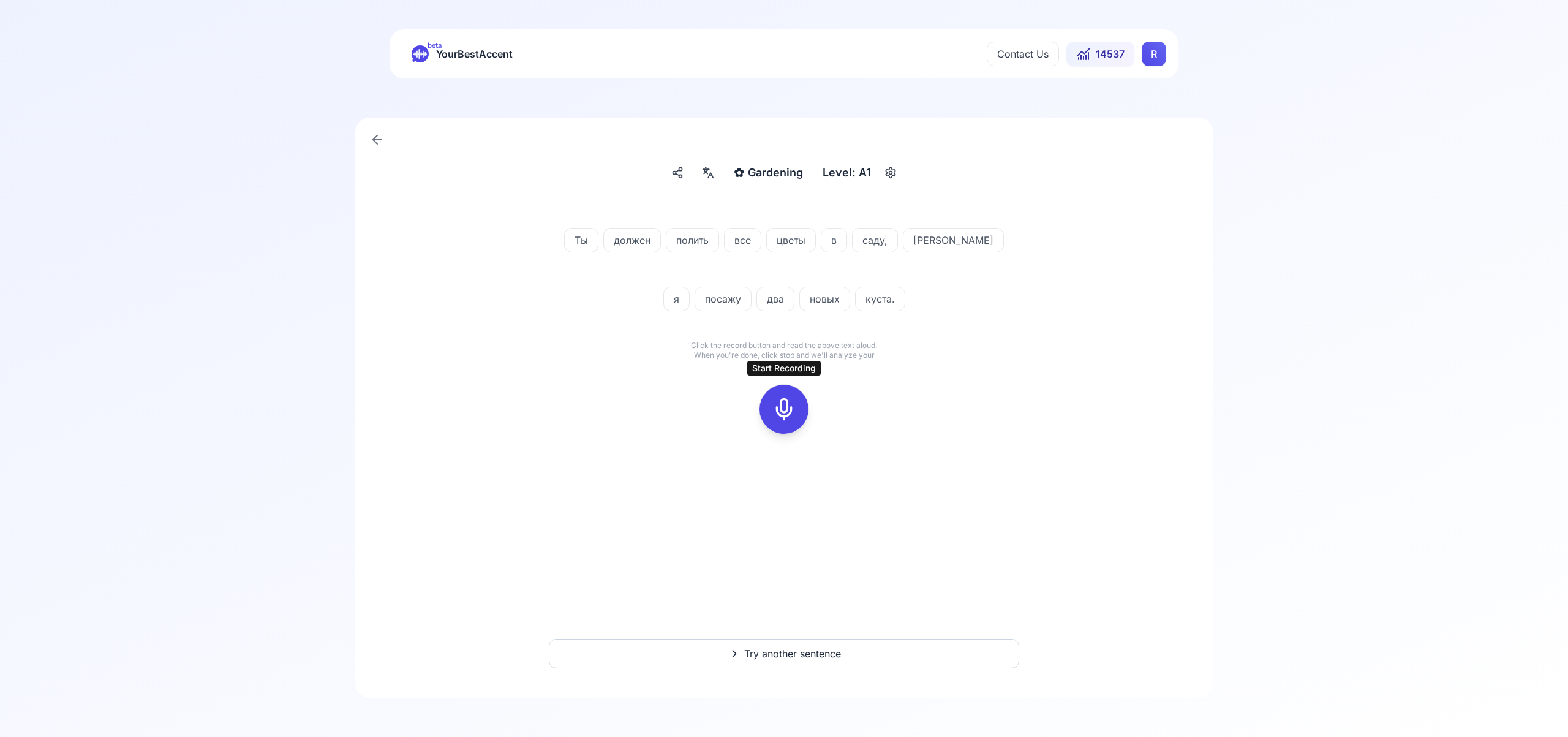
click at [784, 407] on icon at bounding box center [784, 409] width 25 height 25
click at [790, 415] on icon at bounding box center [784, 409] width 25 height 25
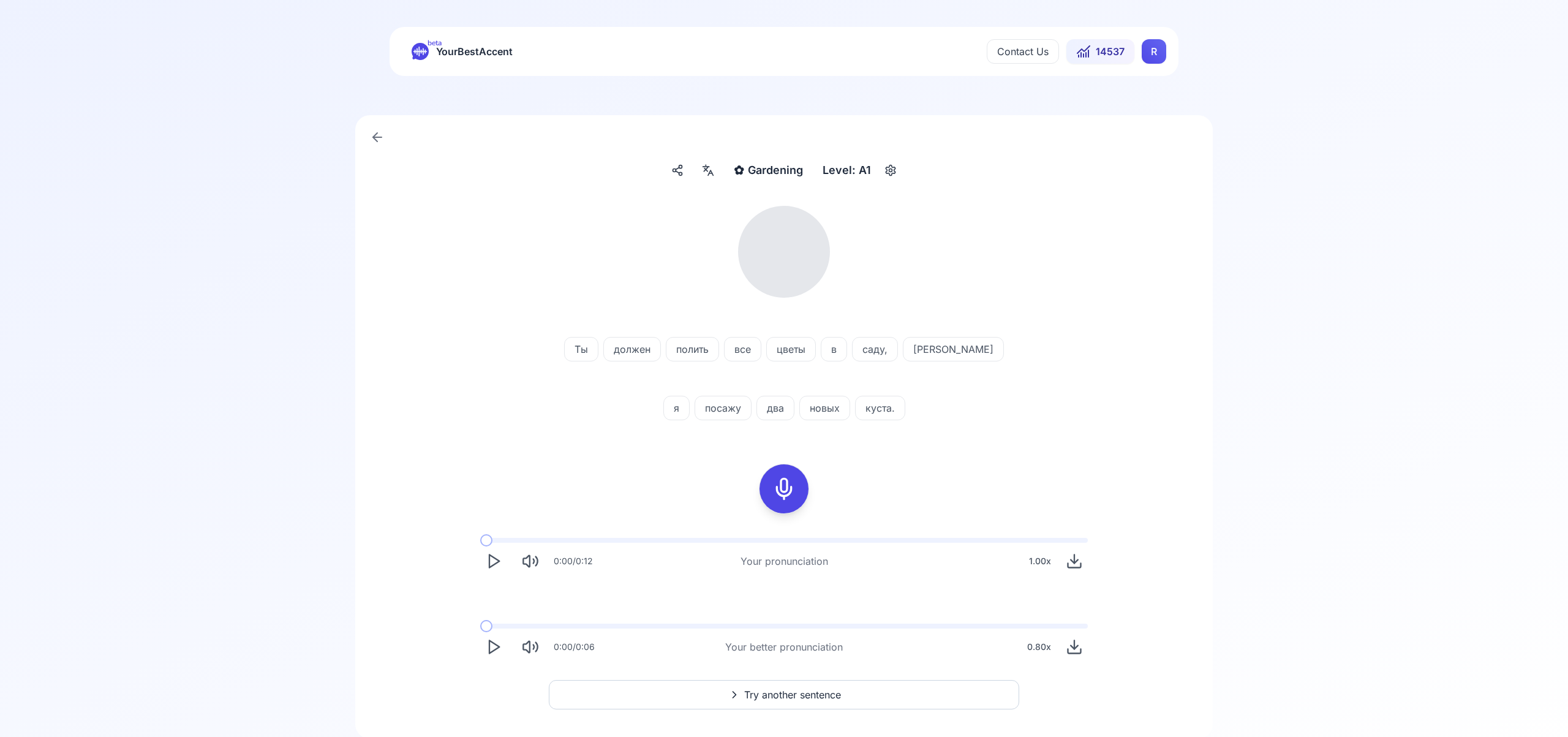
scroll to position [1, 0]
click at [713, 167] on icon at bounding box center [707, 172] width 15 height 12
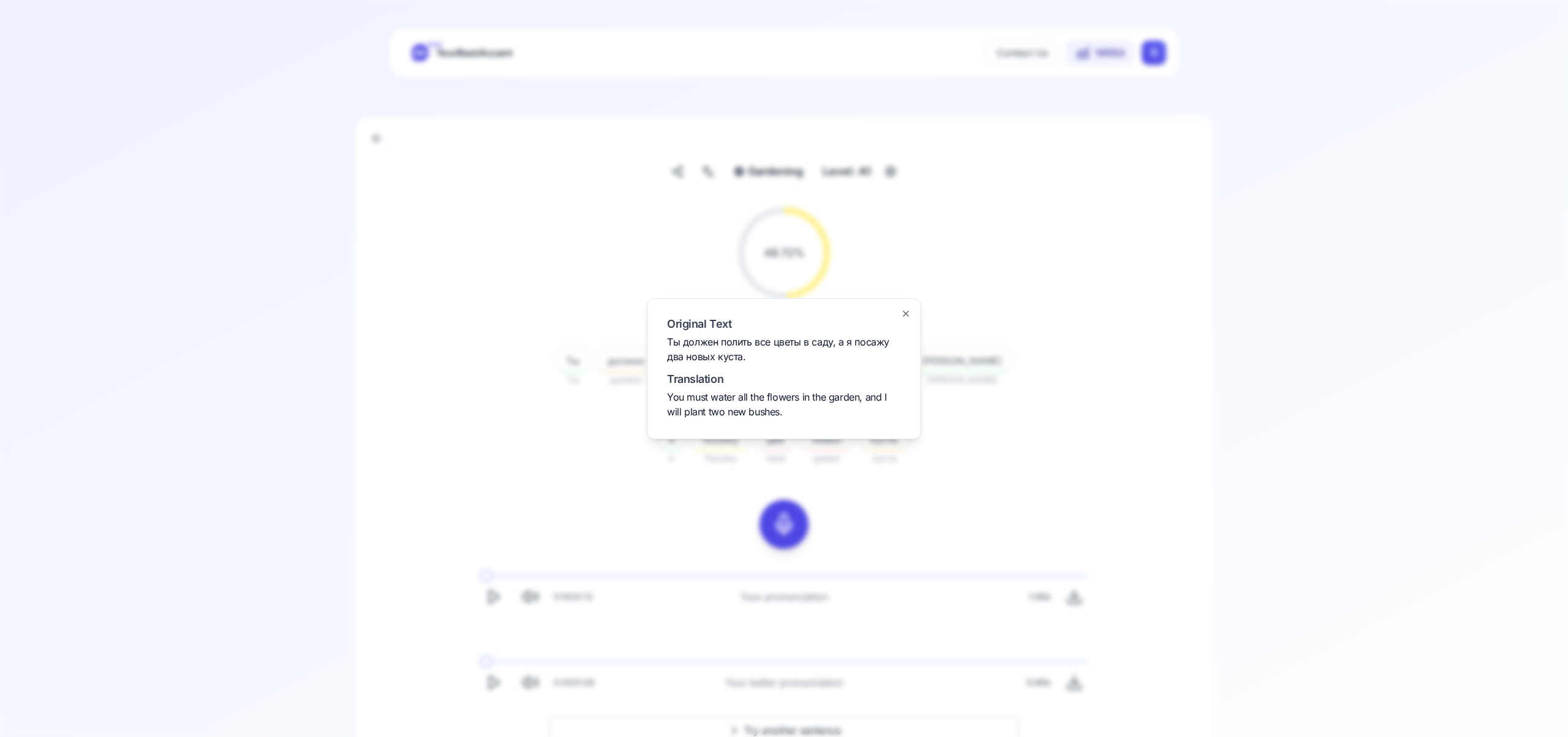
click at [903, 313] on icon "button" at bounding box center [906, 314] width 10 height 10
click at [493, 683] on icon "Play" at bounding box center [493, 683] width 17 height 17
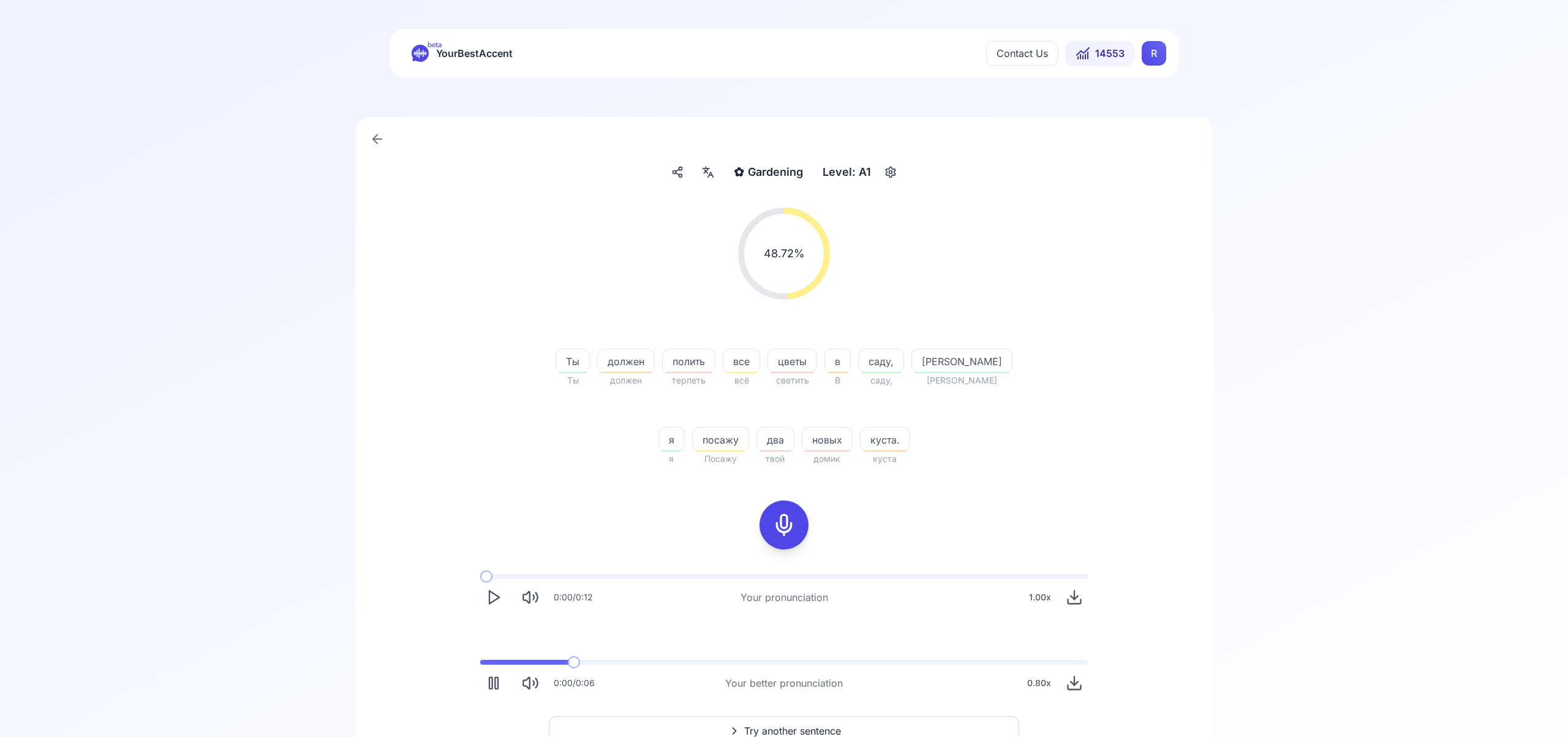
scroll to position [0, 0]
click at [714, 173] on icon at bounding box center [707, 173] width 15 height 12
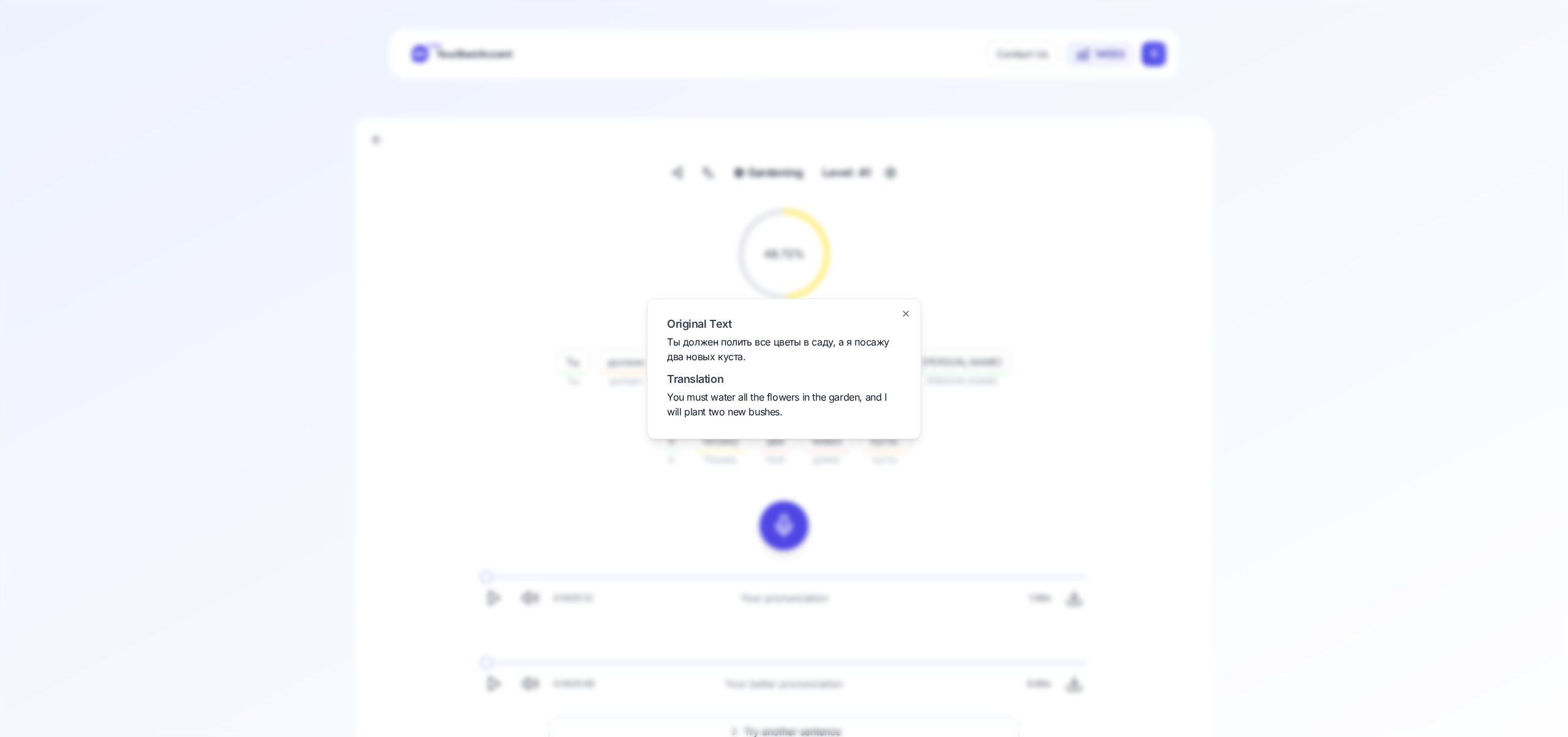
click at [901, 312] on icon "button" at bounding box center [906, 314] width 10 height 10
click at [790, 524] on icon at bounding box center [784, 526] width 25 height 25
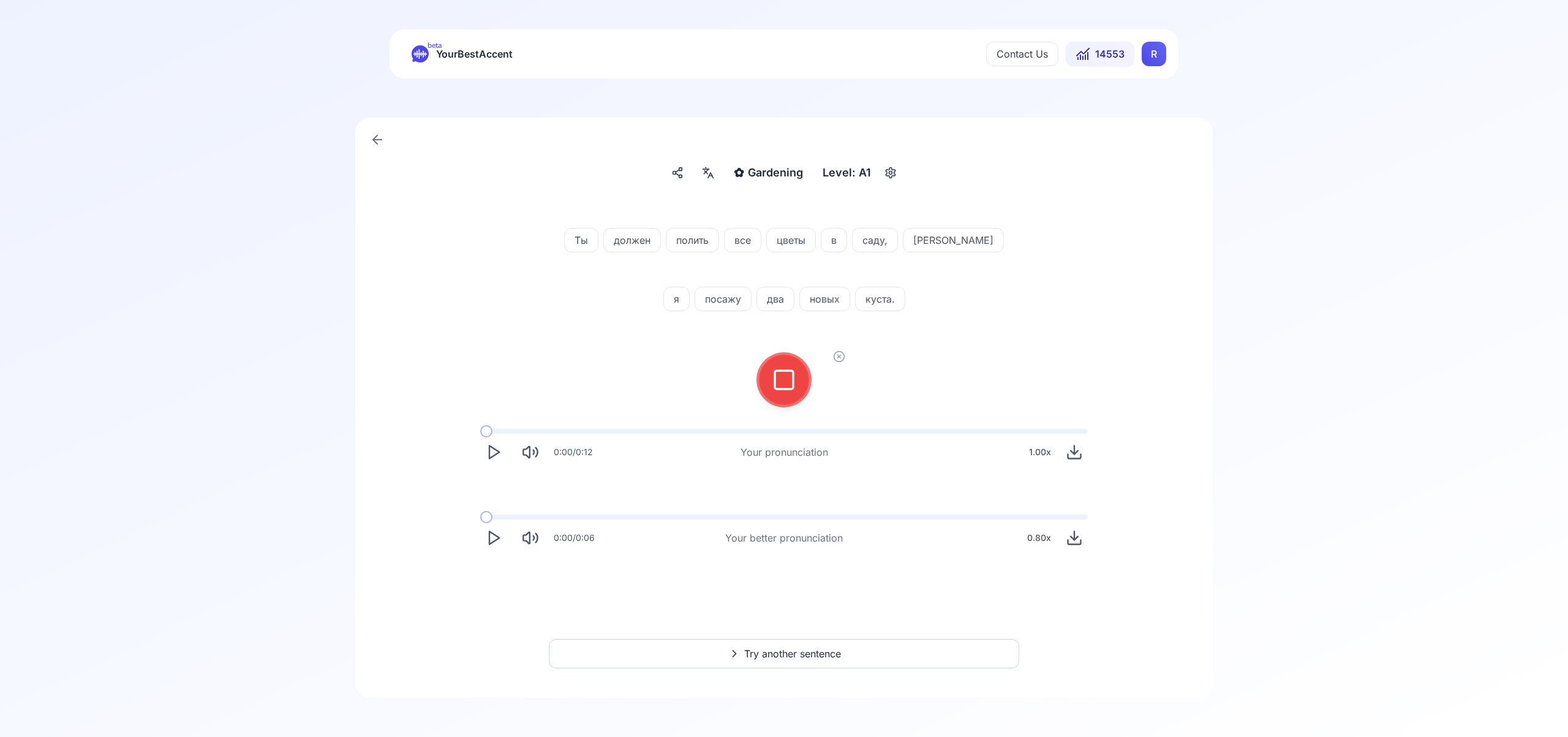
click at [776, 391] on icon at bounding box center [784, 380] width 25 height 25
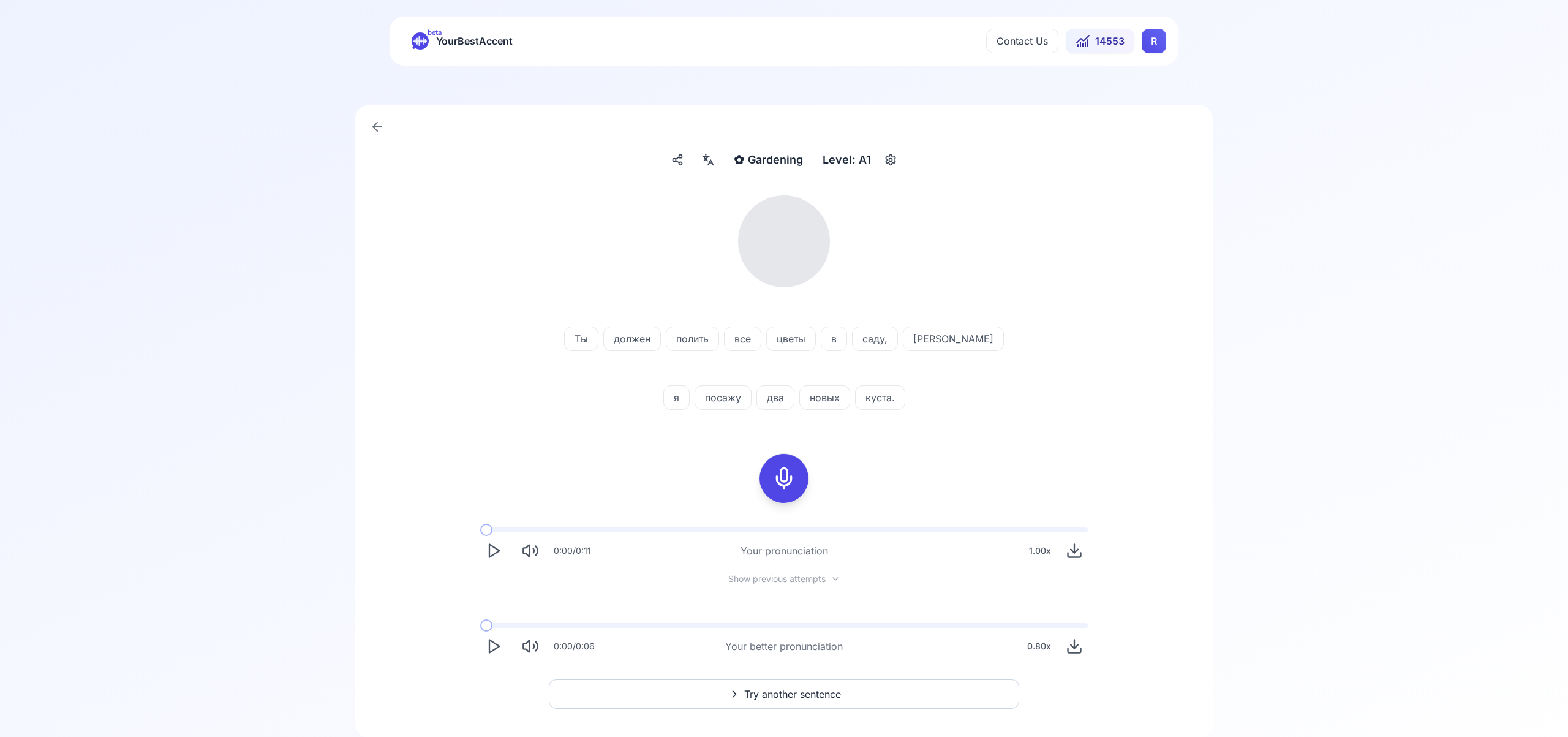
scroll to position [13, 0]
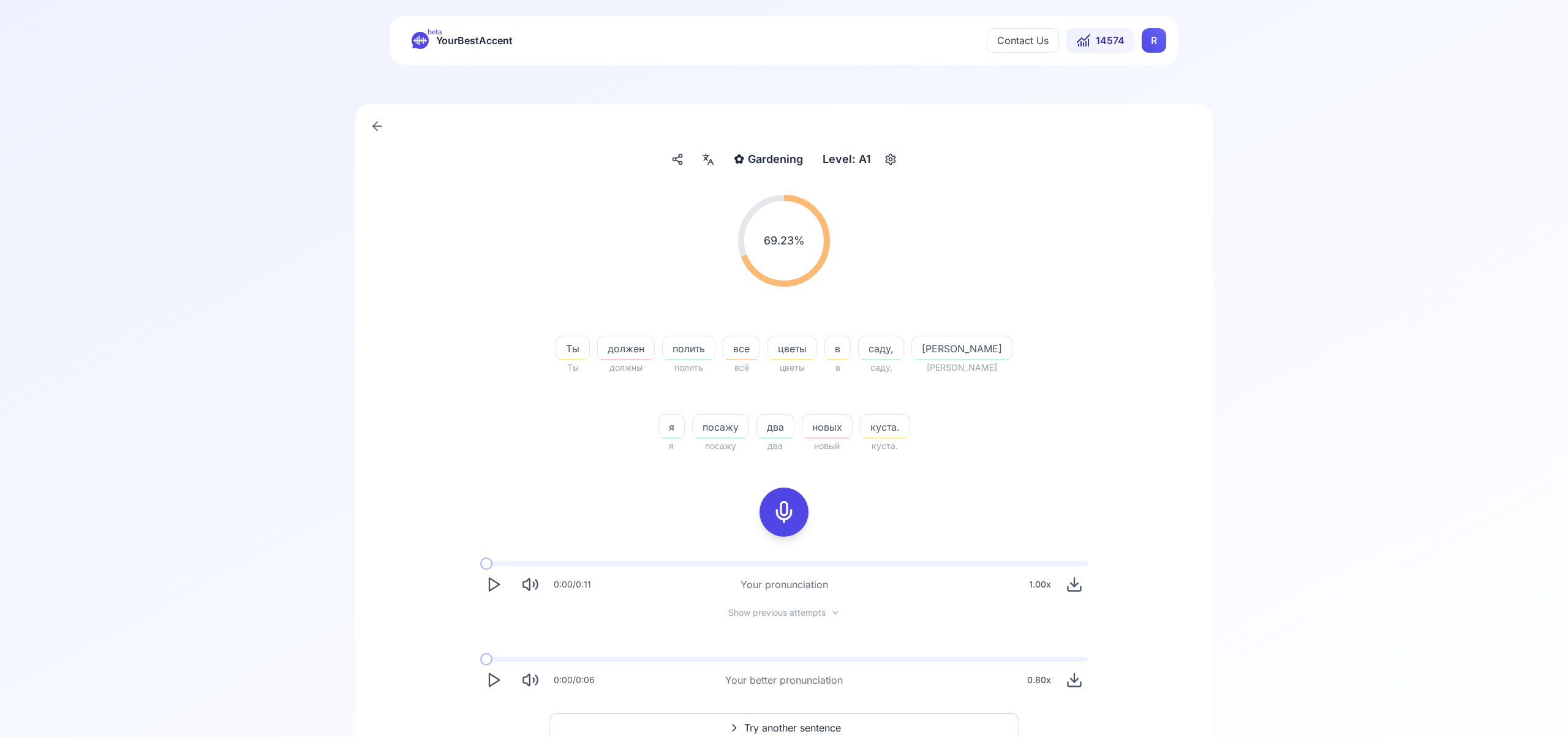
click at [812, 725] on span "Try another sentence" at bounding box center [792, 727] width 97 height 15
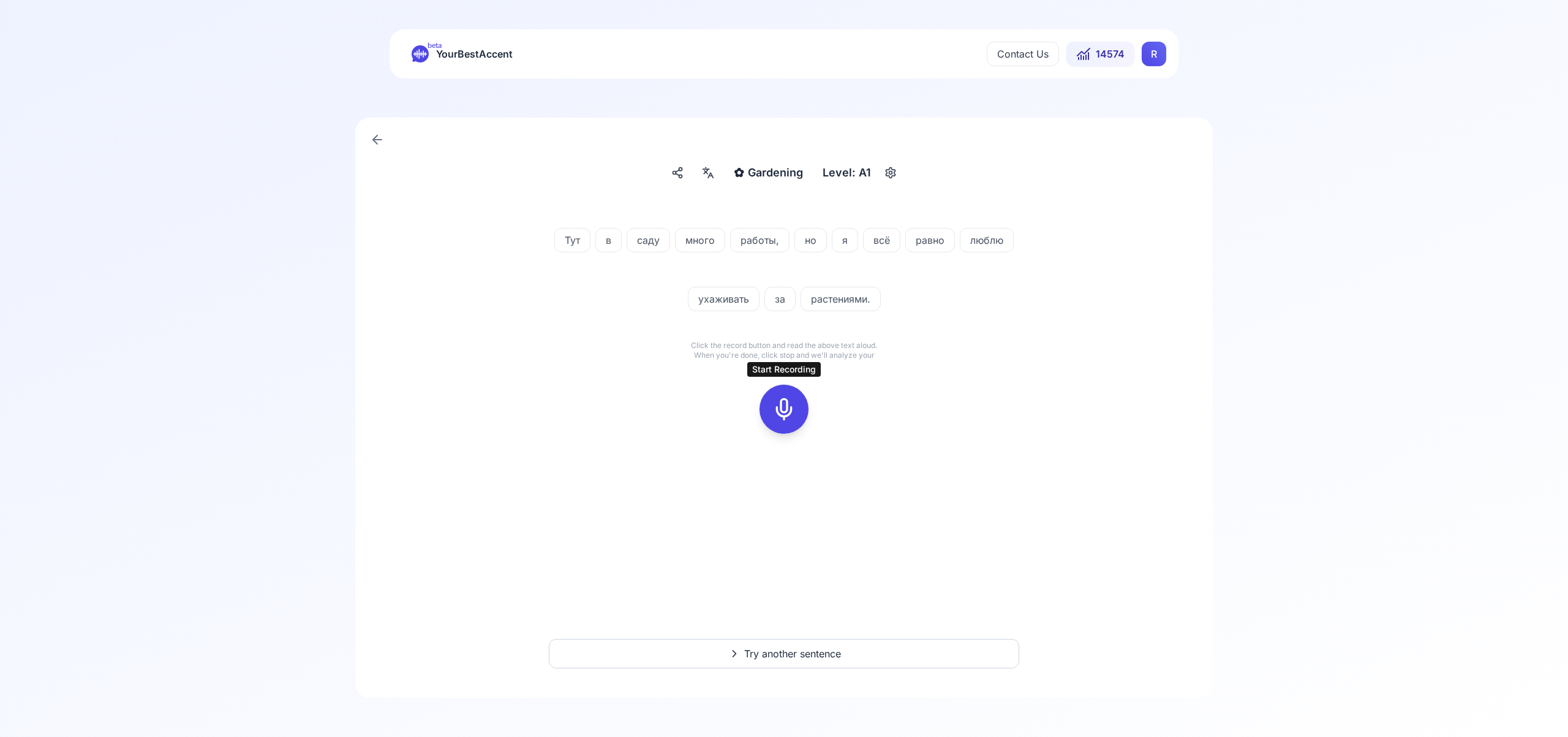
click at [777, 413] on icon at bounding box center [784, 409] width 25 height 25
click at [780, 411] on icon at bounding box center [784, 409] width 25 height 25
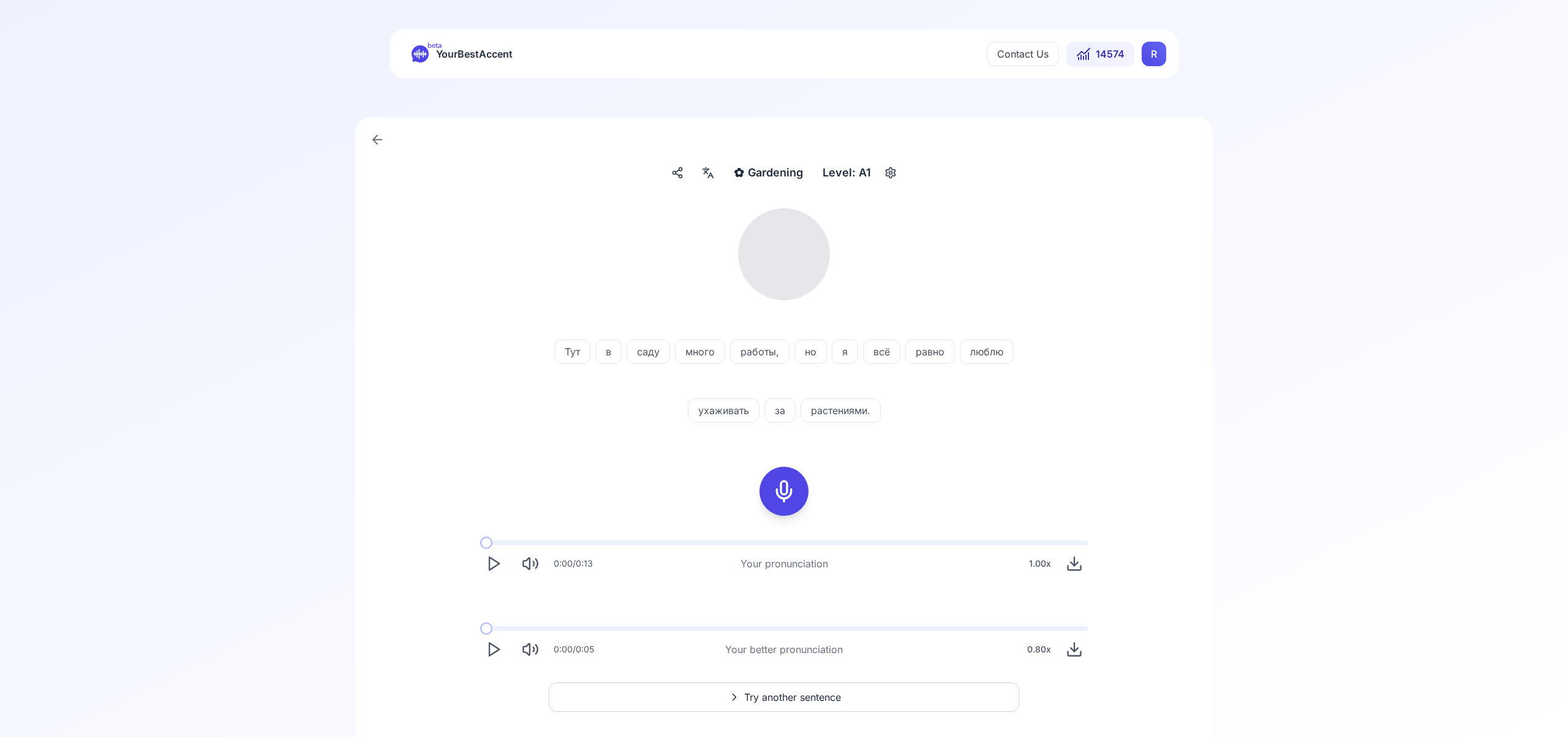
click at [707, 172] on icon at bounding box center [706, 172] width 4 height 5
click at [907, 314] on icon "button" at bounding box center [906, 314] width 5 height 5
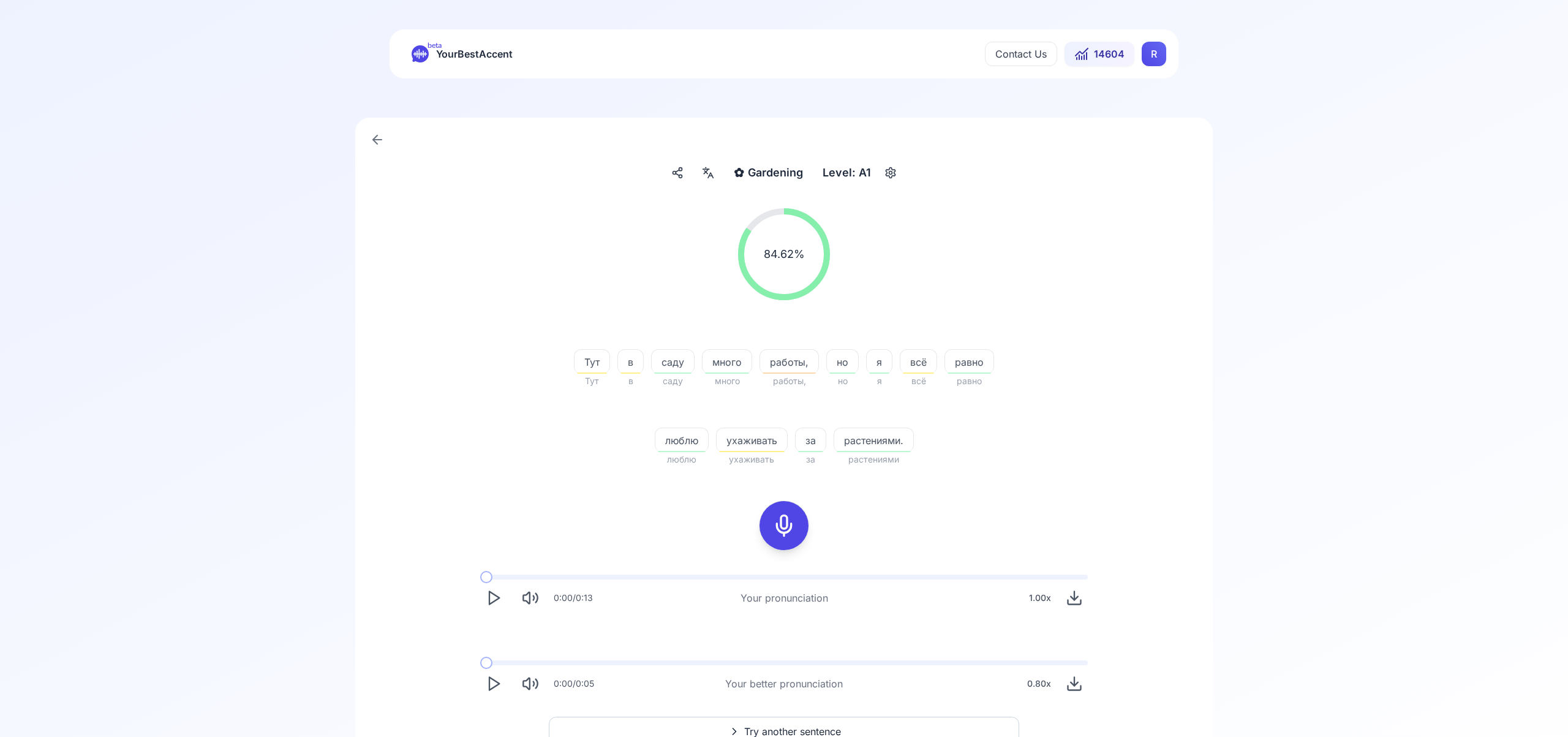
click at [820, 721] on button "Try another sentence" at bounding box center [784, 731] width 470 height 29
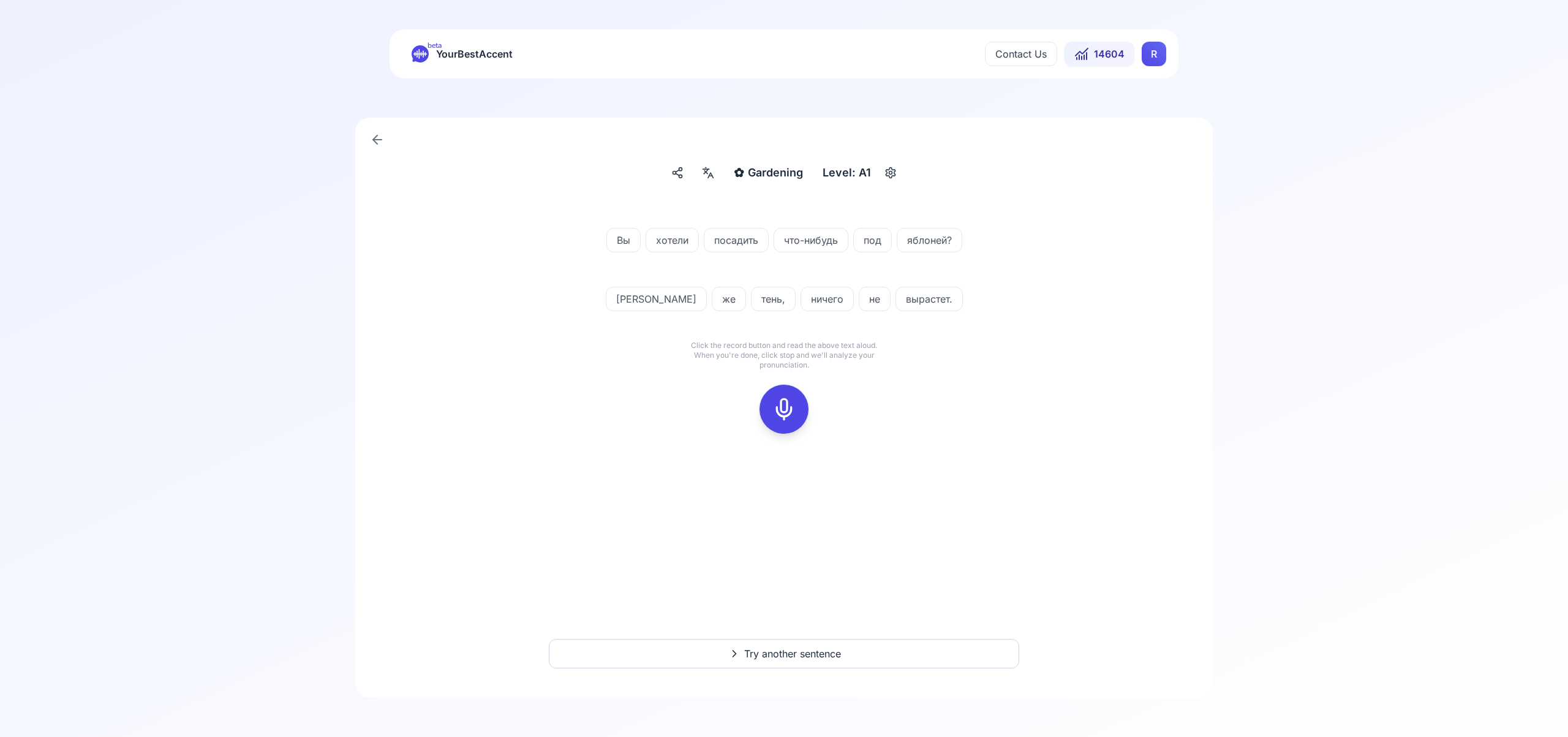
drag, startPoint x: 788, startPoint y: 406, endPoint x: 805, endPoint y: 402, distance: 17.5
click at [790, 405] on icon at bounding box center [784, 409] width 25 height 25
click at [799, 408] on button at bounding box center [784, 408] width 49 height 49
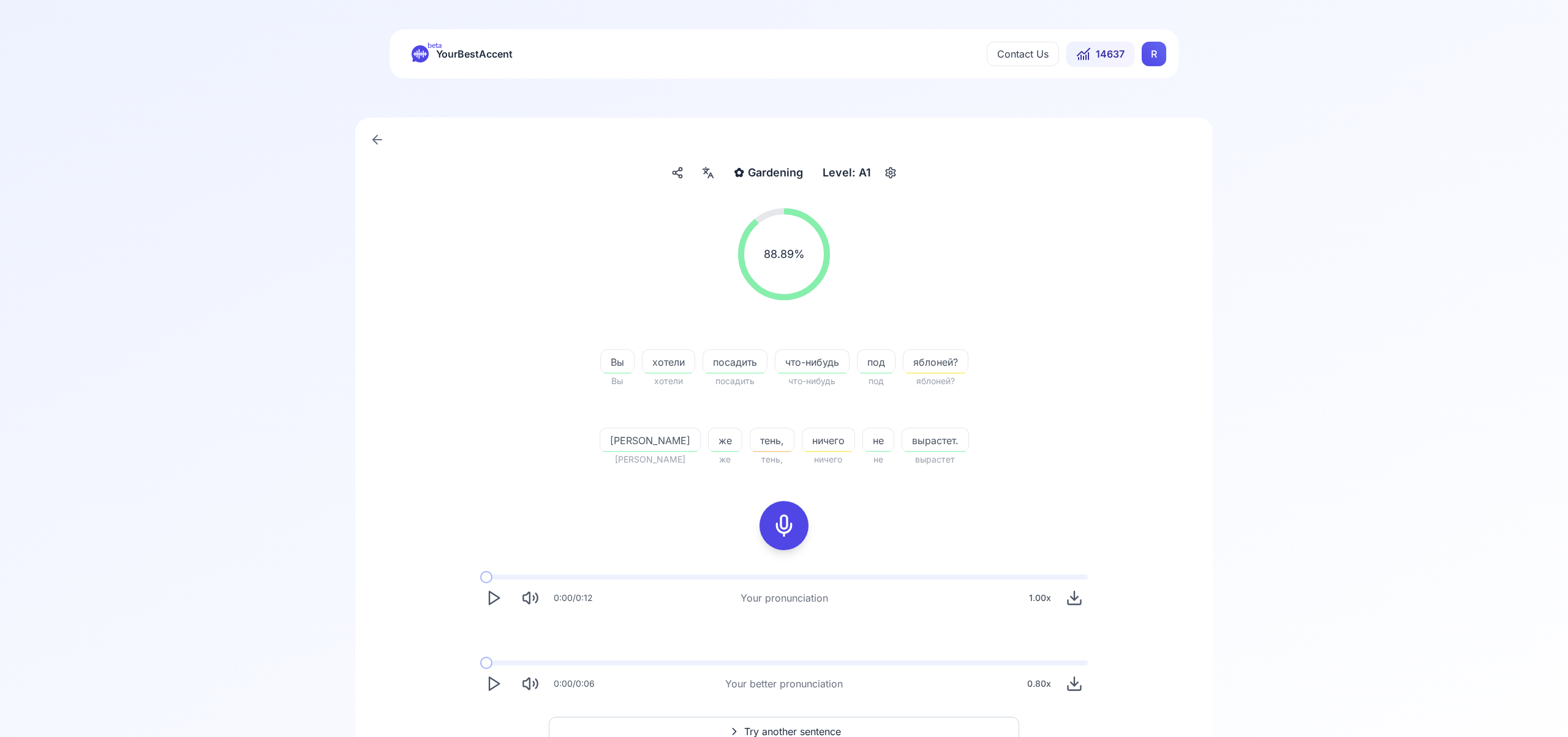
click at [1155, 52] on html "beta YourBestAccent Contact Us 14637 R ✿ Gardening Gardening Level: A1 88.89 % …" at bounding box center [784, 368] width 1568 height 737
click at [1146, 108] on span "Settings" at bounding box center [1129, 108] width 43 height 17
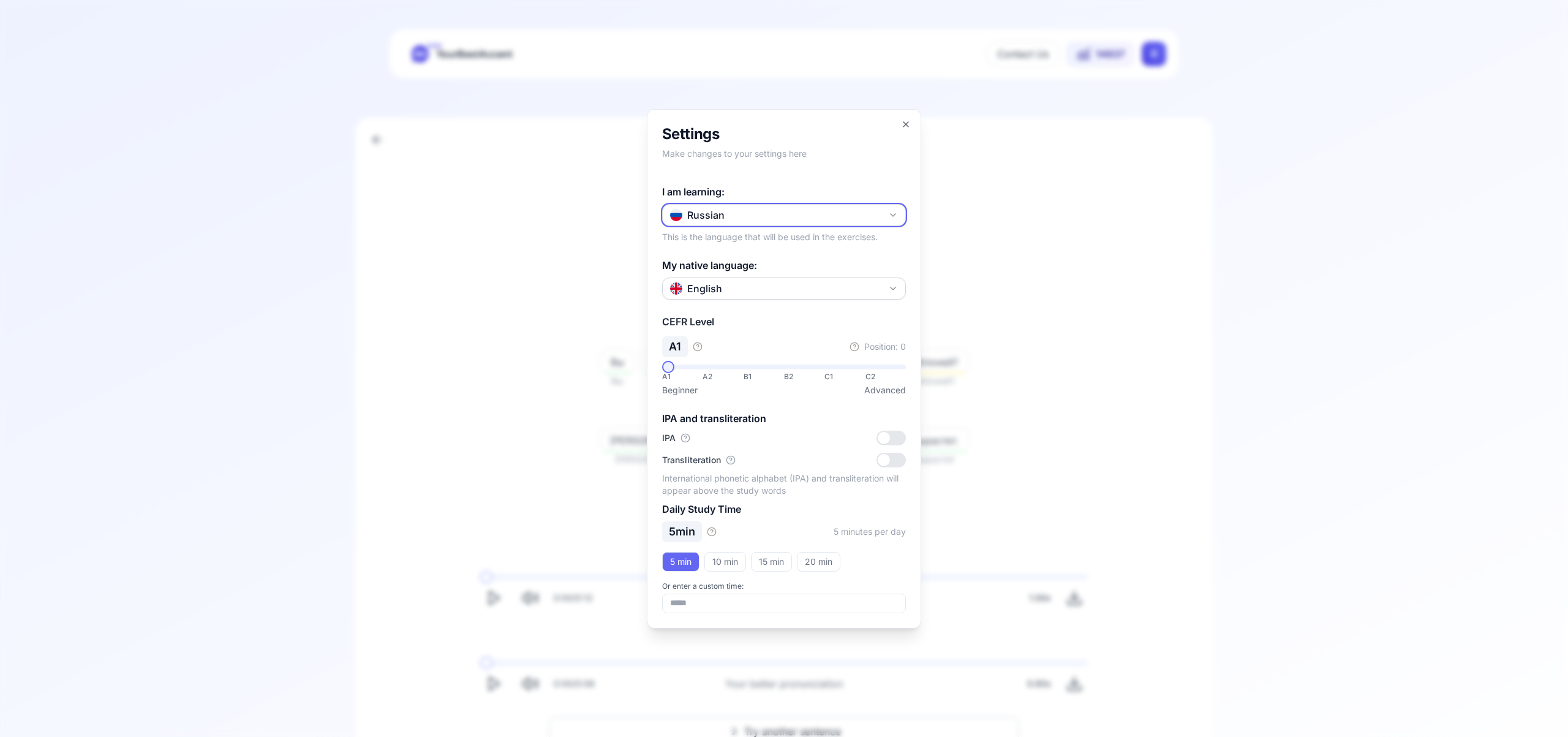
click at [899, 214] on button "Russian" at bounding box center [784, 214] width 243 height 22
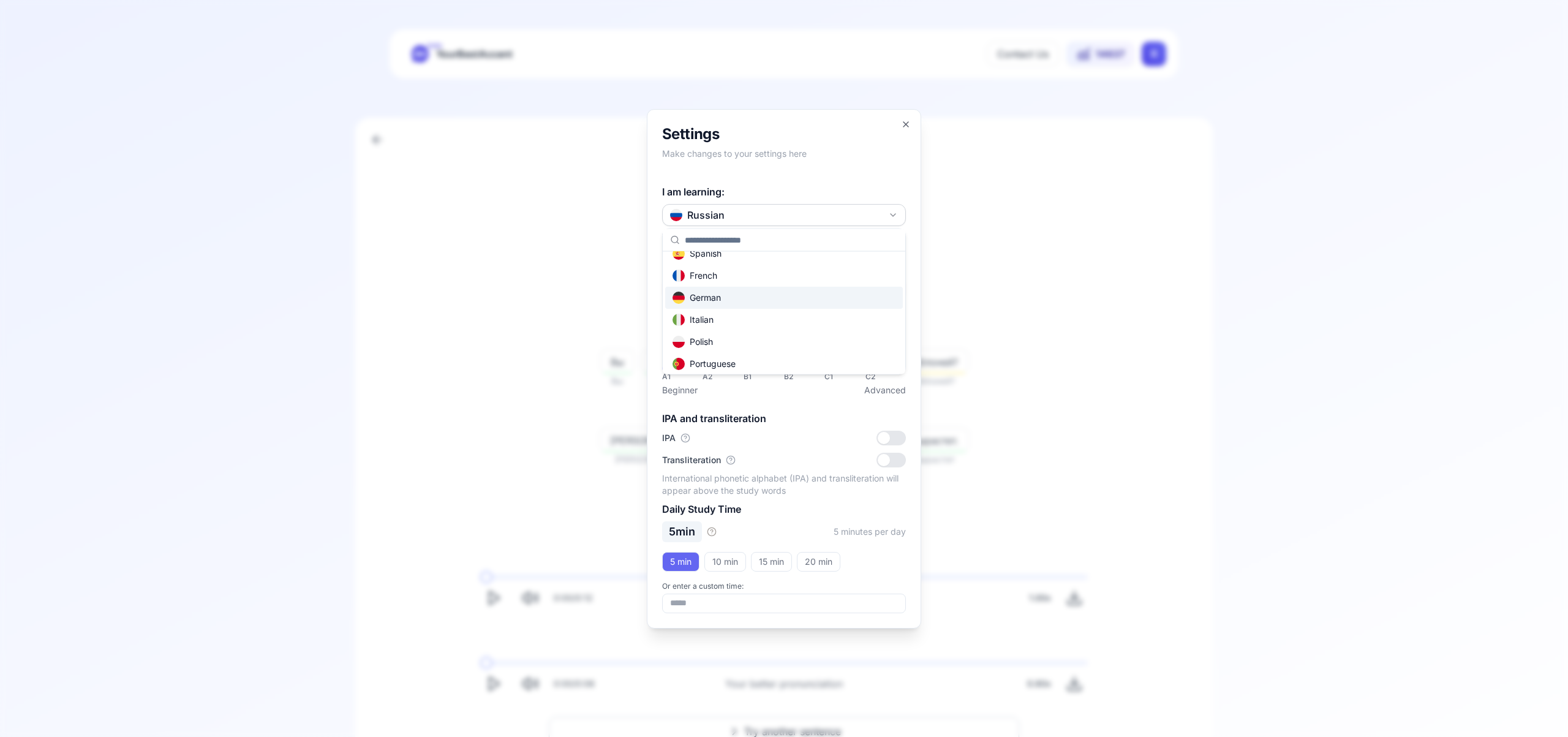
scroll to position [51, 0]
click at [782, 351] on div "Portuguese" at bounding box center [784, 345] width 237 height 22
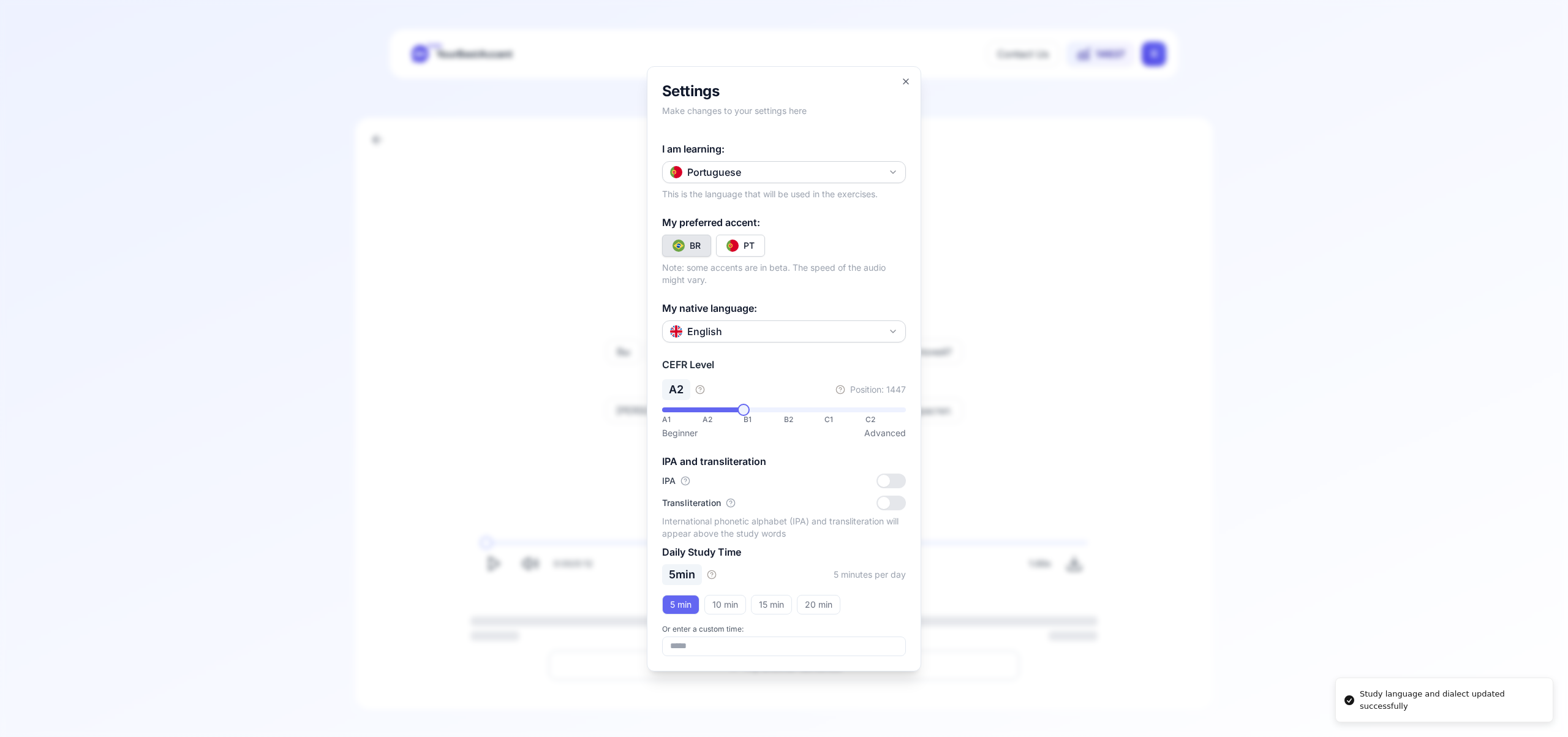
click at [755, 244] on button "PT" at bounding box center [740, 245] width 49 height 22
click at [908, 81] on icon "button" at bounding box center [906, 81] width 10 height 10
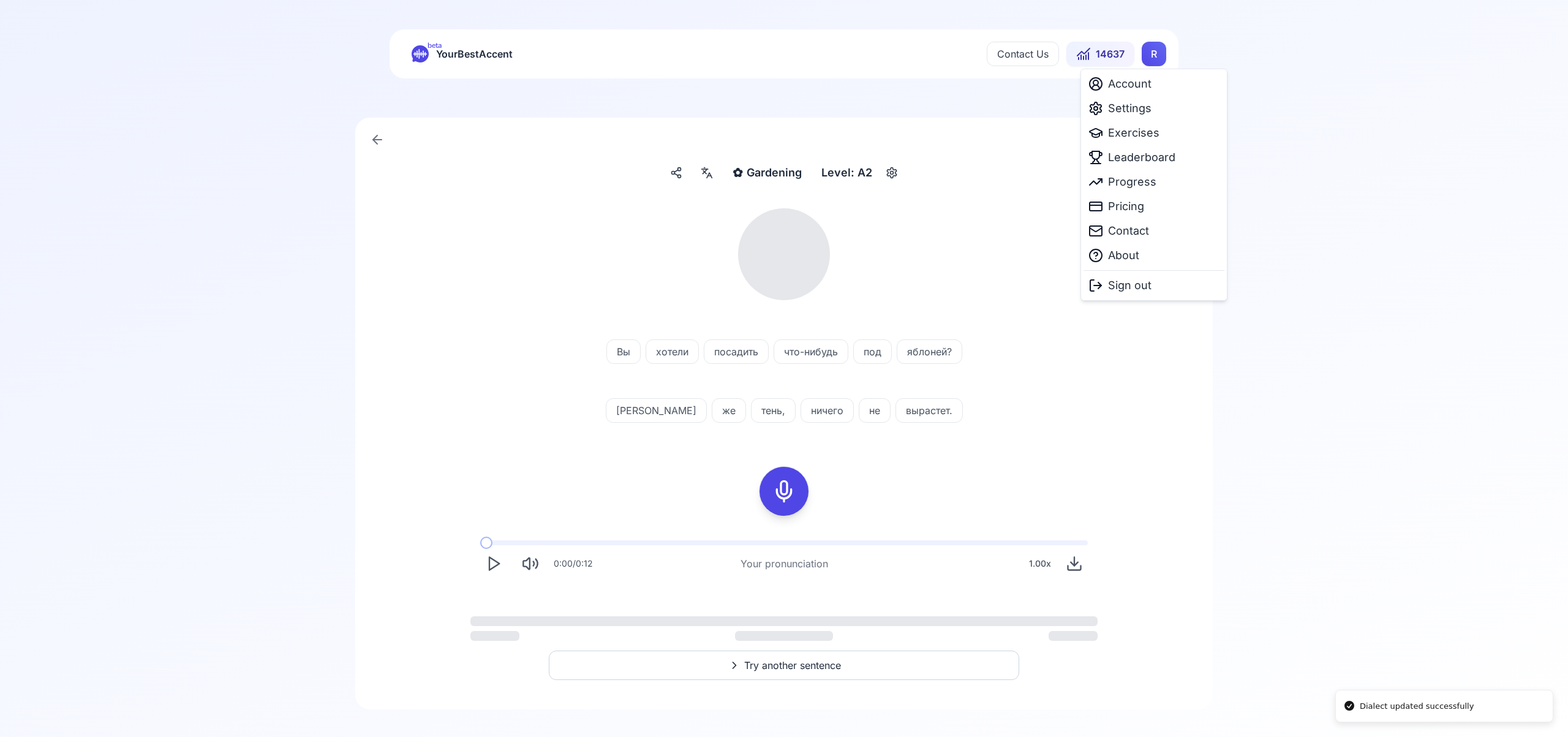
click at [1155, 58] on html "Dialect updated successfully beta YourBestAccent Contact Us 14637 R ✿ Gardening…" at bounding box center [784, 368] width 1568 height 737
click at [1146, 133] on span "Exercises" at bounding box center [1133, 132] width 51 height 17
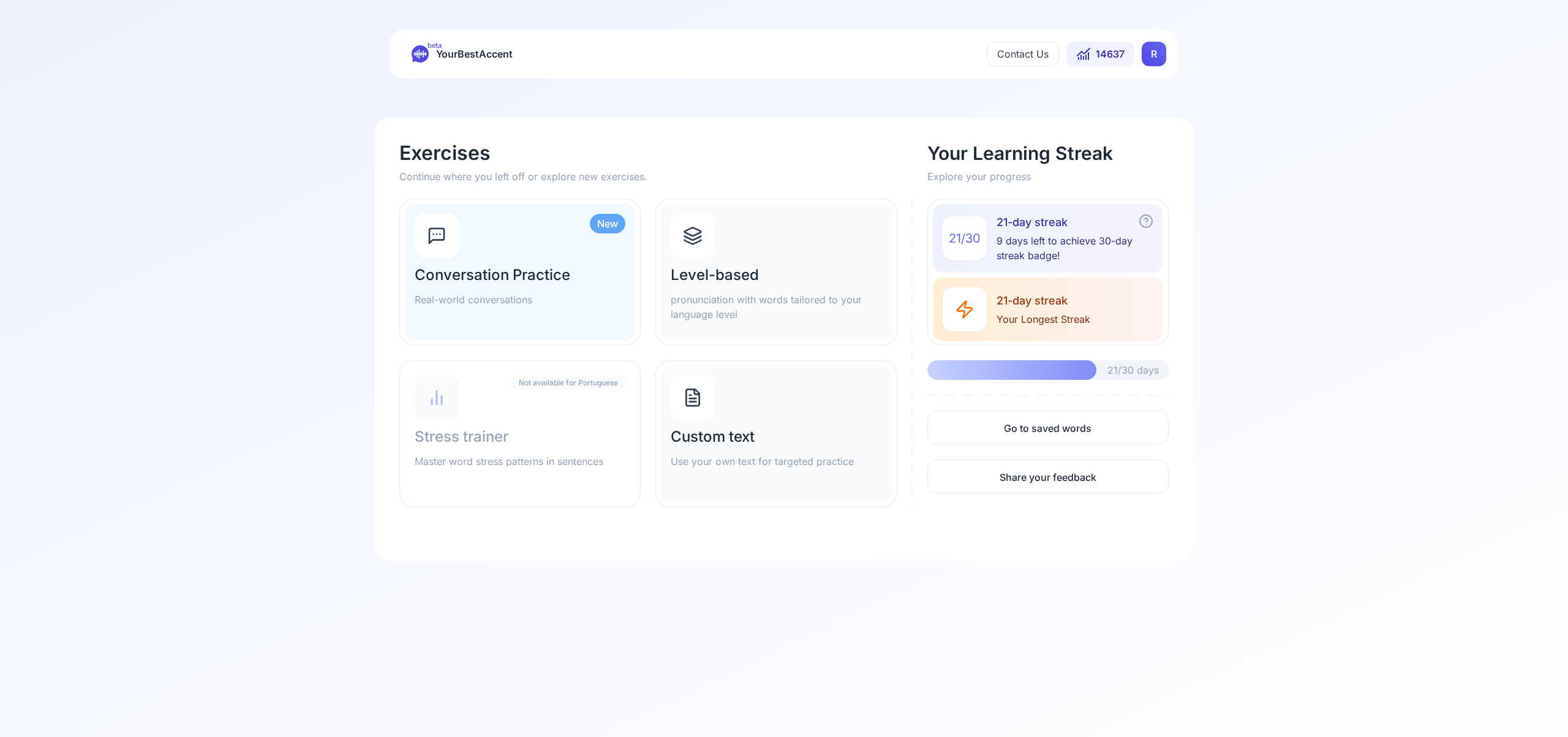
click at [694, 233] on icon at bounding box center [692, 236] width 19 height 19
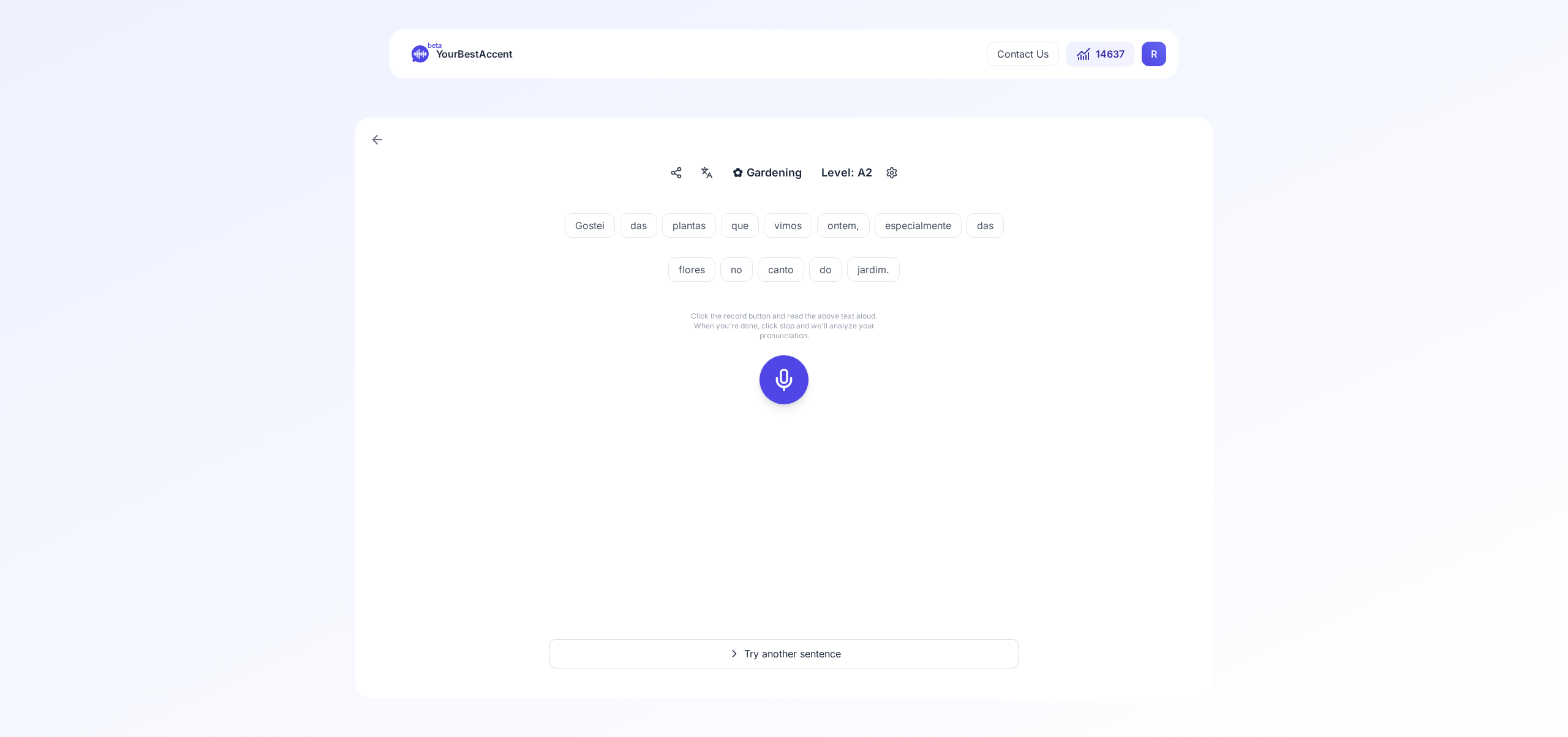
drag, startPoint x: 785, startPoint y: 374, endPoint x: 792, endPoint y: 373, distance: 7.1
click at [786, 374] on icon at bounding box center [784, 380] width 25 height 25
click at [796, 378] on div at bounding box center [784, 379] width 29 height 49
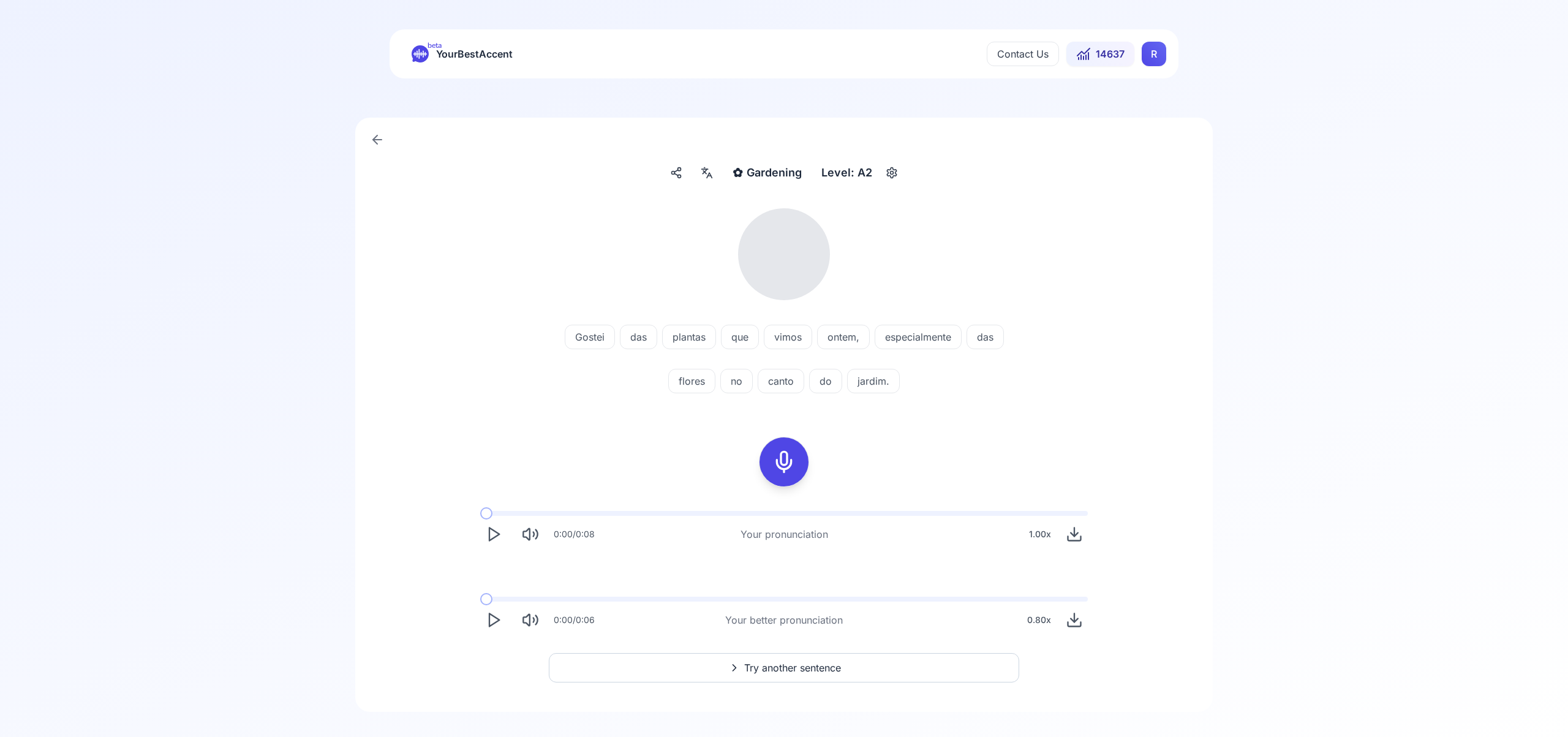
click at [713, 175] on icon at bounding box center [707, 173] width 15 height 12
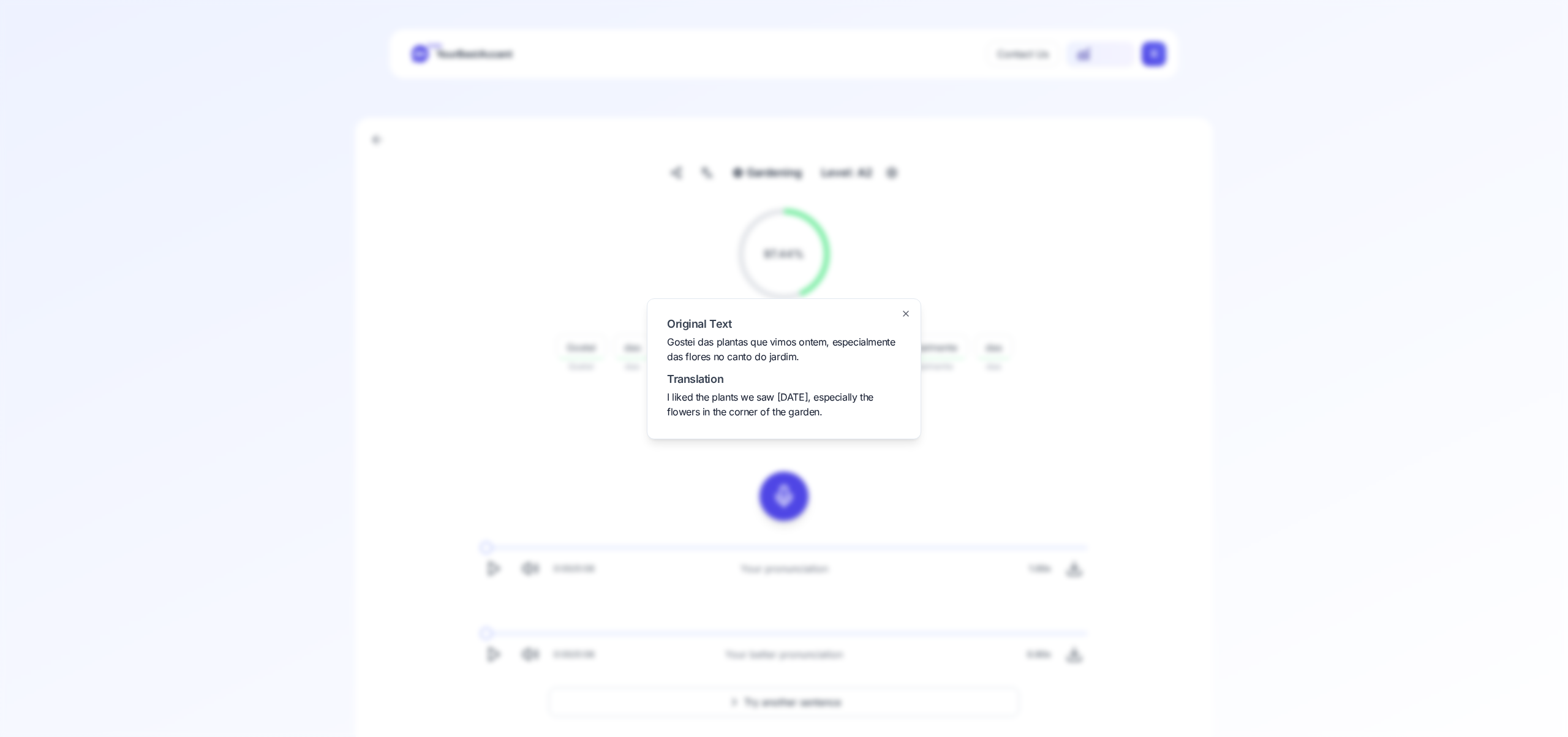
click at [905, 313] on icon "button" at bounding box center [906, 314] width 5 height 5
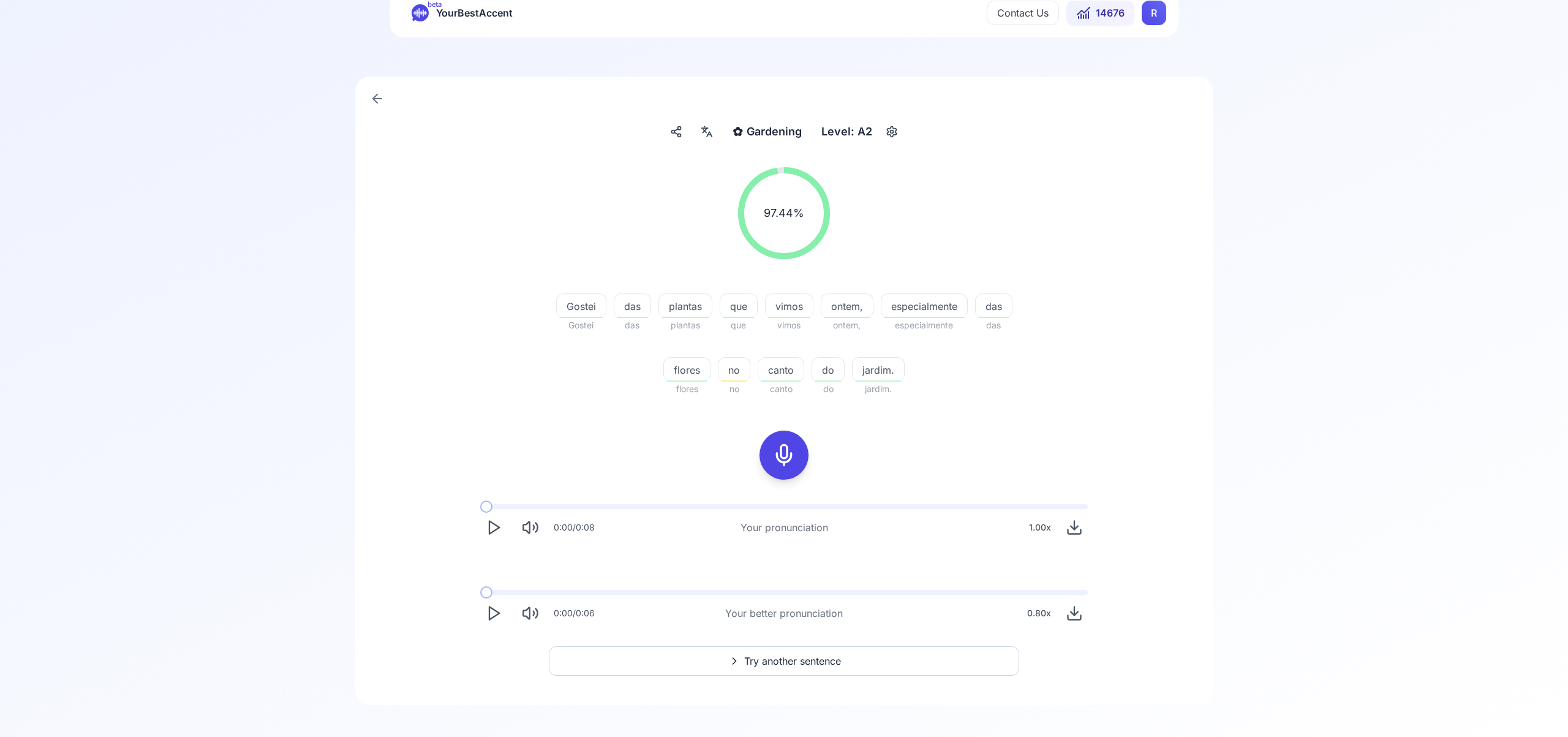
scroll to position [42, 0]
click at [788, 655] on span "Try another sentence" at bounding box center [792, 660] width 97 height 15
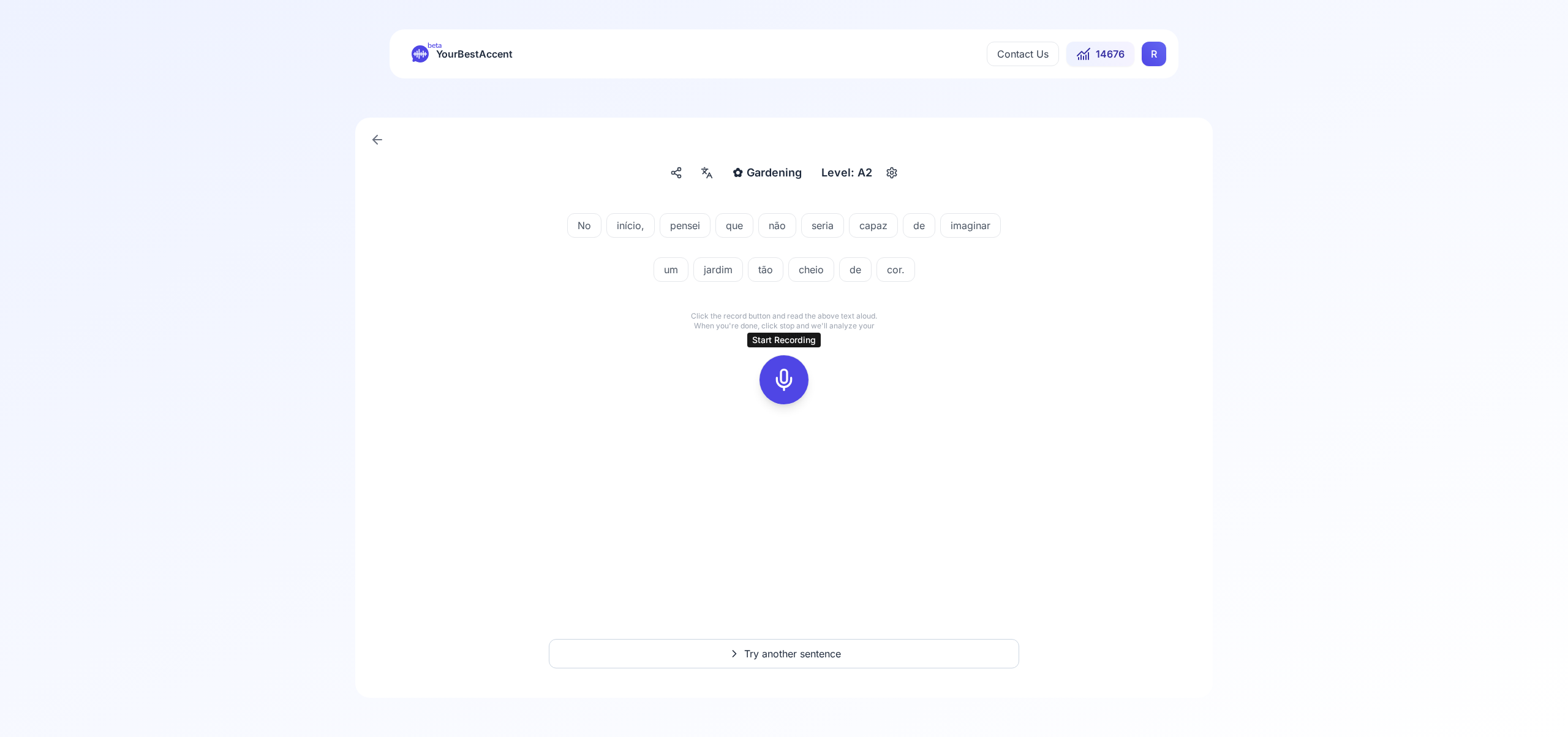
click at [785, 384] on icon at bounding box center [784, 380] width 25 height 25
click at [774, 374] on icon at bounding box center [784, 380] width 25 height 25
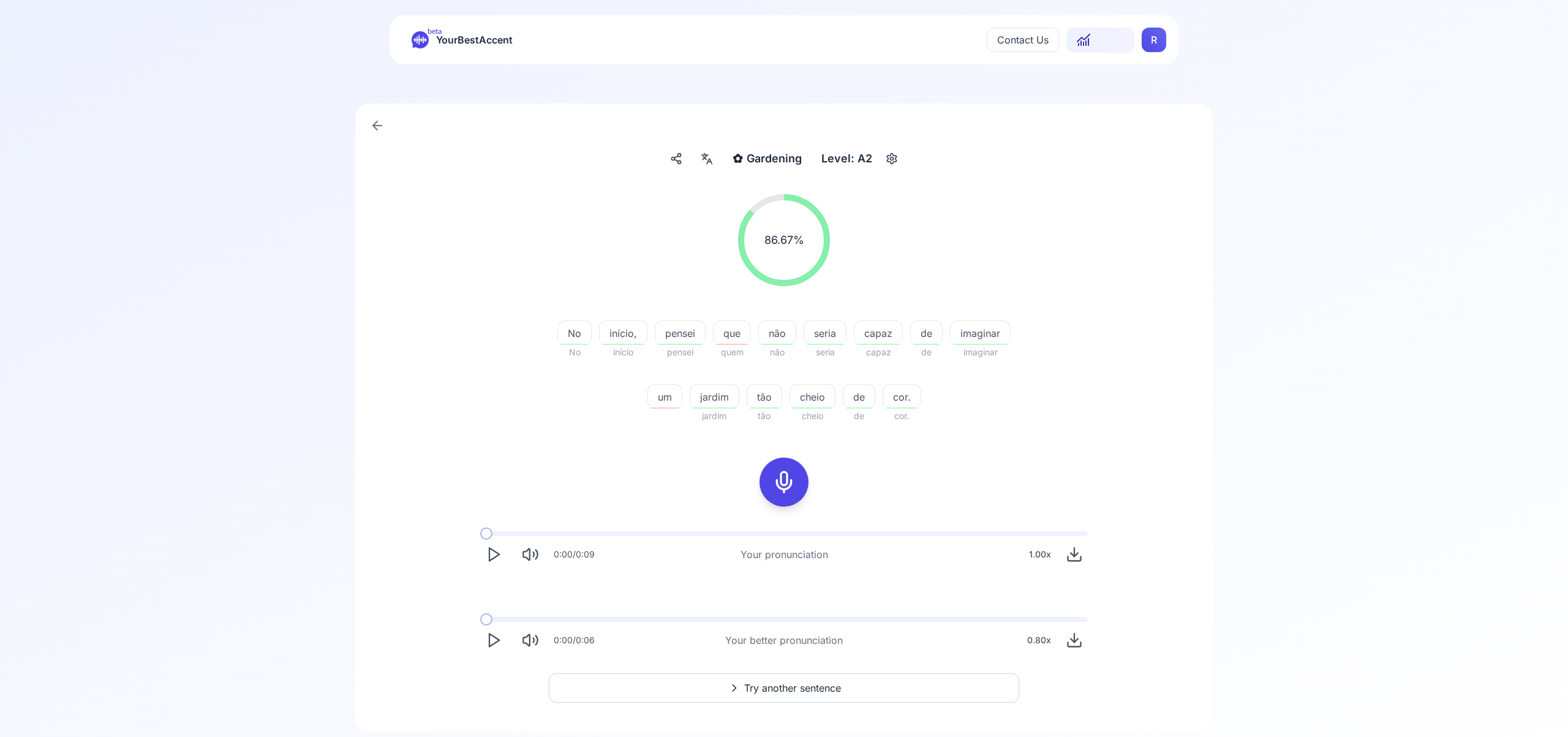
scroll to position [49, 0]
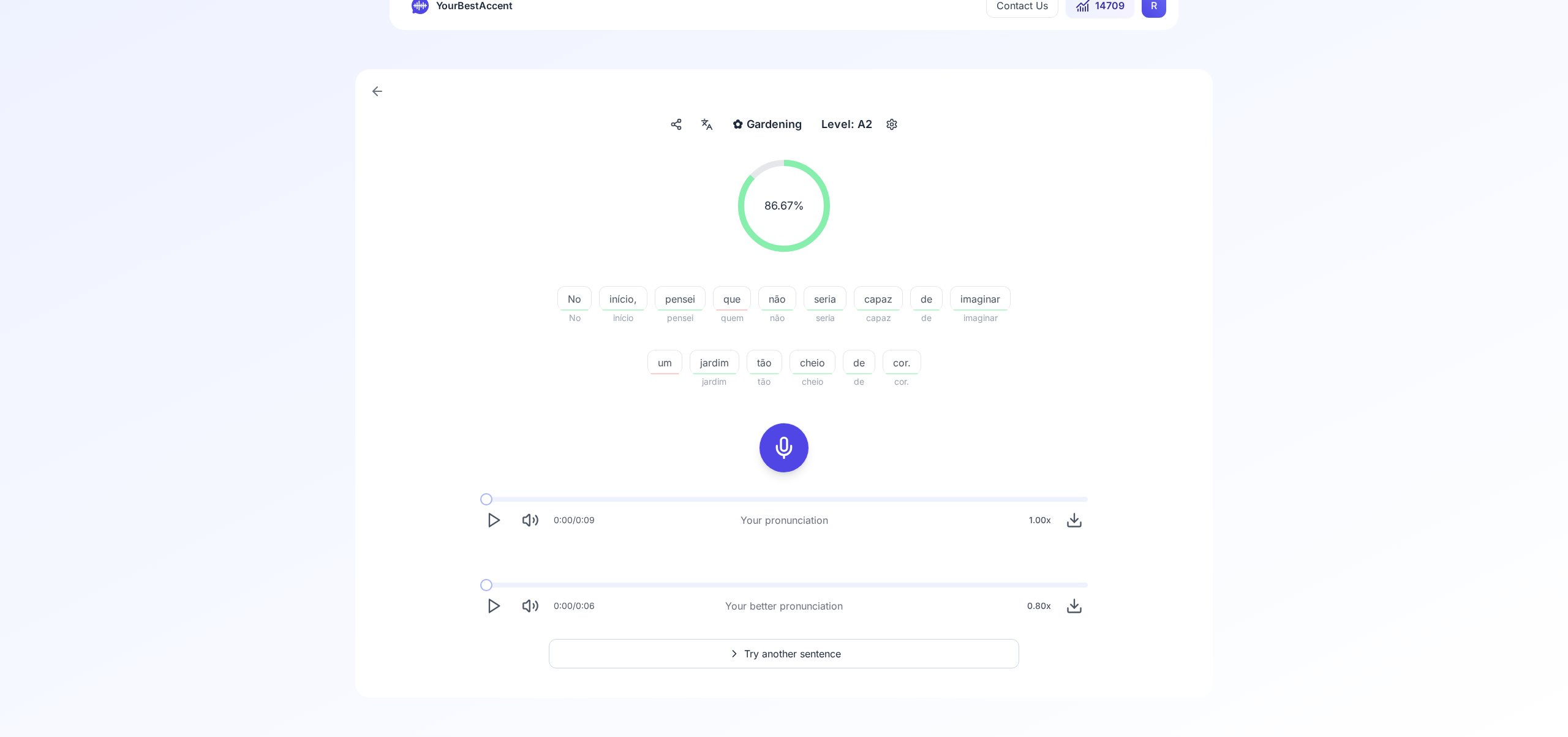
click at [793, 655] on span "Try another sentence" at bounding box center [792, 654] width 97 height 15
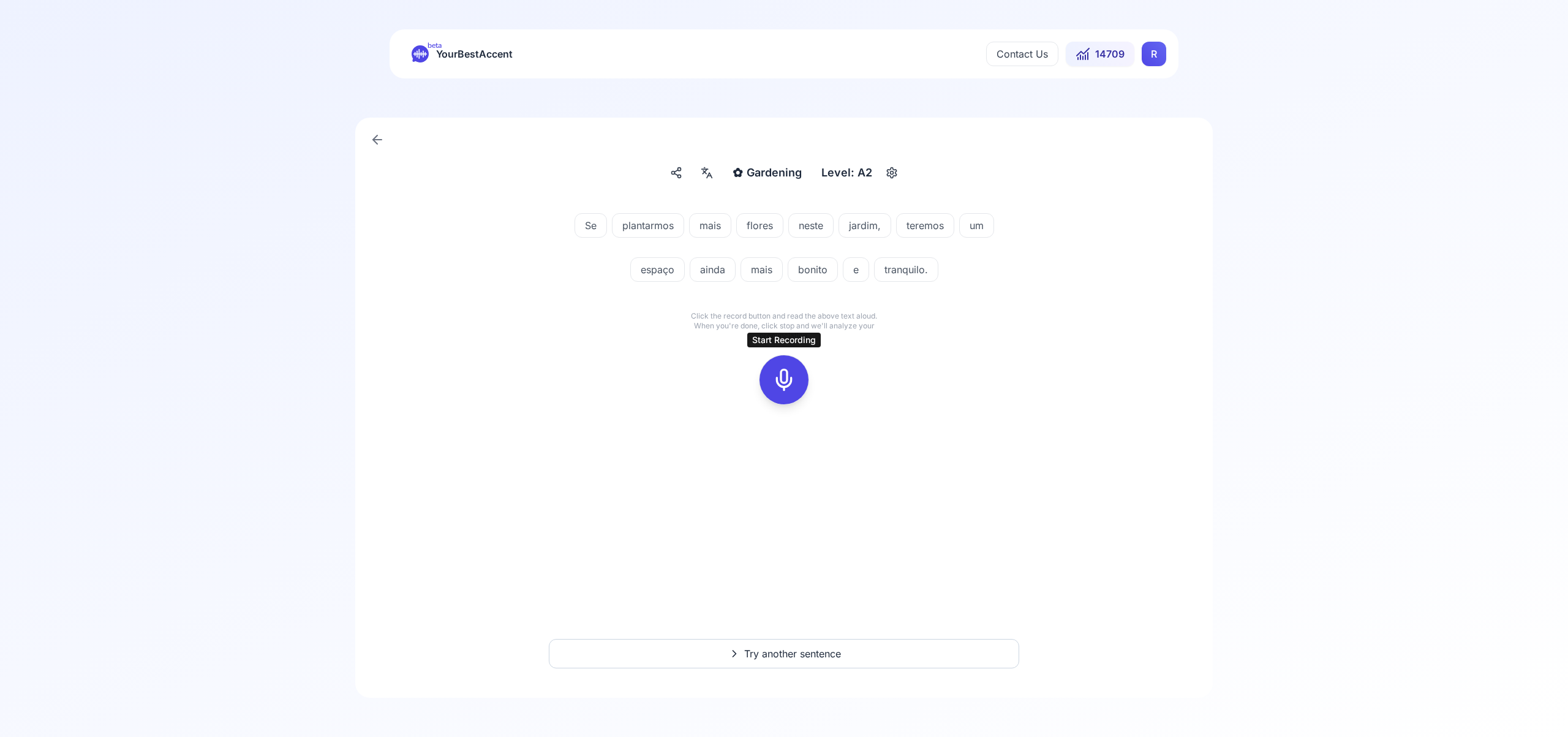
click at [784, 375] on icon at bounding box center [784, 380] width 25 height 25
click at [793, 381] on rect at bounding box center [784, 379] width 19 height 19
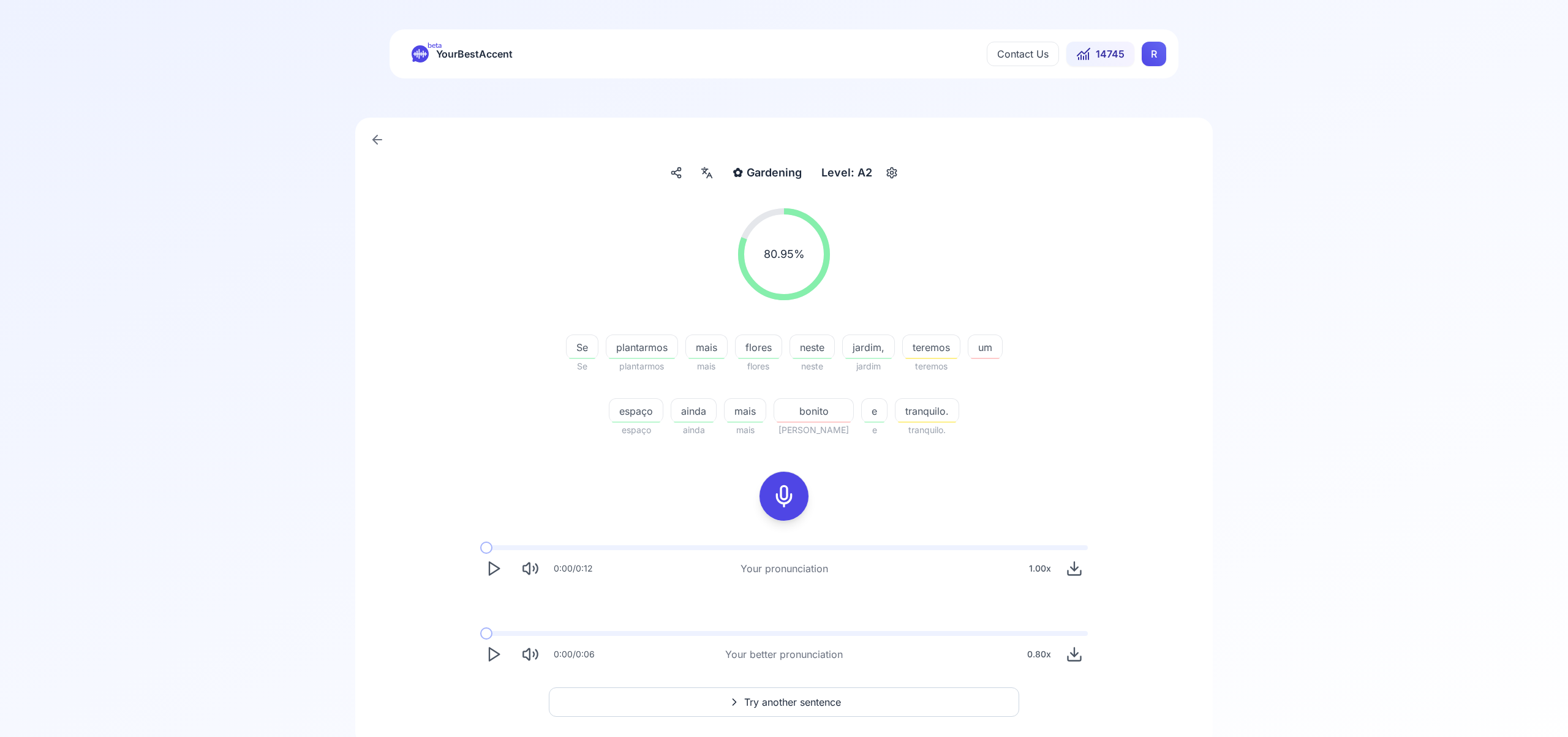
click at [859, 346] on span "jardim," at bounding box center [869, 347] width 51 height 15
click at [798, 448] on icon at bounding box center [799, 448] width 12 height 12
click at [796, 421] on icon at bounding box center [799, 419] width 12 height 12
click at [1076, 428] on div "80.95 % 80.95 % Se Se plantarmos plantarmos mais mais [PERSON_NAME] neste neste…" at bounding box center [784, 322] width 706 height 249
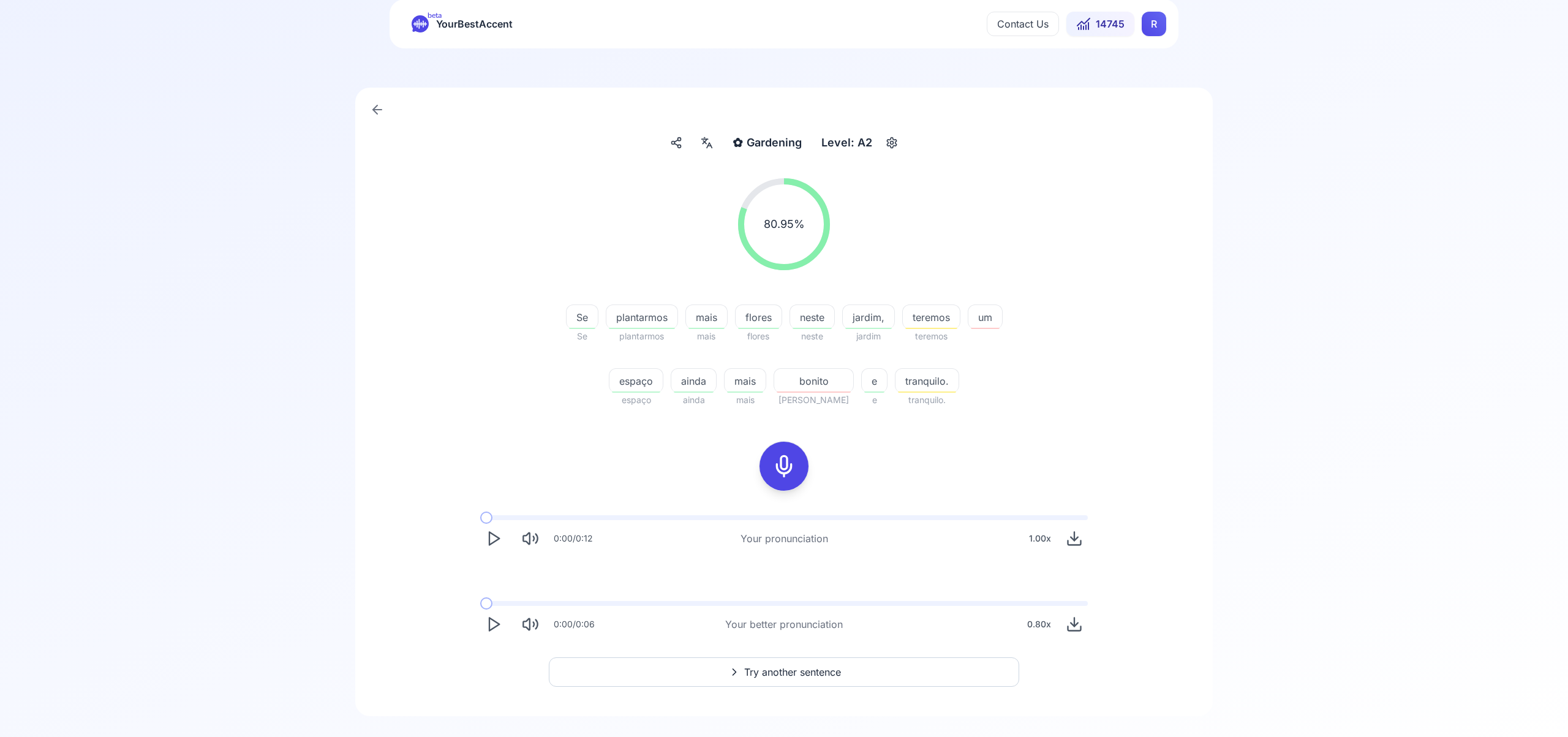
scroll to position [49, 0]
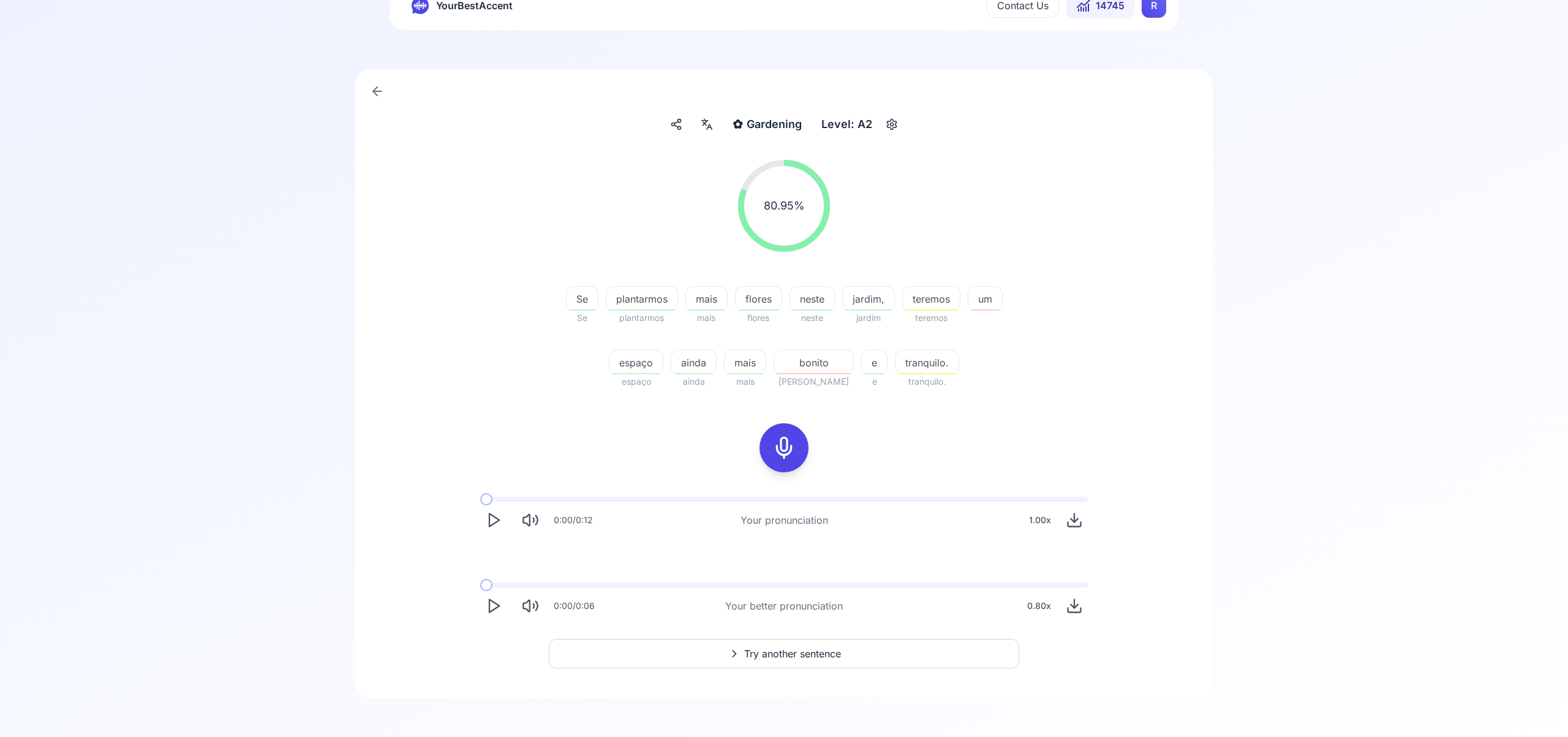
click at [804, 651] on span "Try another sentence" at bounding box center [792, 654] width 97 height 15
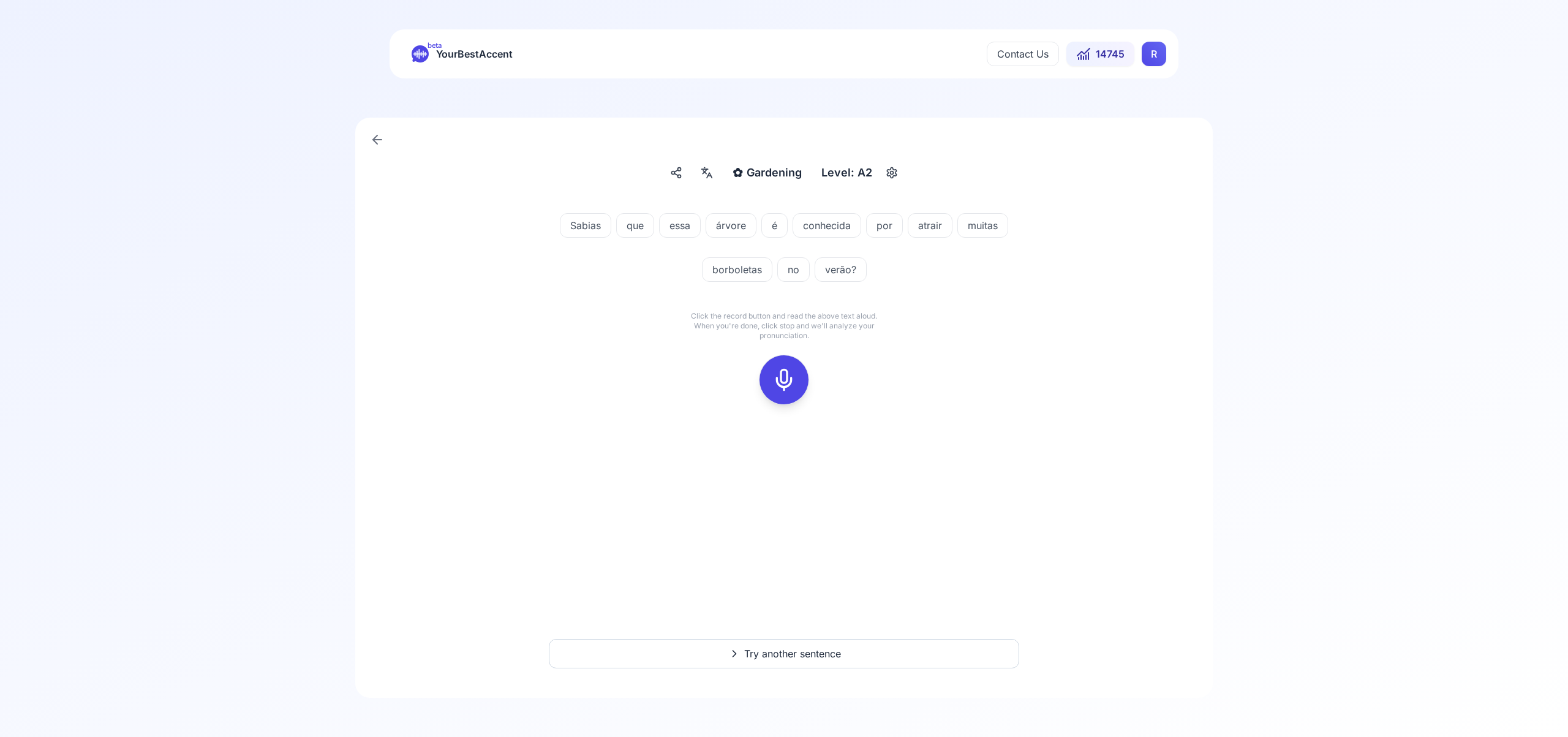
click at [789, 374] on icon at bounding box center [784, 380] width 25 height 25
click at [788, 374] on icon at bounding box center [784, 380] width 25 height 25
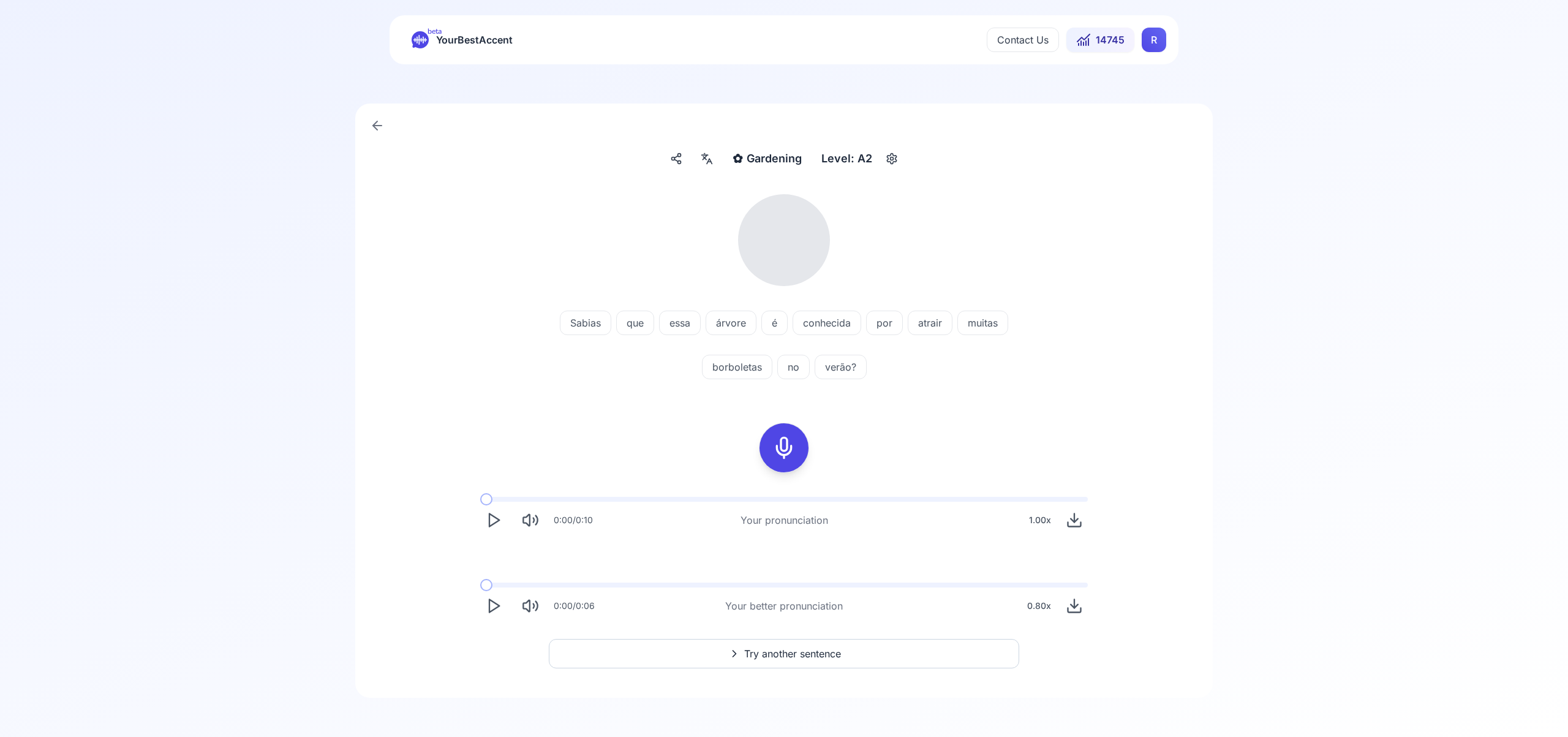
scroll to position [9, 0]
click at [709, 167] on icon at bounding box center [707, 164] width 15 height 12
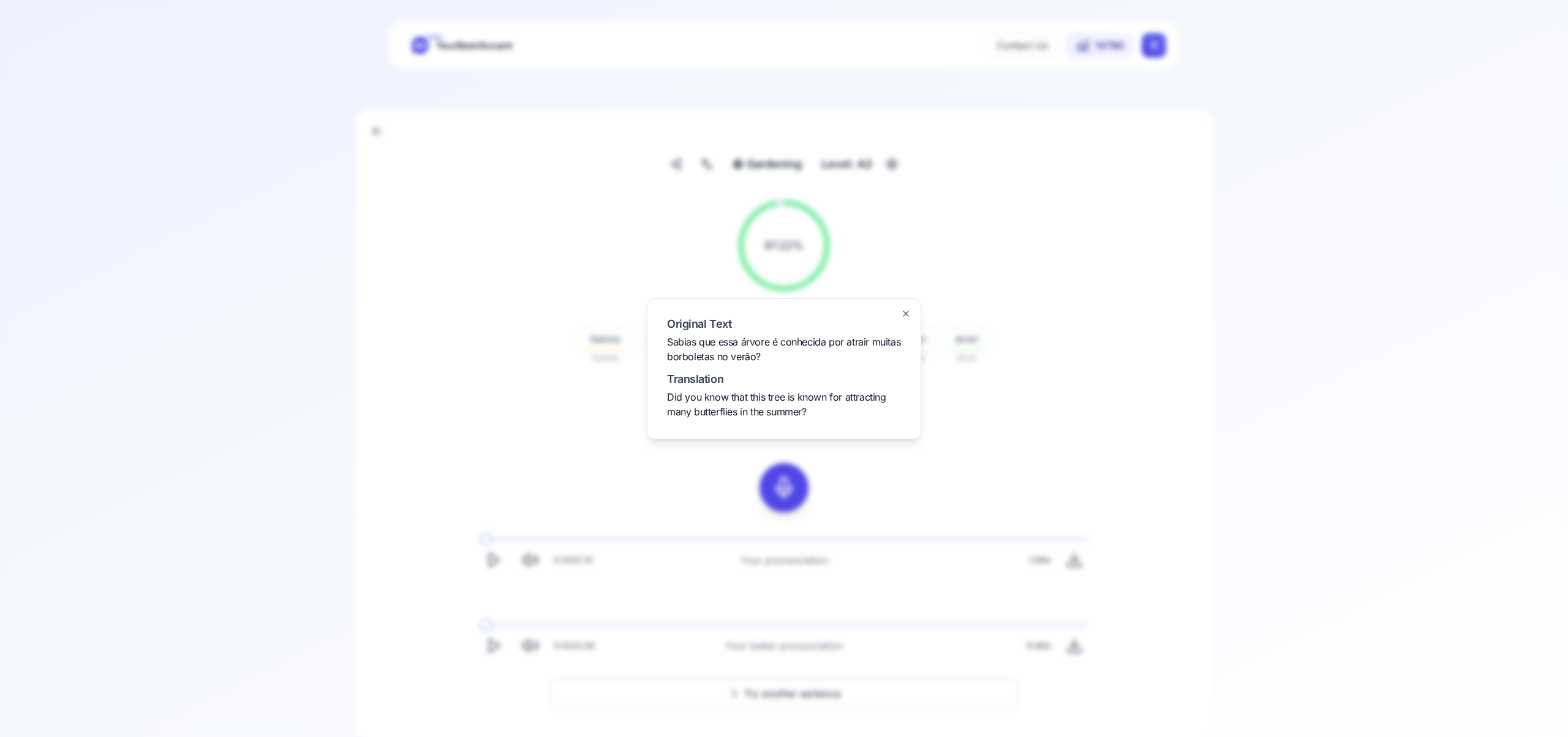
click at [907, 309] on icon "button" at bounding box center [906, 314] width 10 height 10
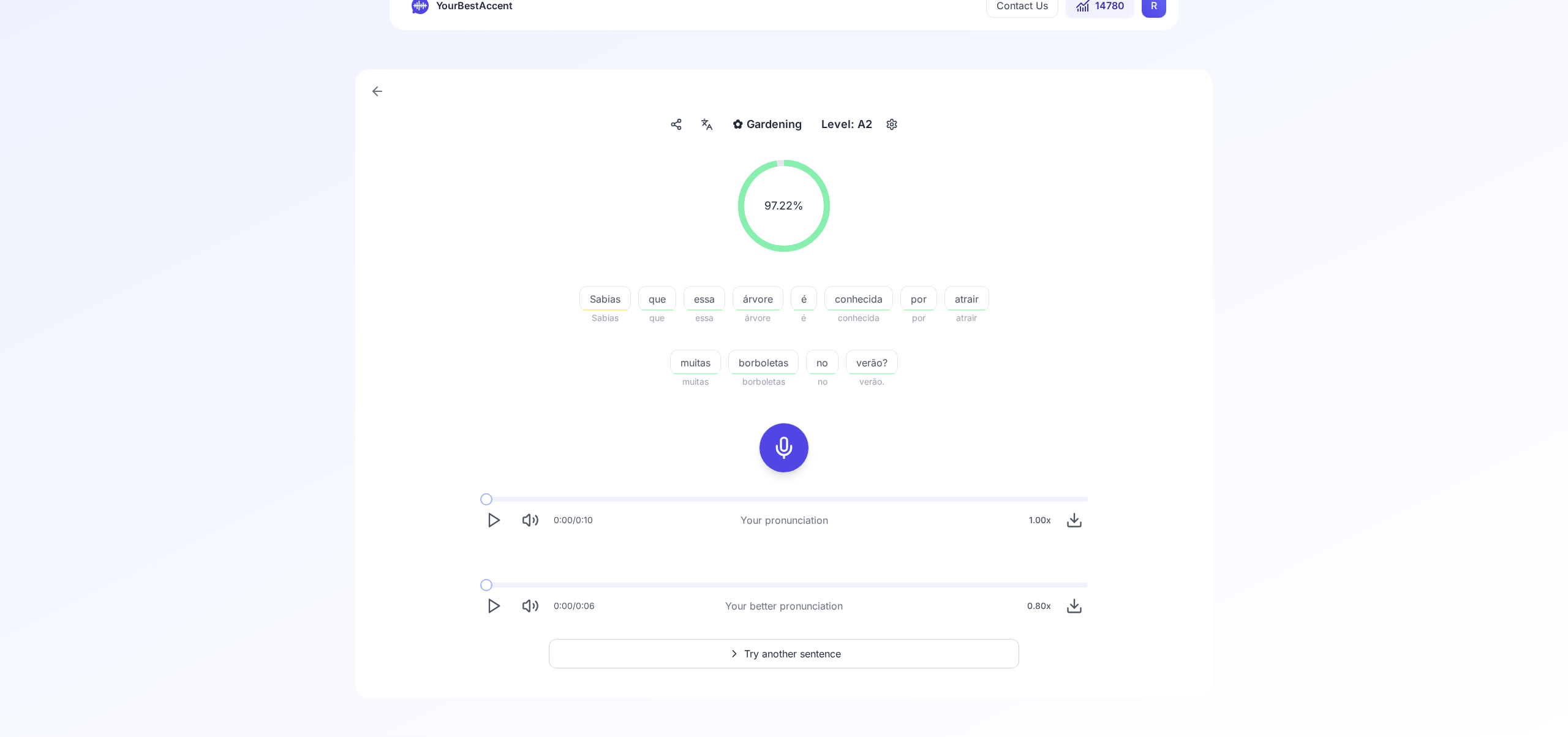
click at [823, 651] on span "Try another sentence" at bounding box center [792, 654] width 97 height 15
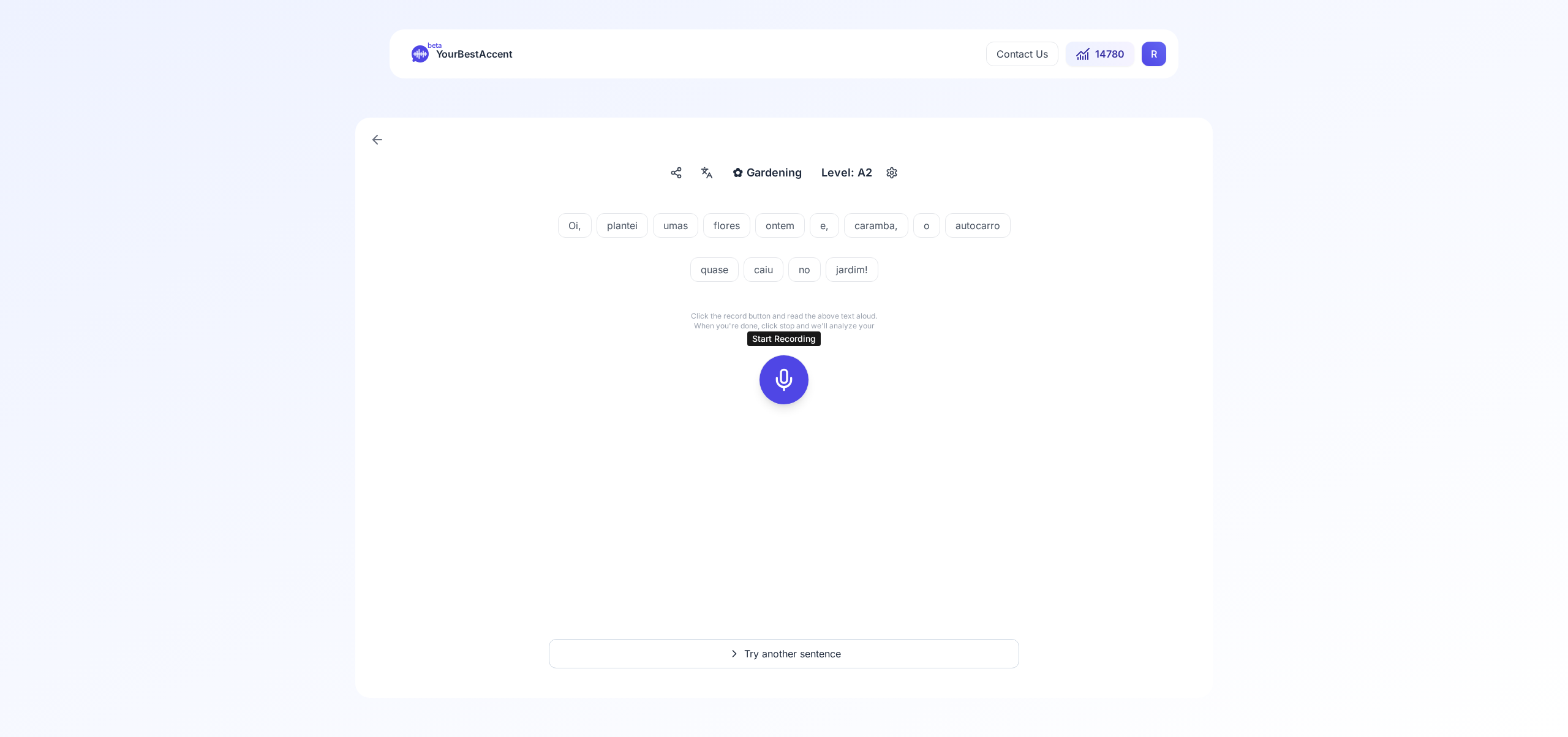
click at [796, 390] on div at bounding box center [784, 379] width 29 height 49
click at [792, 383] on rect at bounding box center [784, 379] width 19 height 19
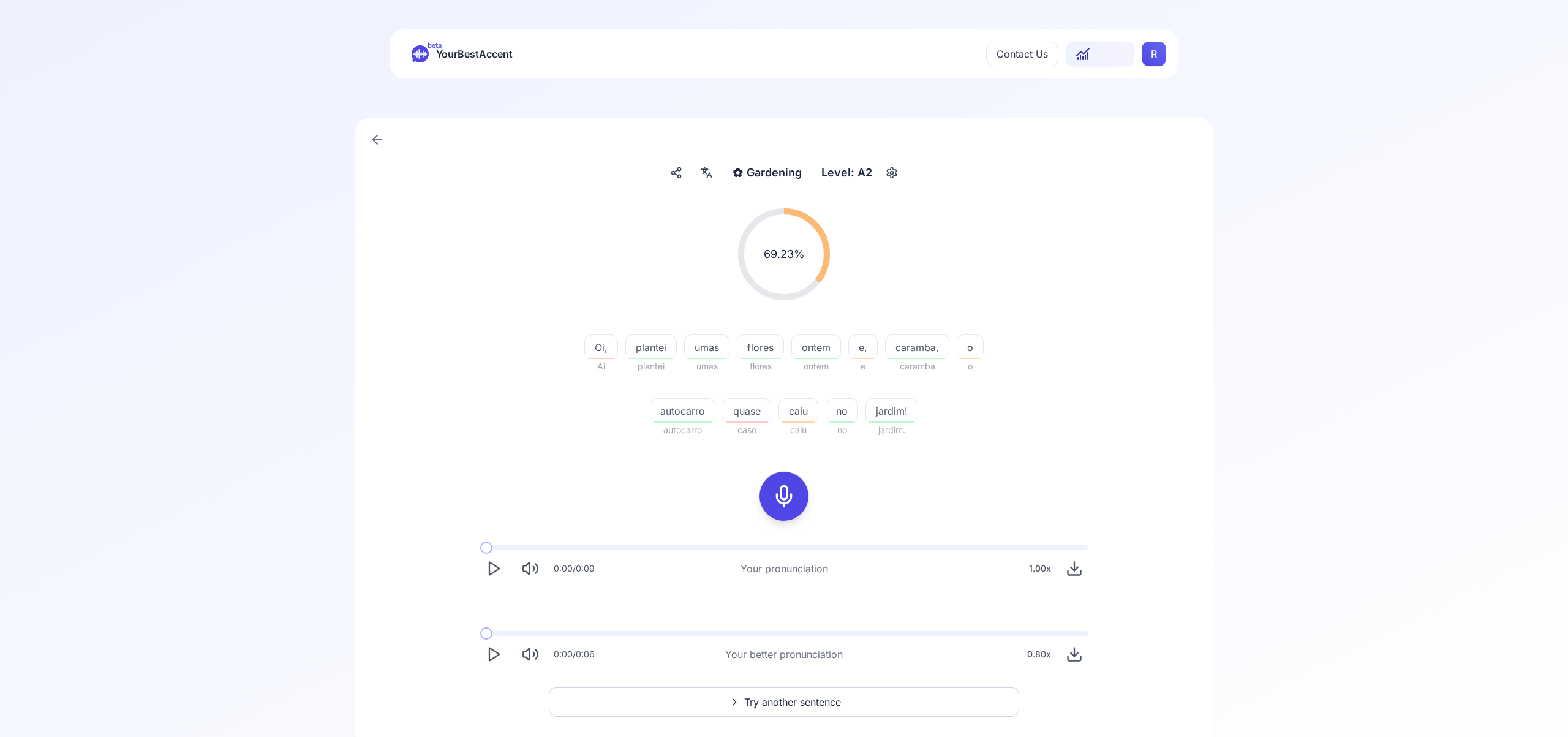
click at [714, 176] on icon at bounding box center [707, 173] width 15 height 12
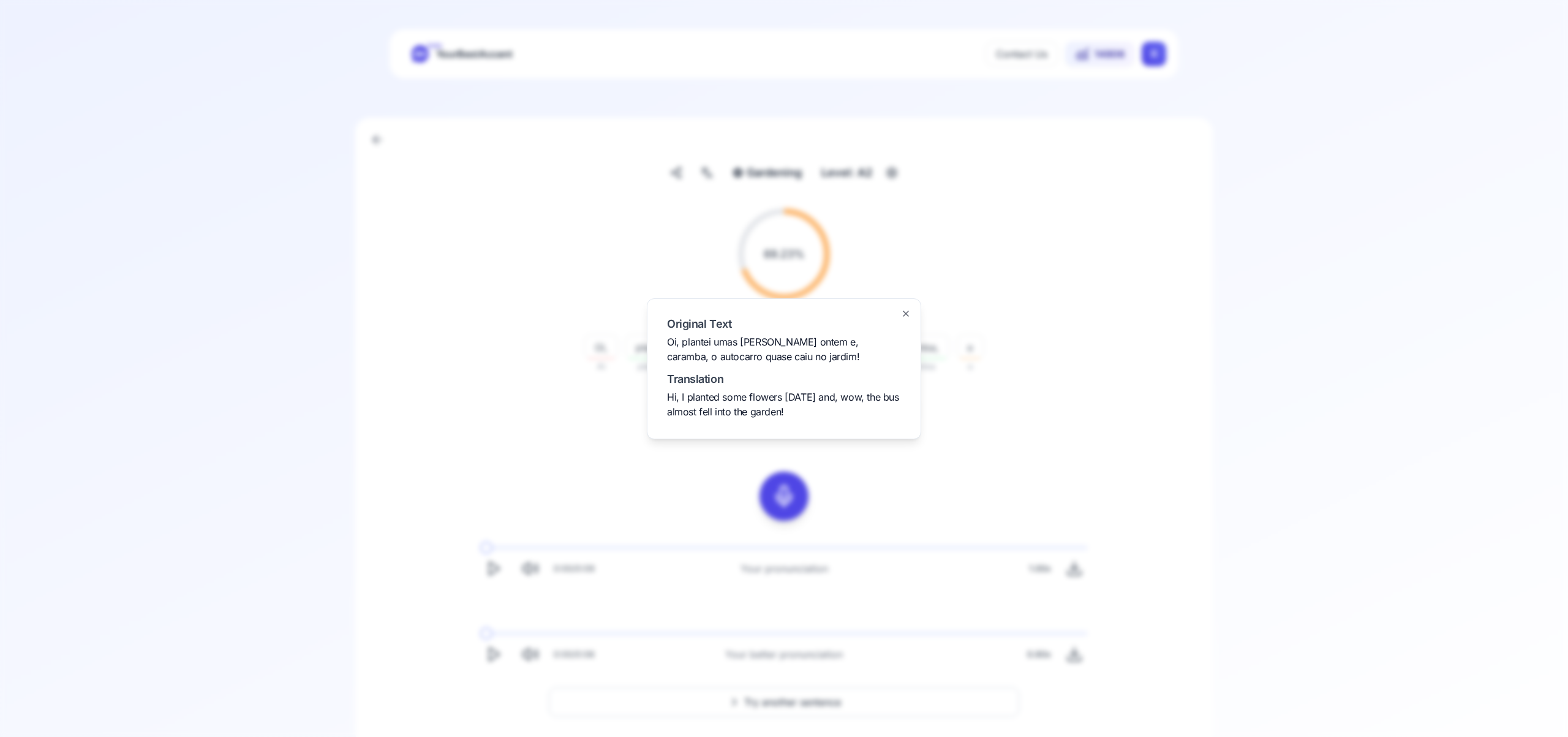
click at [907, 311] on icon "button" at bounding box center [906, 314] width 10 height 10
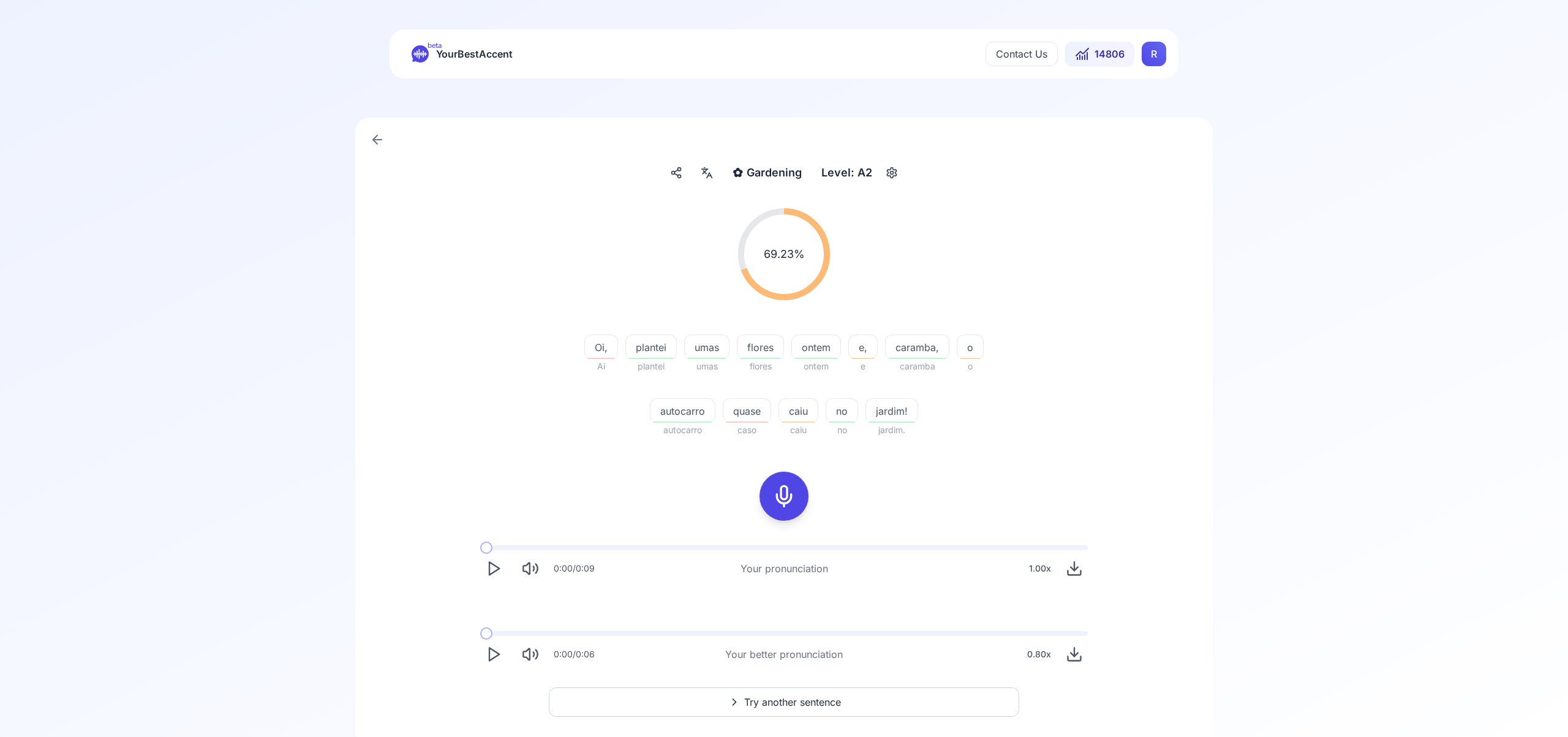
scroll to position [5, 0]
click at [1156, 44] on html "beta YourBestAccent Contact Us 14806 R ✿ Gardening Gardening Level: A2 69.23 % …" at bounding box center [784, 363] width 1568 height 737
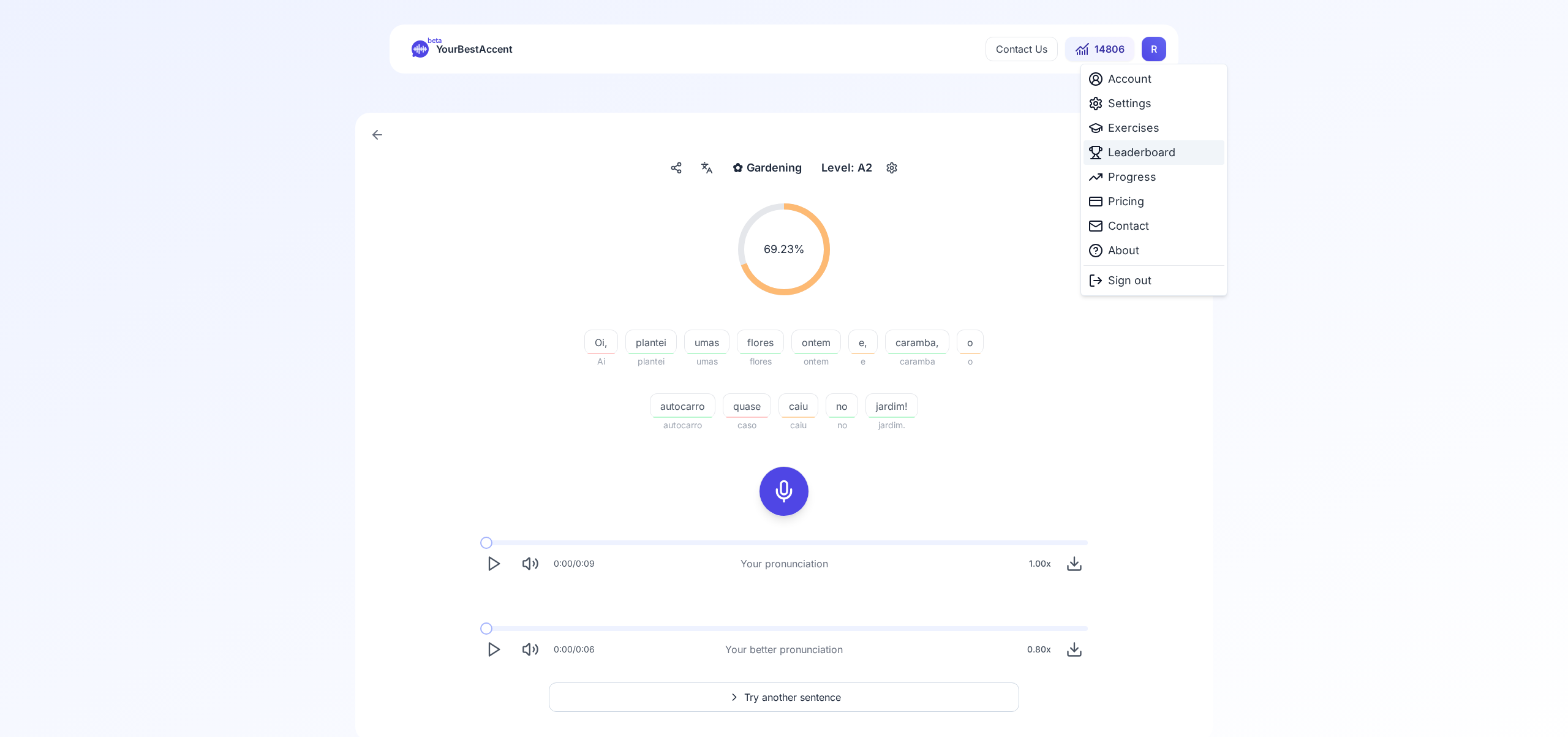
click at [1149, 149] on span "Leaderboard" at bounding box center [1141, 152] width 67 height 17
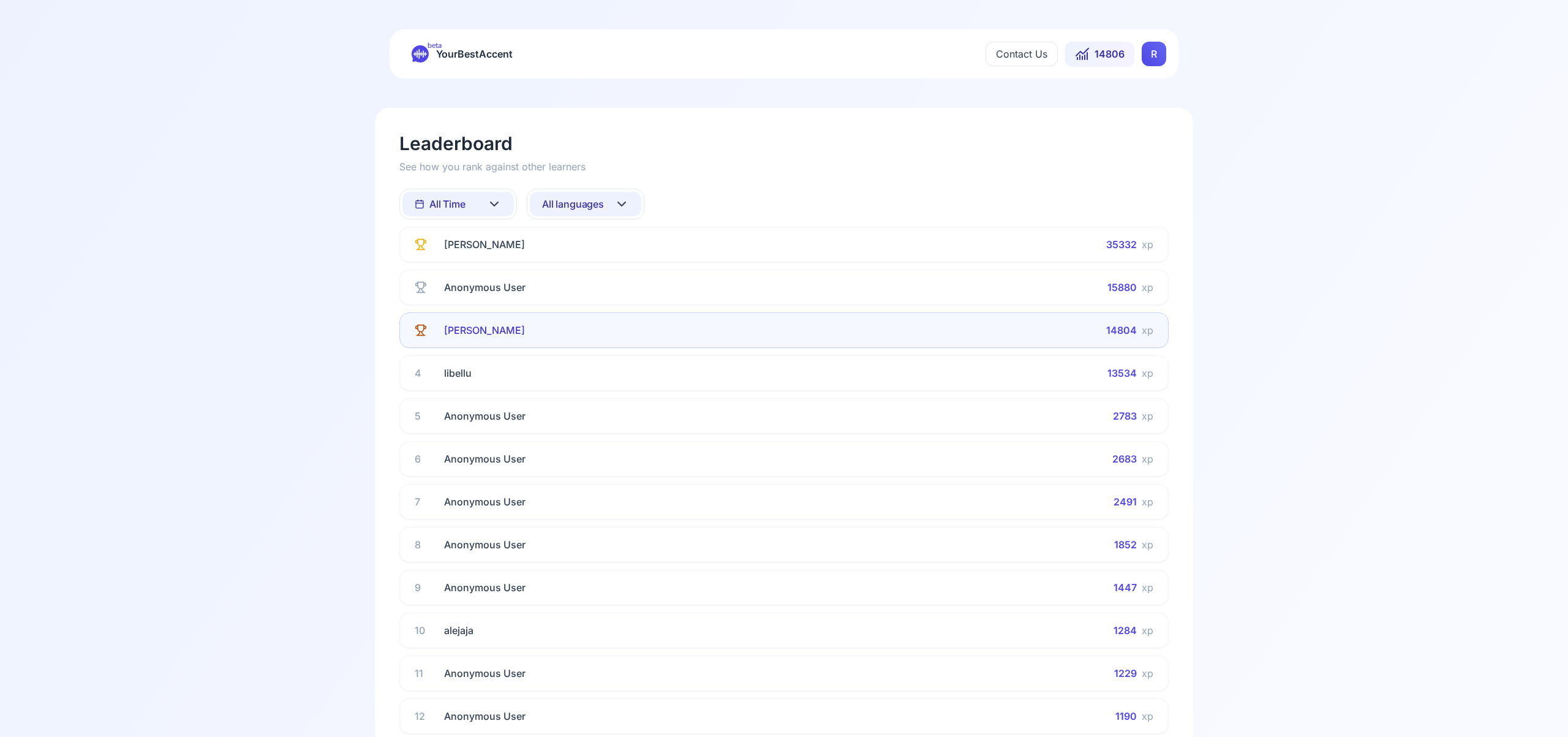
click at [628, 202] on icon at bounding box center [622, 204] width 15 height 15
click at [593, 306] on div "Spanish" at bounding box center [585, 302] width 112 height 22
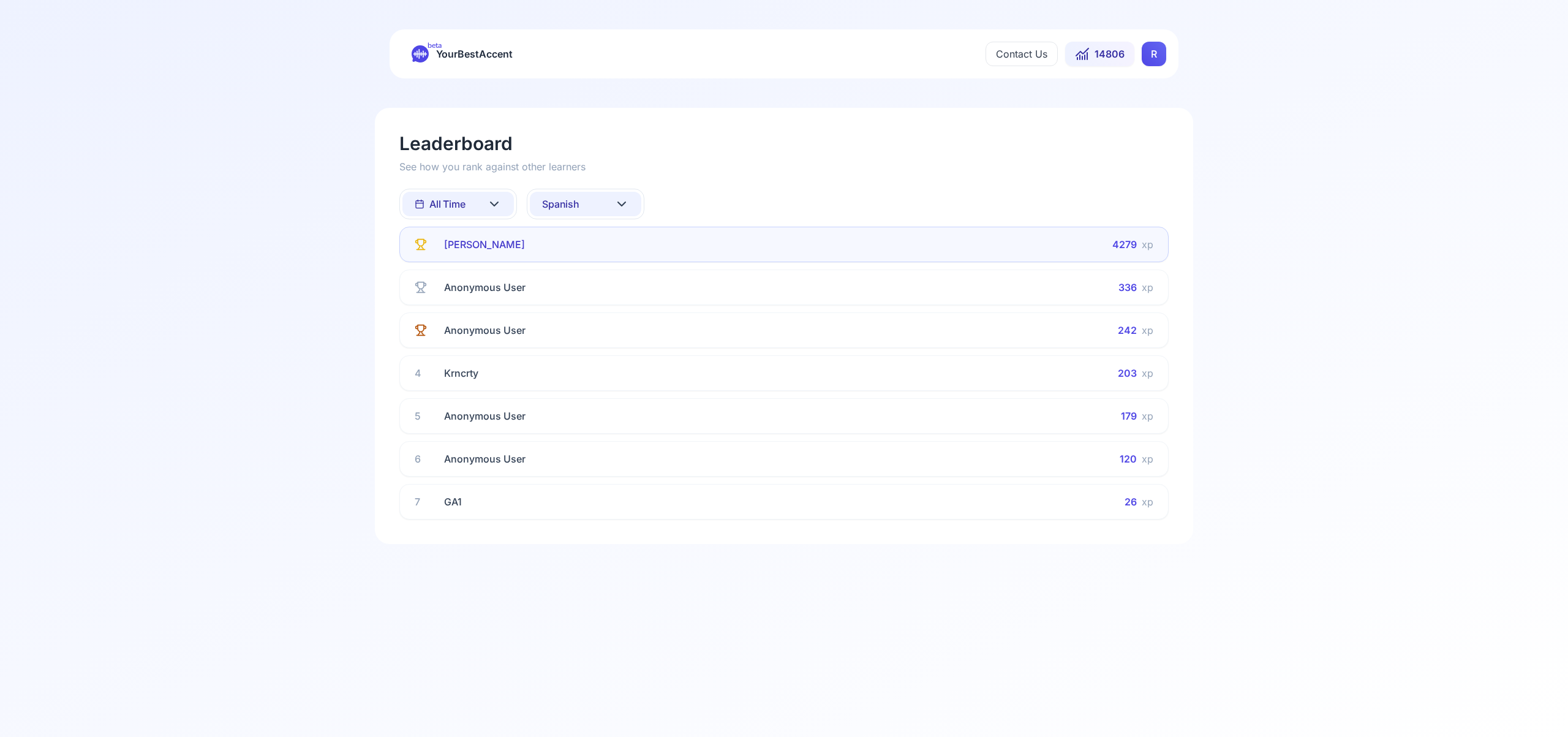
click at [625, 204] on icon at bounding box center [622, 204] width 15 height 15
click at [605, 322] on div "French" at bounding box center [585, 324] width 112 height 22
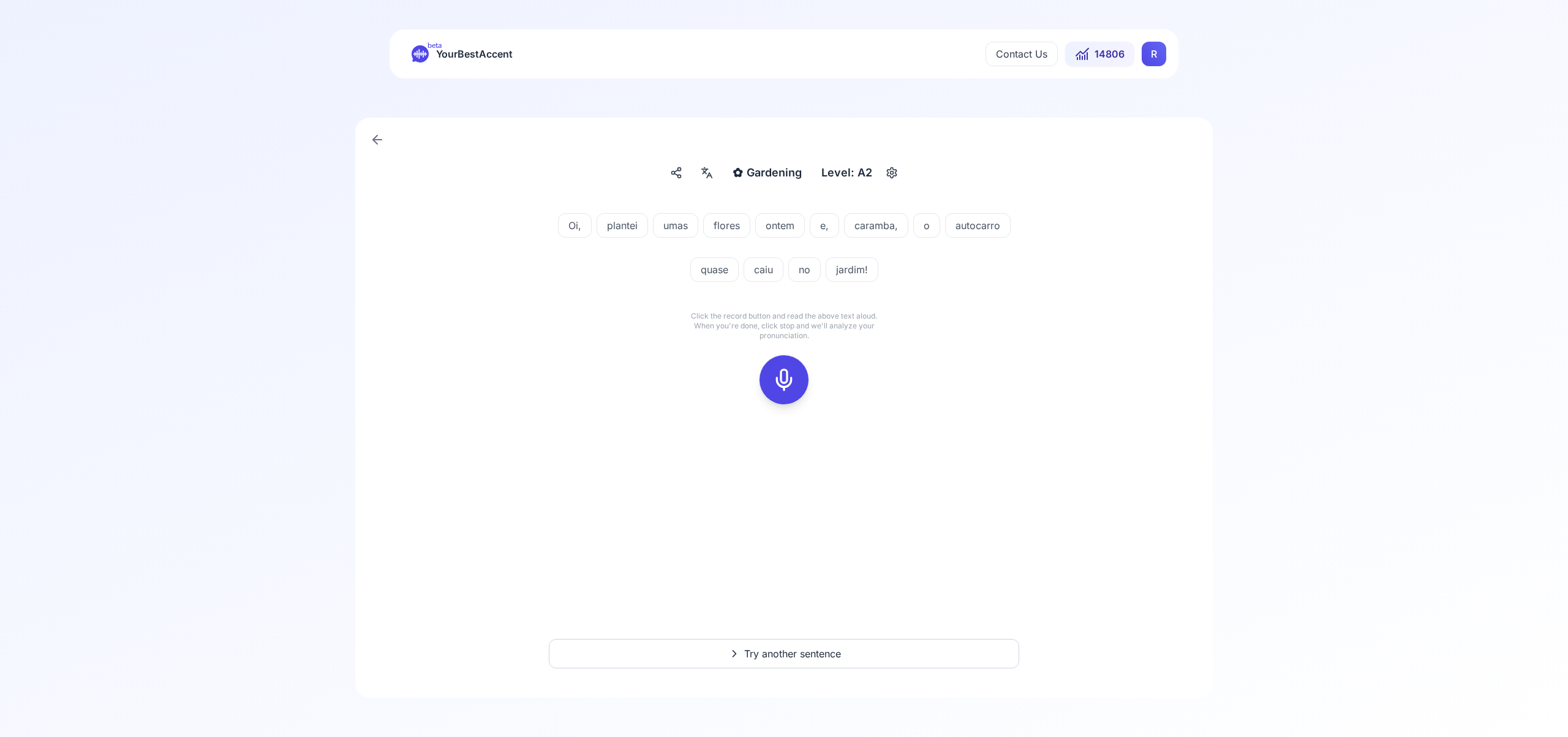
click at [623, 204] on div at bounding box center [622, 206] width 51 height 15
click at [1141, 58] on div "Contact Us 14806 R" at bounding box center [1076, 54] width 181 height 25
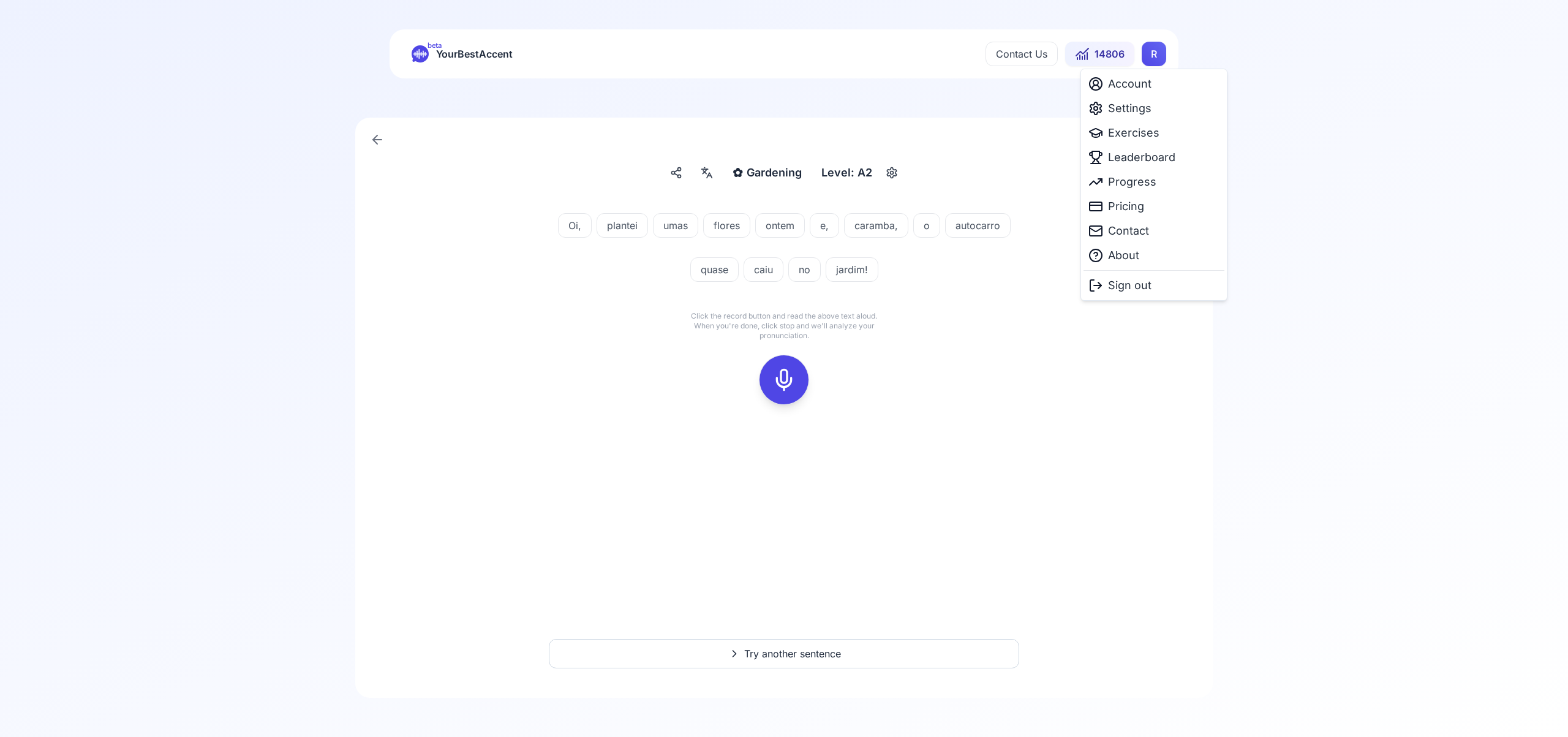
click at [1157, 60] on html "beta YourBestAccent Contact Us 14806 R ✿ Gardening Gardening Level: A2 Oi, plan…" at bounding box center [784, 368] width 1568 height 737
click at [1142, 157] on span "Leaderboard" at bounding box center [1141, 157] width 67 height 17
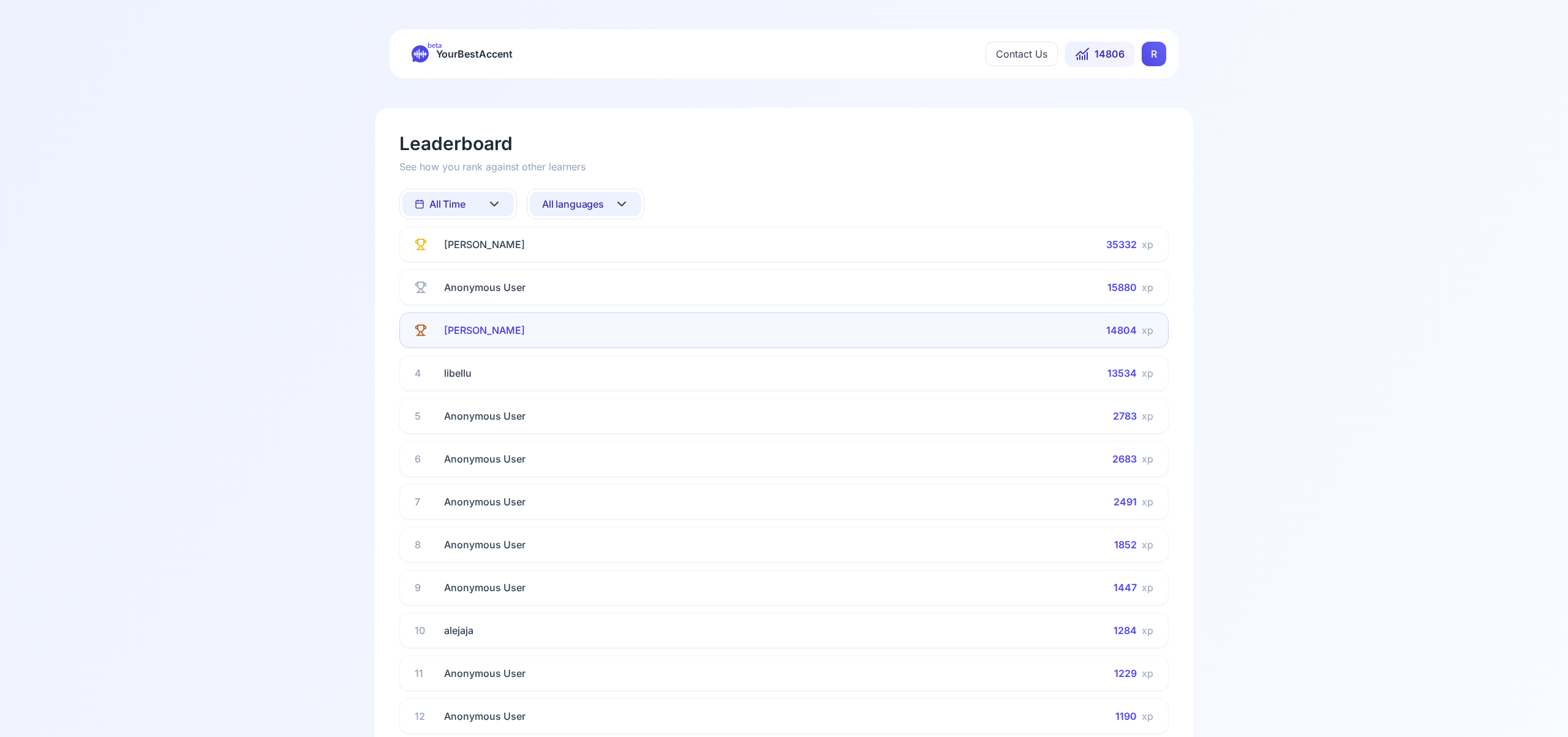
click at [626, 198] on icon at bounding box center [622, 204] width 15 height 15
click at [606, 350] on div "Italian" at bounding box center [585, 350] width 112 height 22
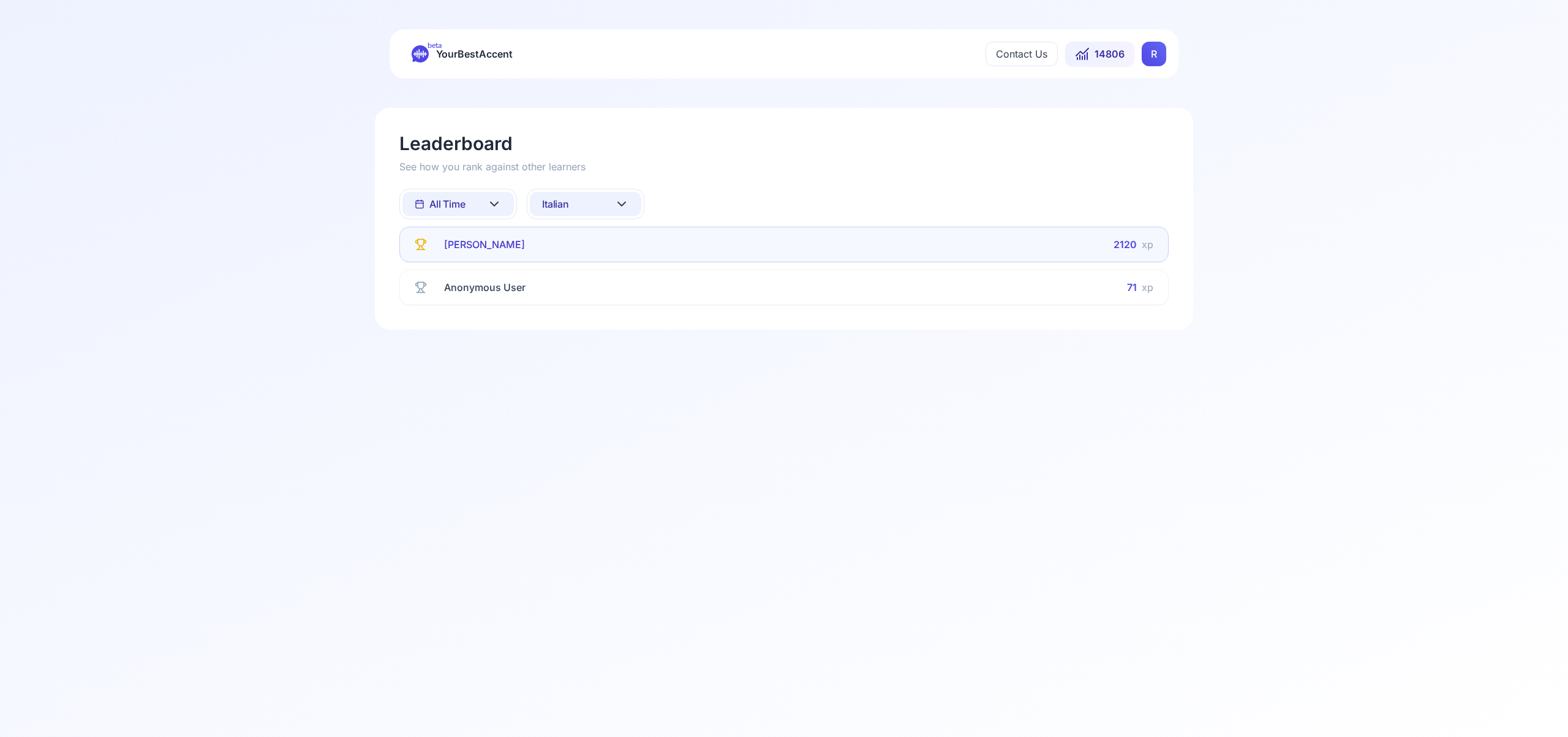
click at [623, 200] on icon at bounding box center [622, 204] width 15 height 15
click at [611, 357] on div "Portuguese" at bounding box center [585, 358] width 112 height 22
click at [627, 205] on icon at bounding box center [622, 204] width 15 height 15
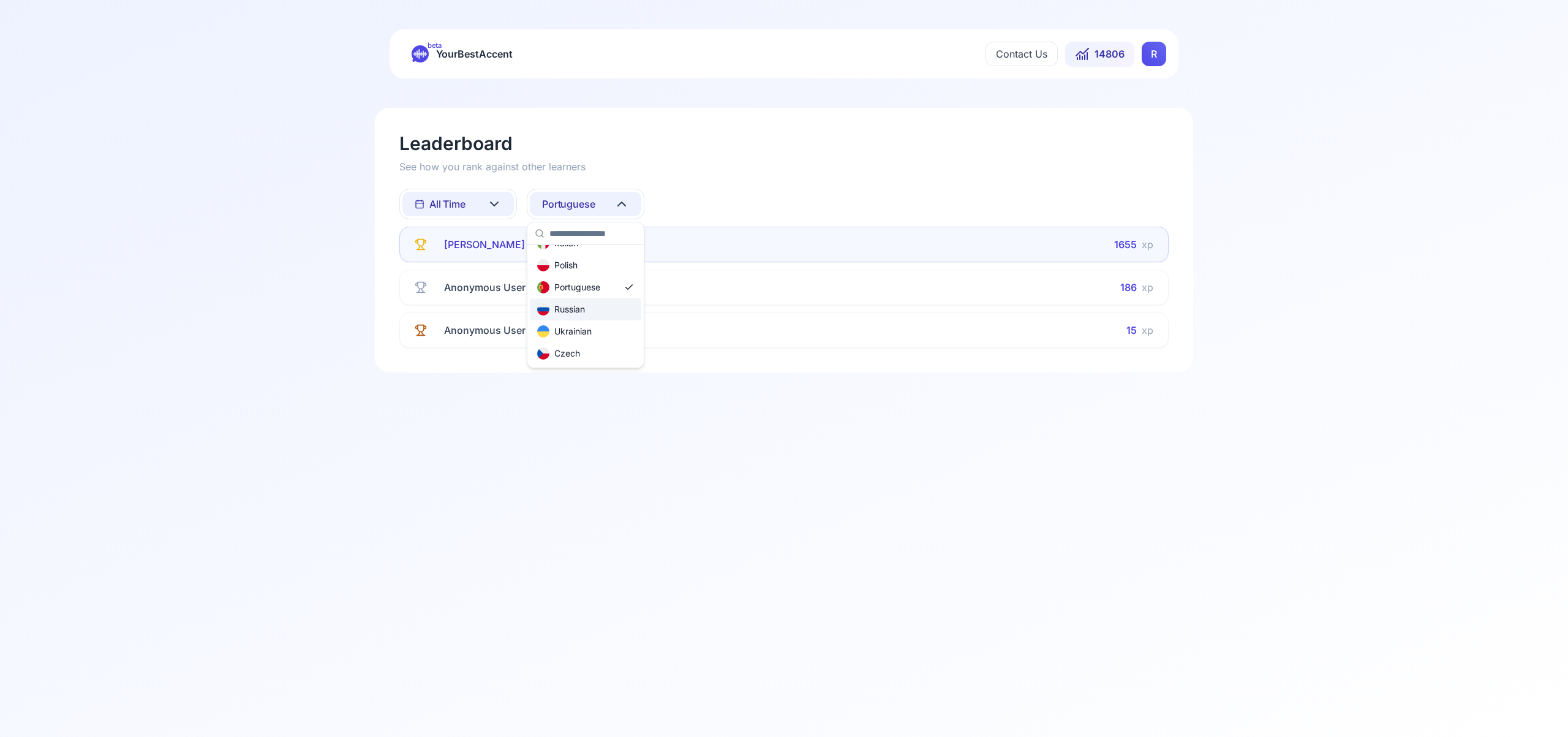
click at [591, 311] on div "Russian" at bounding box center [585, 309] width 112 height 22
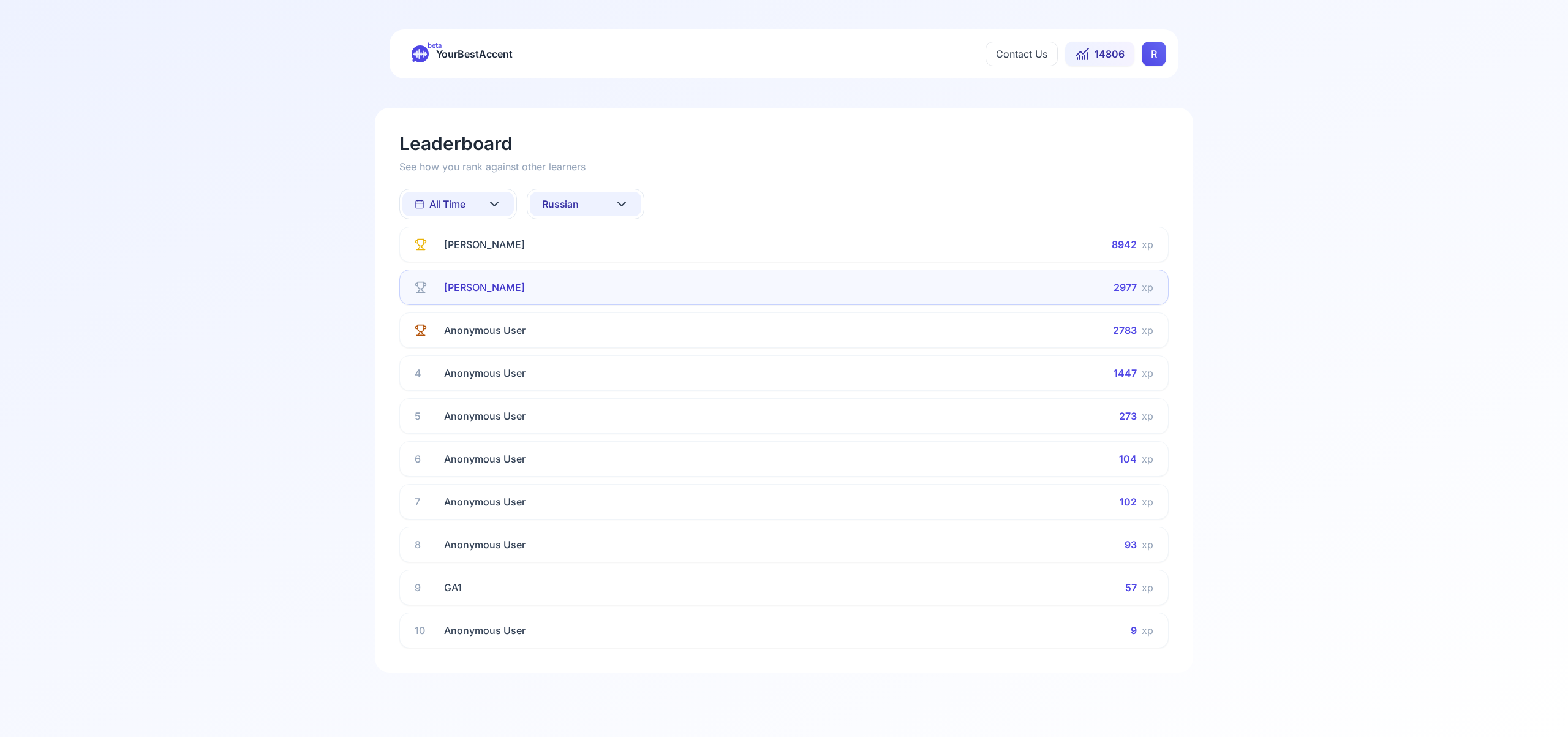
drag, startPoint x: 500, startPoint y: 203, endPoint x: 492, endPoint y: 204, distance: 8.1
click at [496, 204] on icon at bounding box center [494, 204] width 7 height 4
click at [487, 260] on div "This Week" at bounding box center [458, 258] width 112 height 22
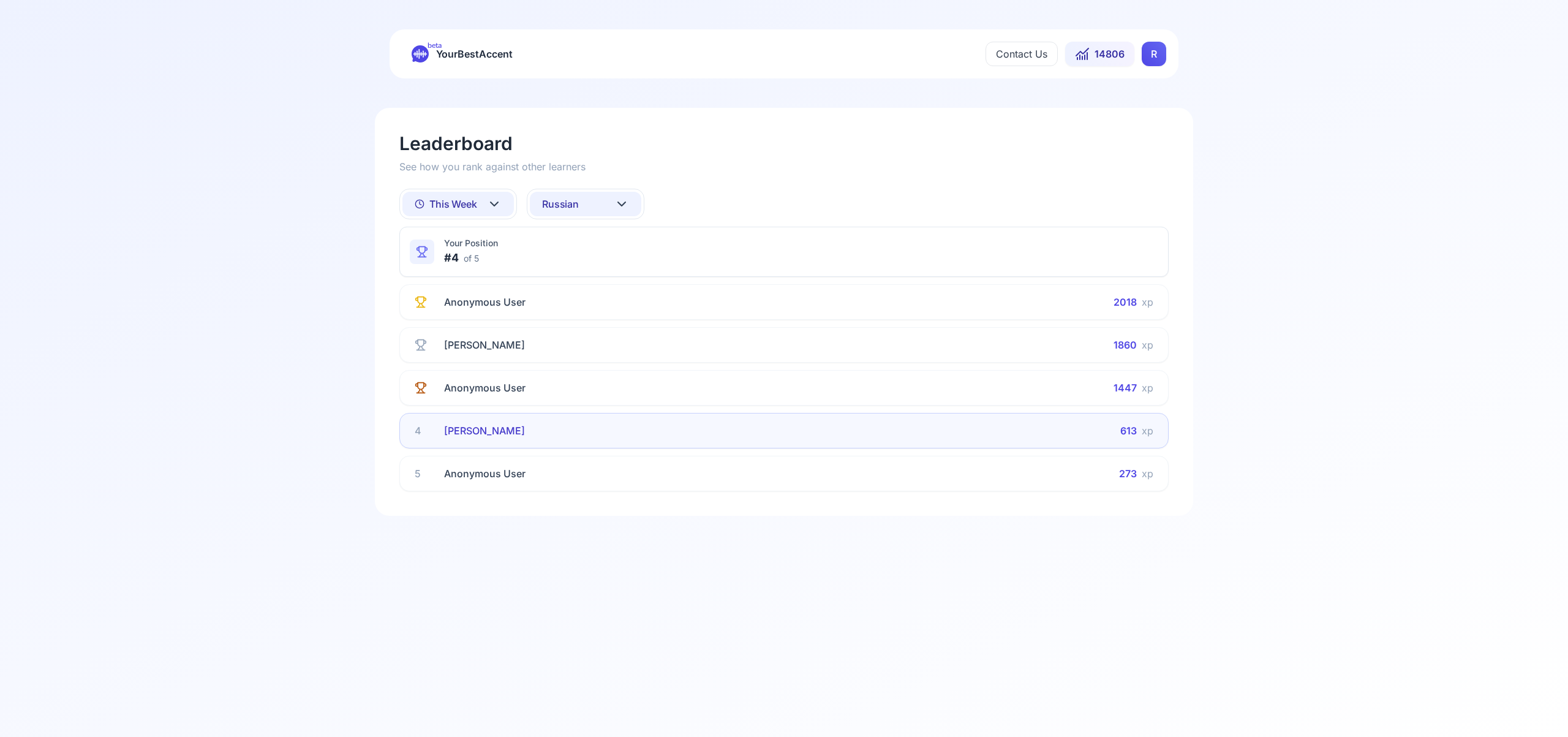
click at [623, 206] on icon at bounding box center [622, 204] width 15 height 15
click at [591, 301] on div "Spanish" at bounding box center [585, 302] width 112 height 22
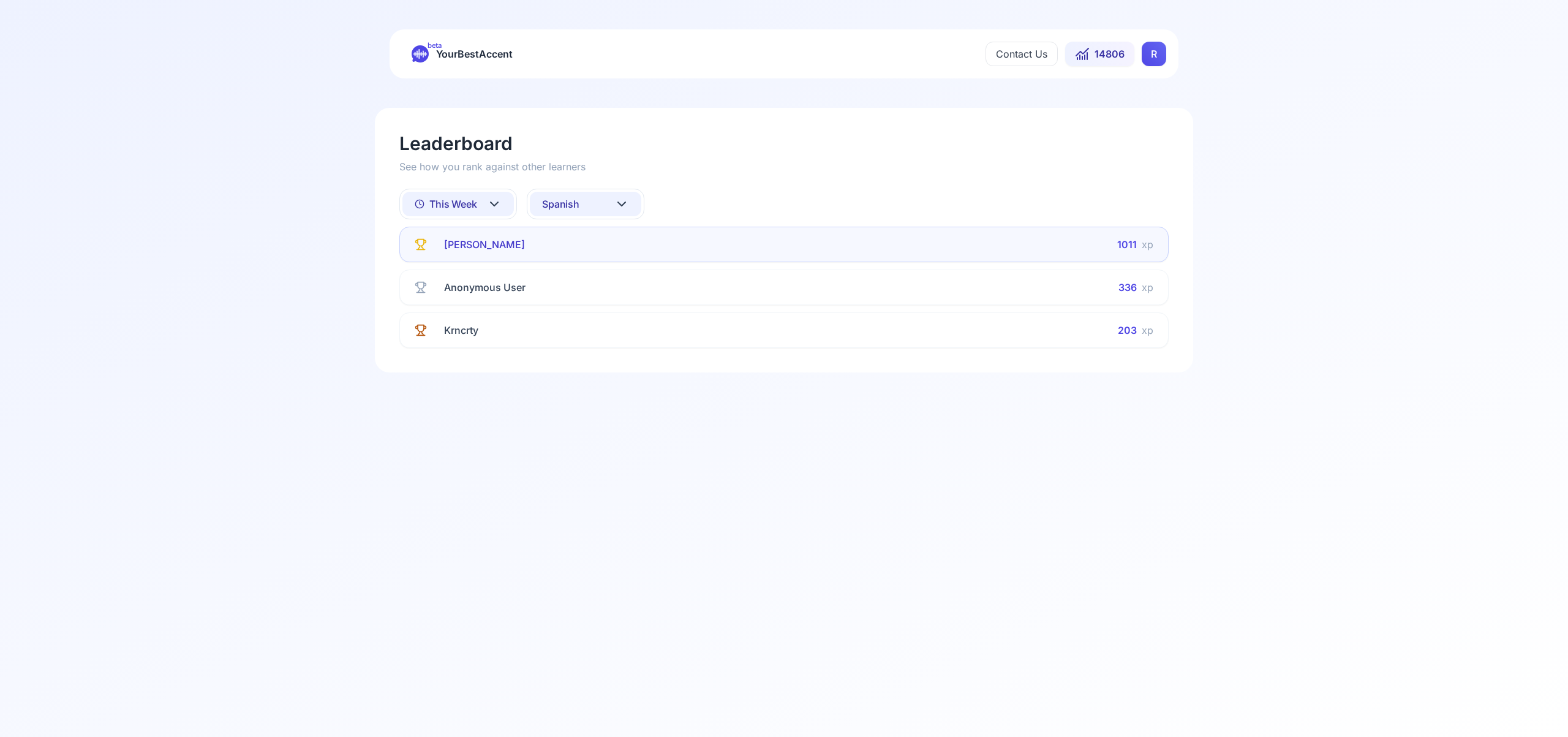
click at [621, 205] on icon at bounding box center [622, 204] width 7 height 4
click at [597, 323] on div "French" at bounding box center [585, 324] width 112 height 22
click at [629, 202] on button "French" at bounding box center [585, 205] width 112 height 25
click at [613, 361] on div "Portuguese" at bounding box center [585, 363] width 112 height 22
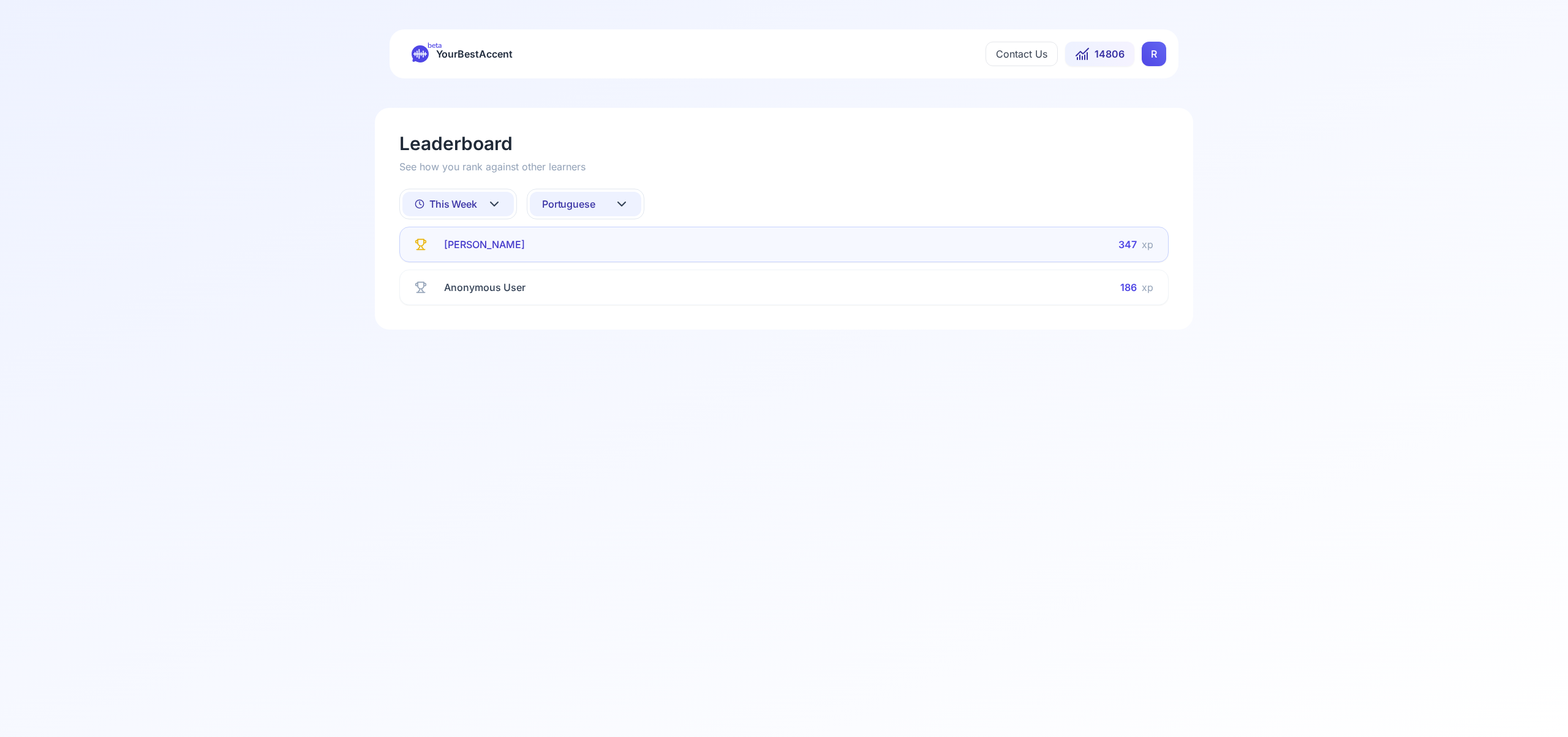
click at [622, 202] on icon at bounding box center [622, 204] width 15 height 15
click at [609, 258] on div "All languages" at bounding box center [585, 258] width 112 height 22
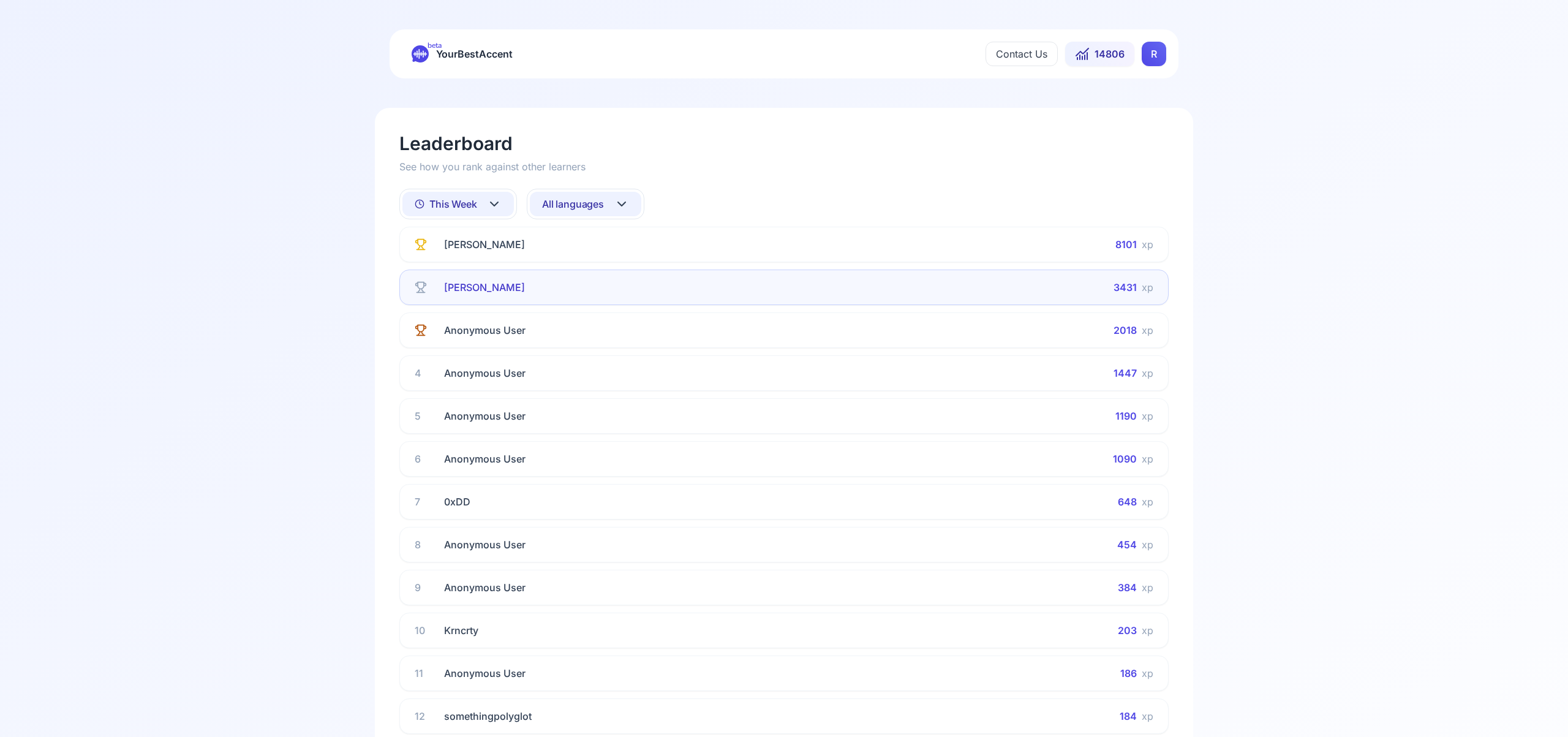
scroll to position [1, 0]
